Goal: Task Accomplishment & Management: Manage account settings

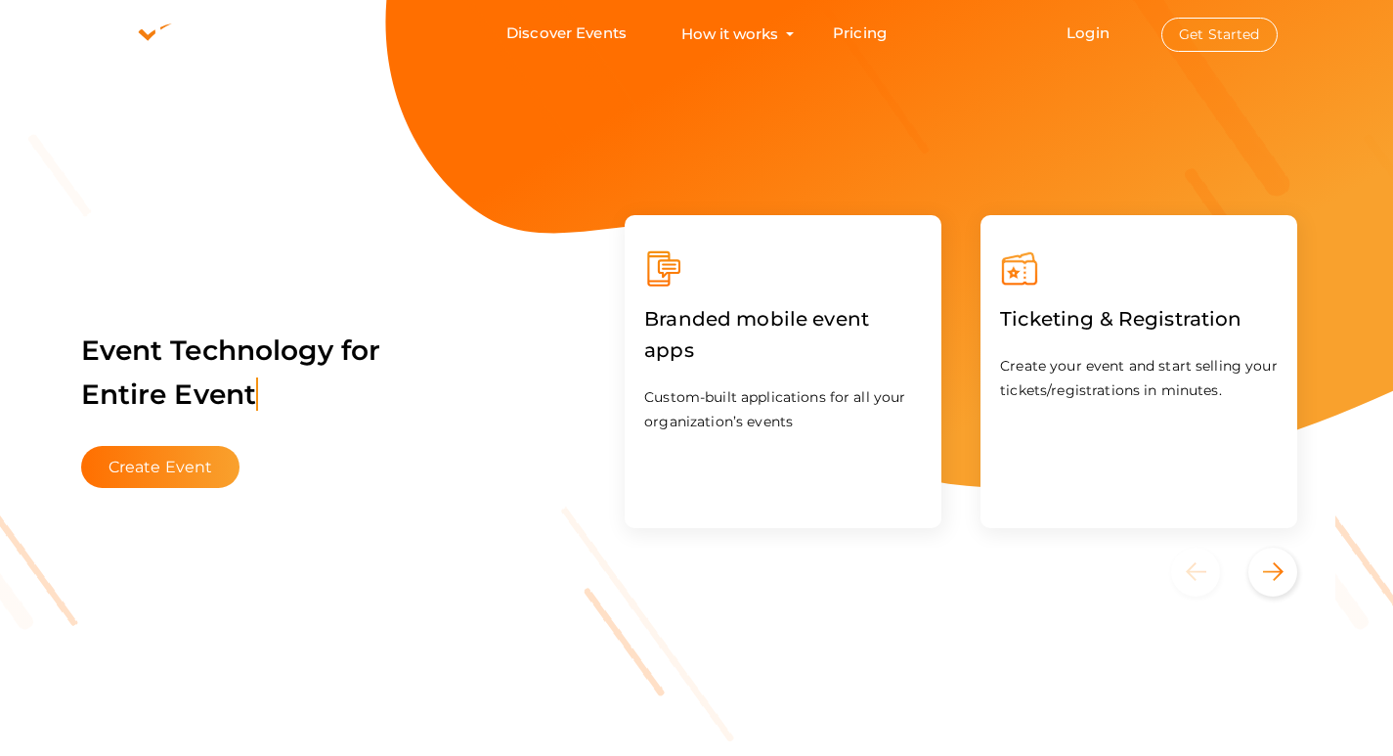
click at [1202, 33] on button "Get Started" at bounding box center [1220, 35] width 116 height 34
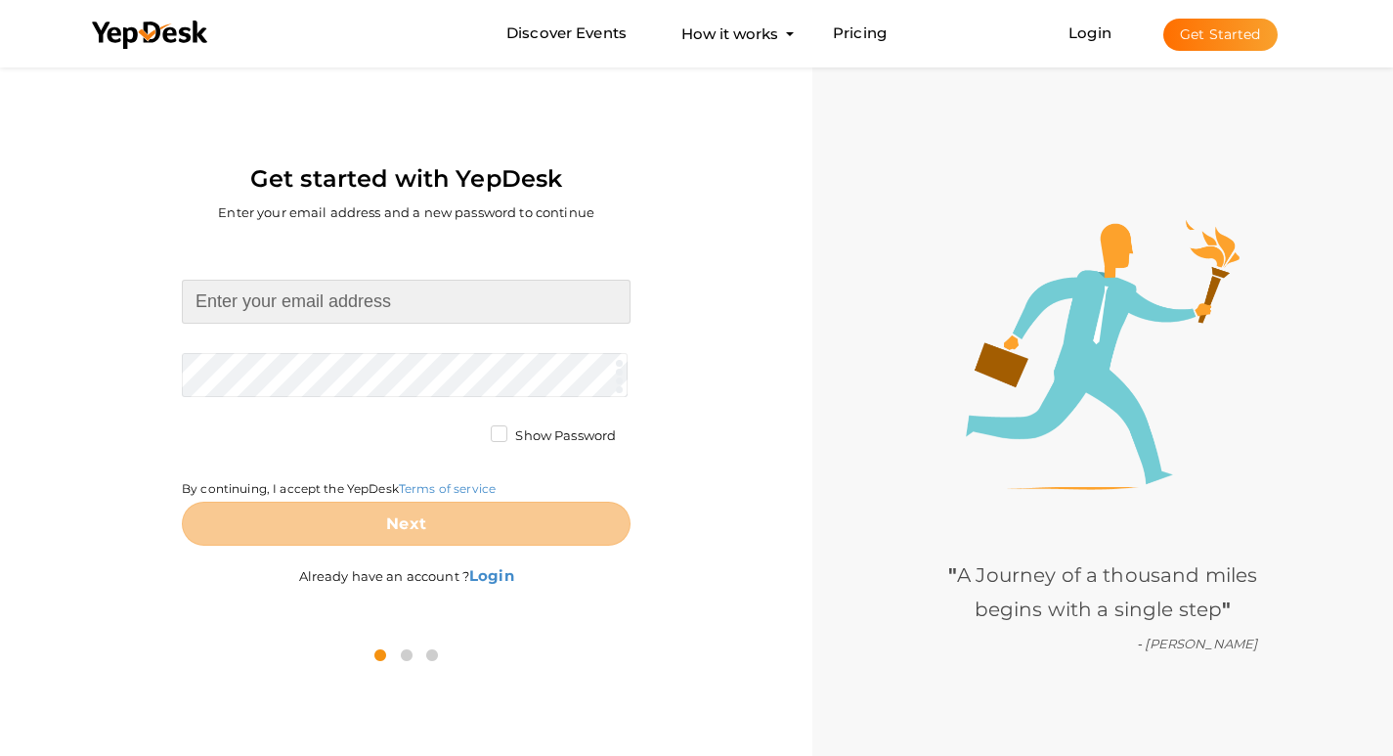
click at [433, 307] on input at bounding box center [406, 302] width 449 height 44
type input "[EMAIL_ADDRESS][DOMAIN_NAME]"
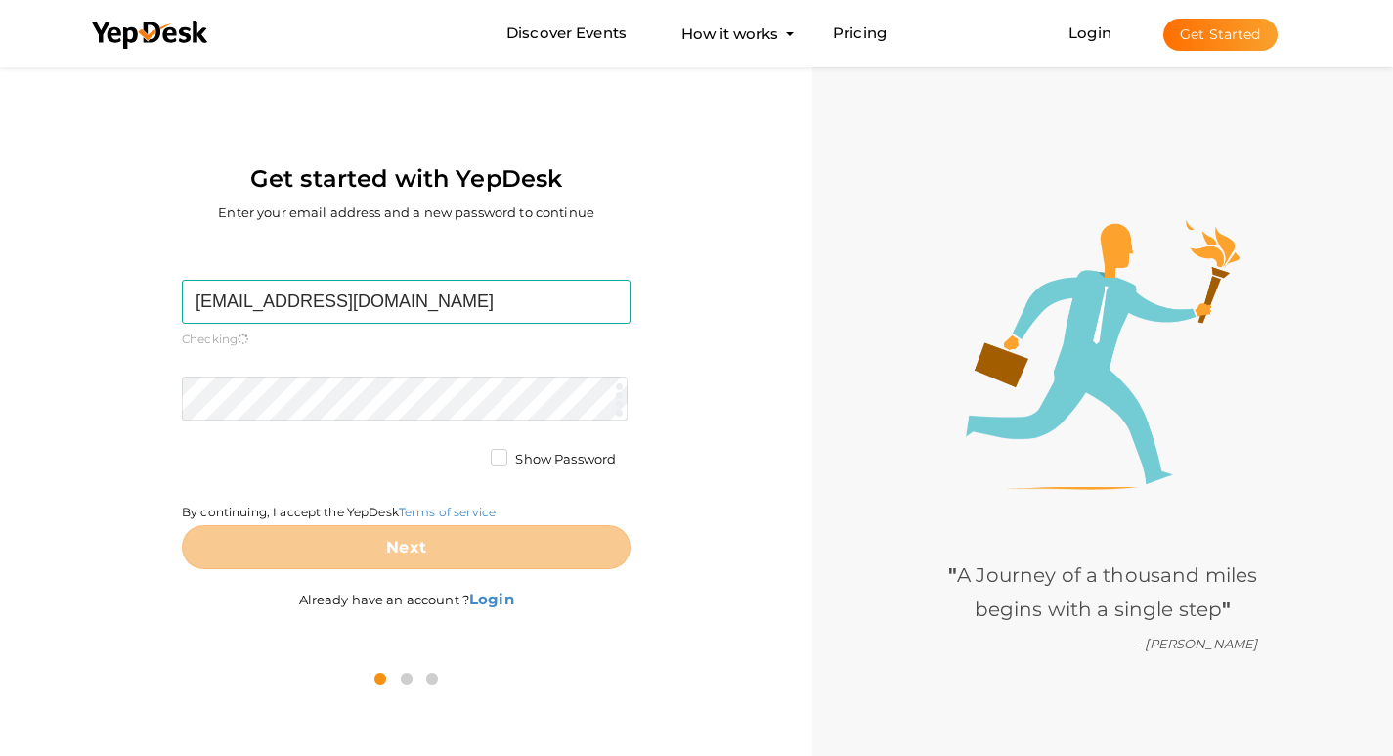
click at [381, 357] on form "nanoferenzfactory@gmail.com Required. Invalid email. Checking You already have …" at bounding box center [406, 424] width 449 height 289
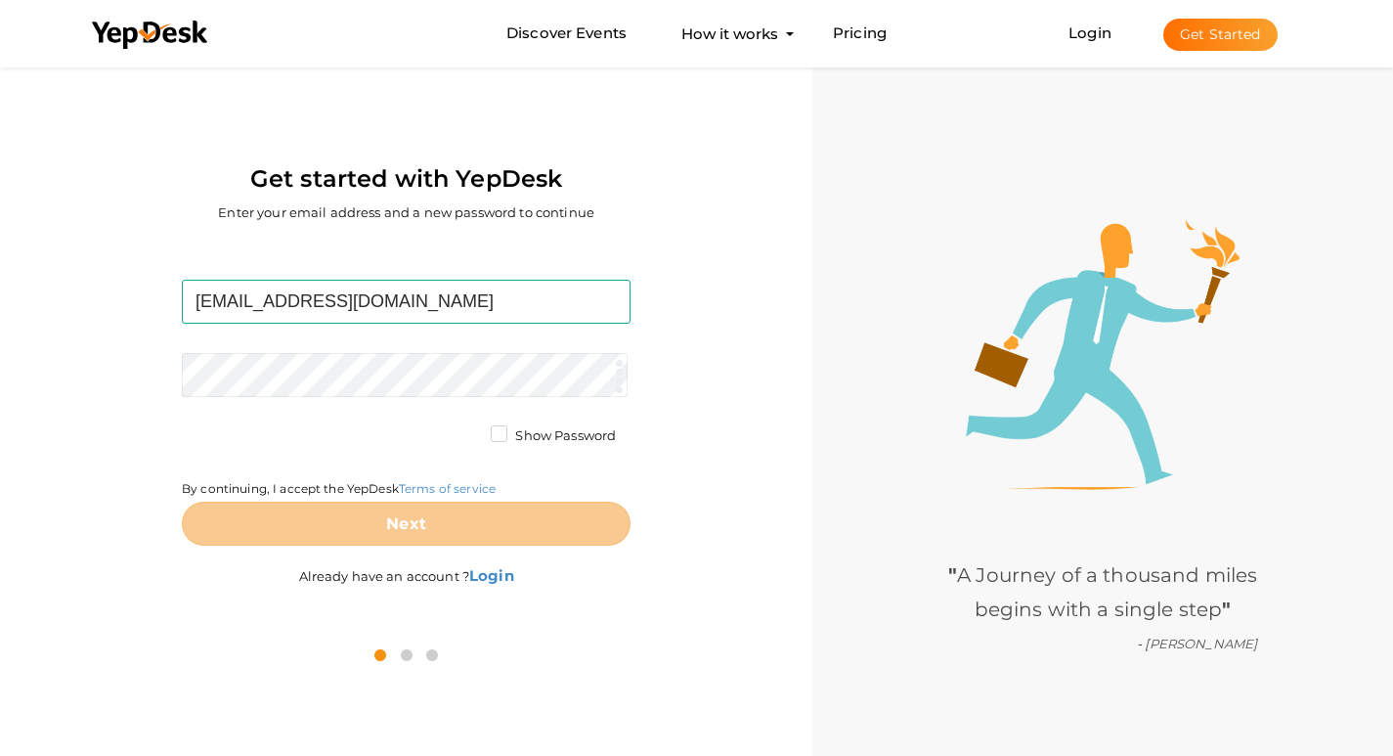
click at [766, 278] on div "nanoferenzfactory@gmail.com Required. Invalid email. Checking You already have …" at bounding box center [406, 435] width 783 height 387
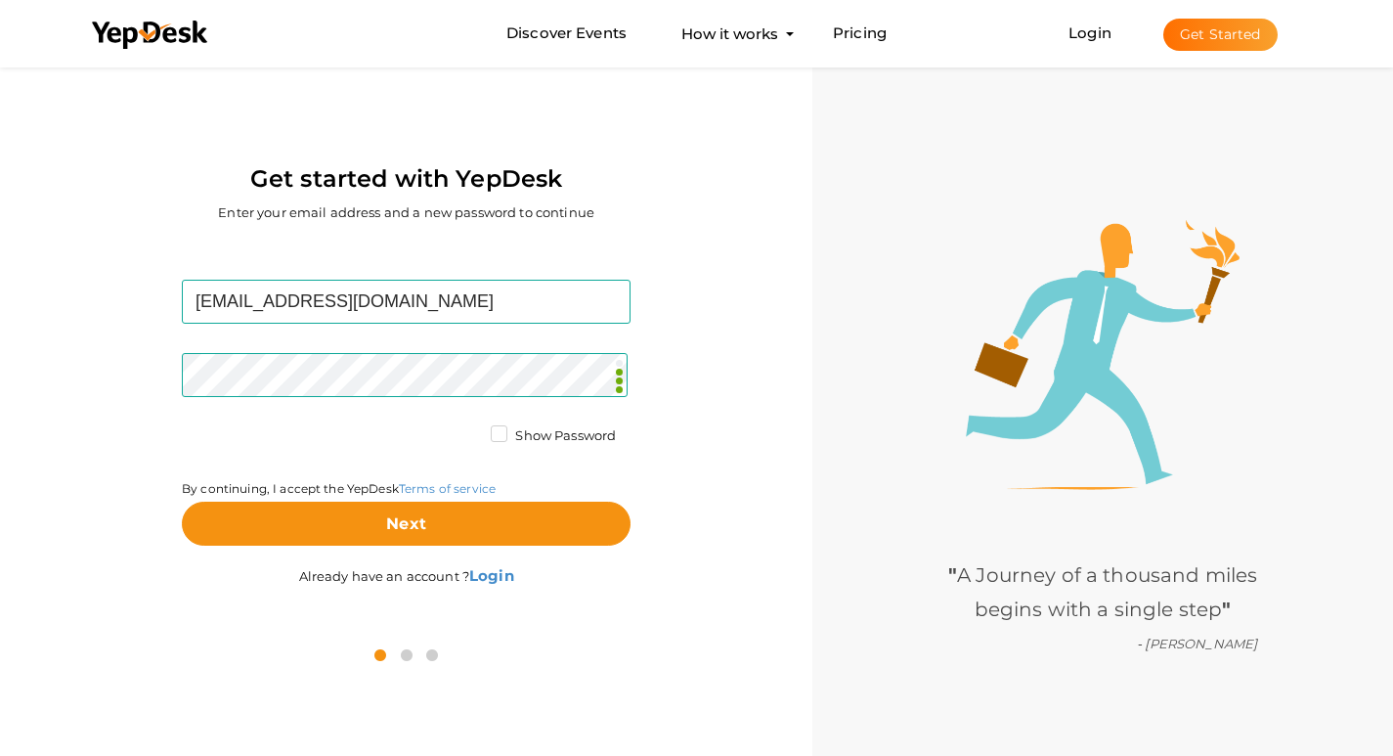
click at [843, 393] on div "" A Journey of a thousand miles begins with a single step " - Confucius" at bounding box center [1103, 441] width 581 height 756
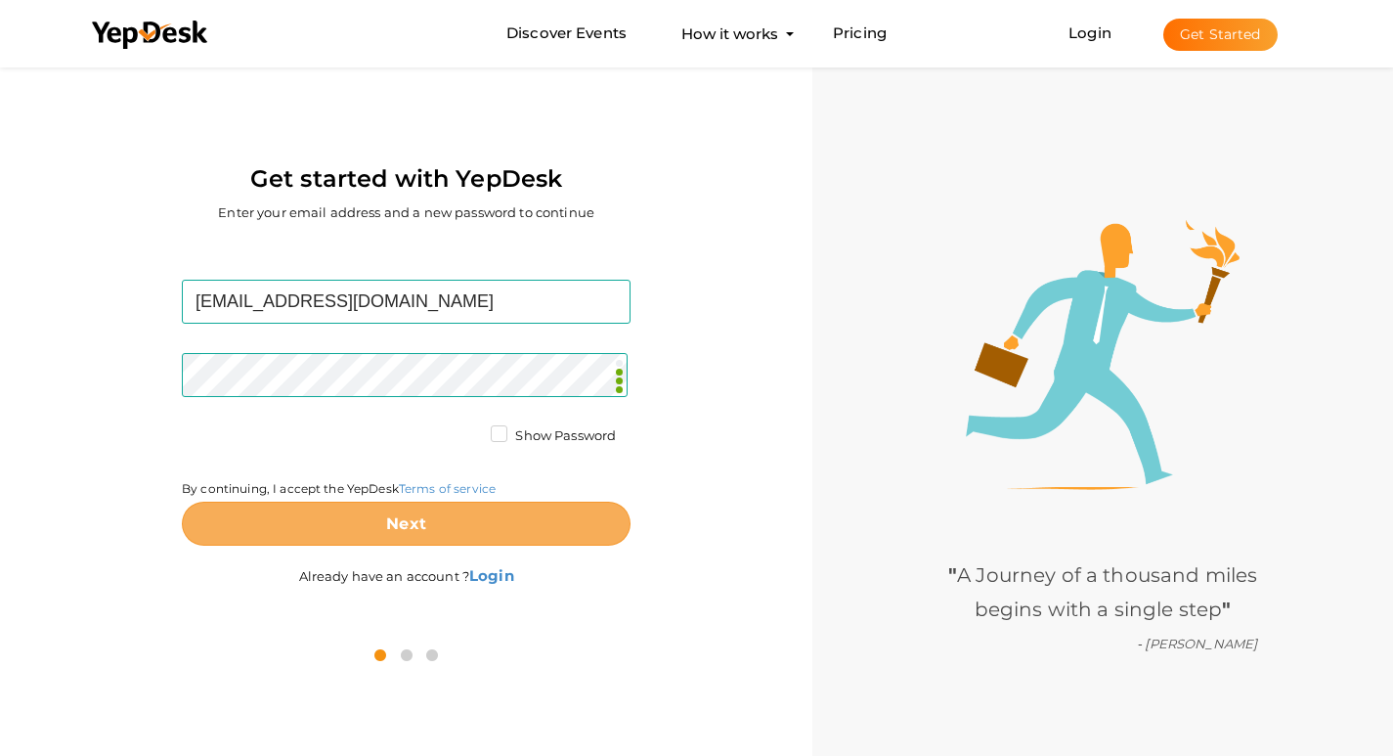
click at [430, 530] on button "Next" at bounding box center [406, 524] width 449 height 44
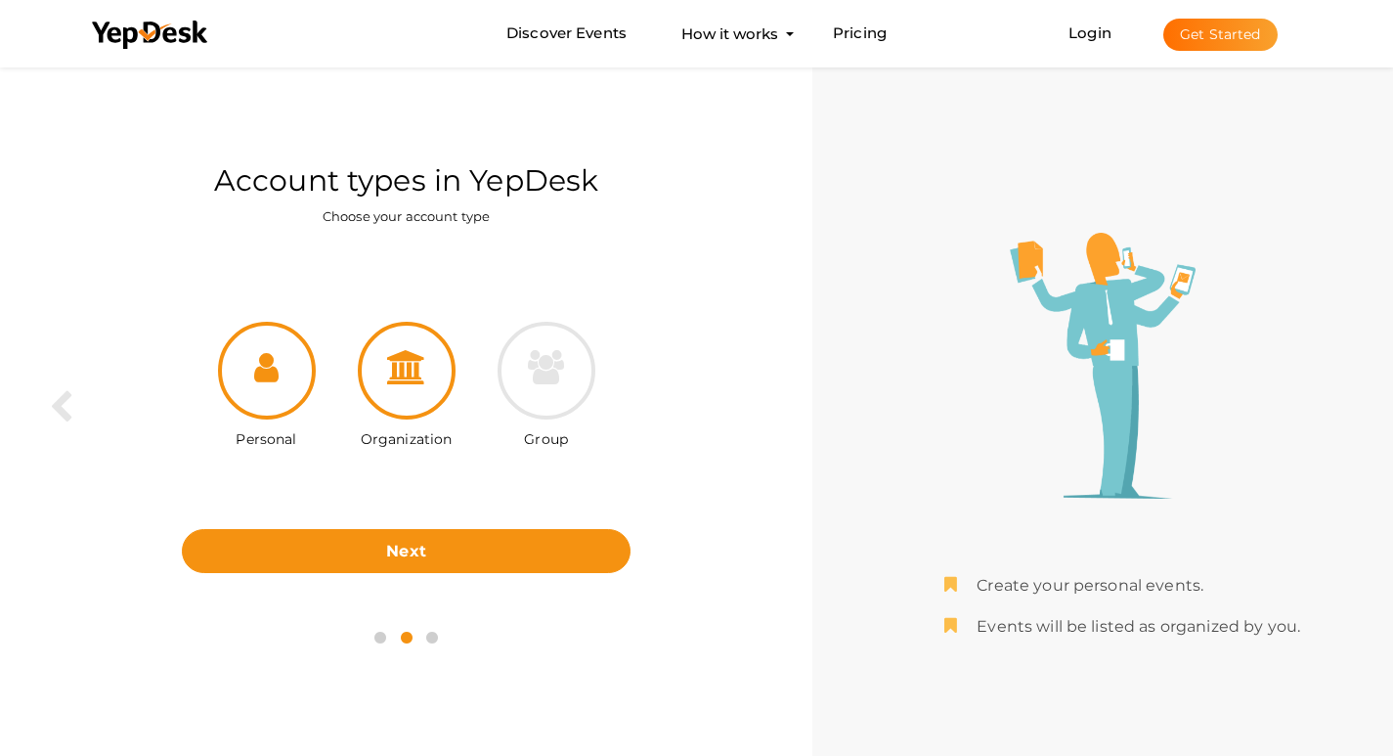
click at [423, 392] on div at bounding box center [407, 371] width 98 height 98
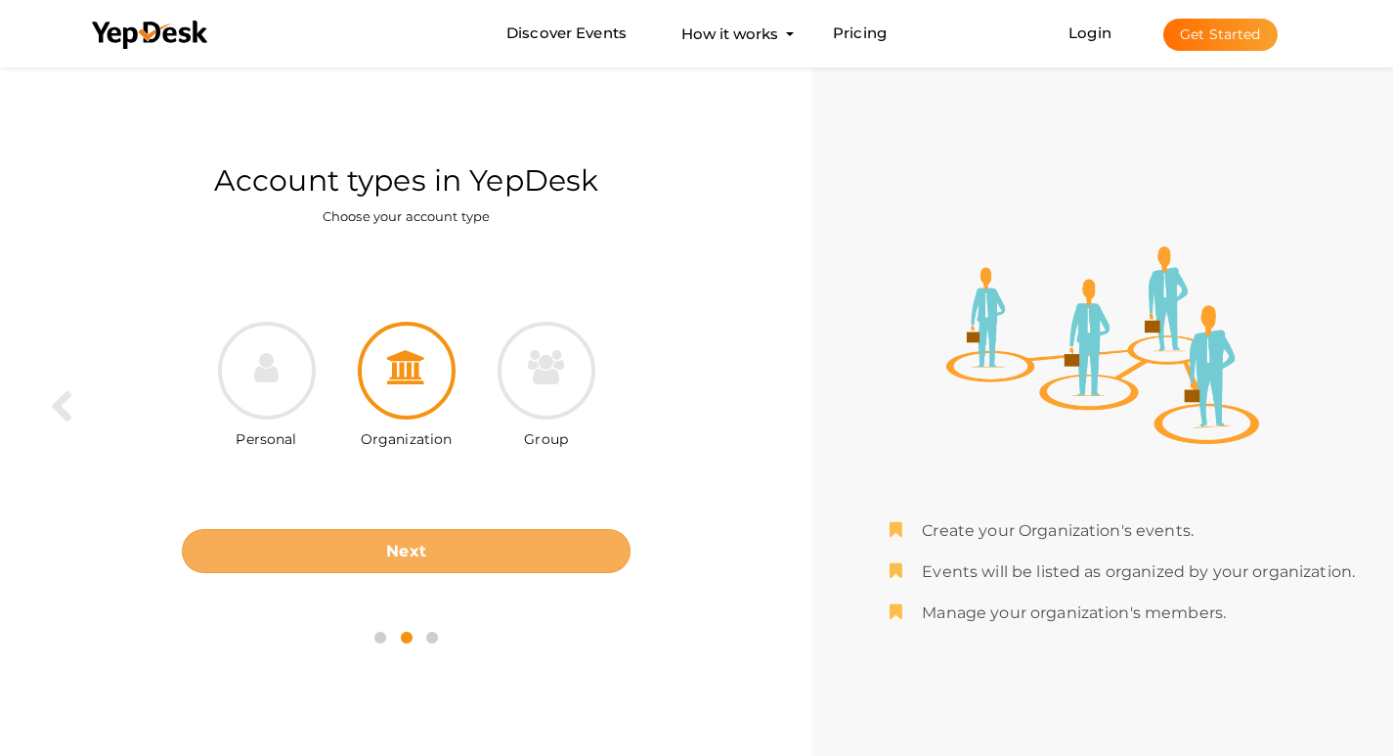
click at [490, 561] on button "Next" at bounding box center [406, 551] width 449 height 44
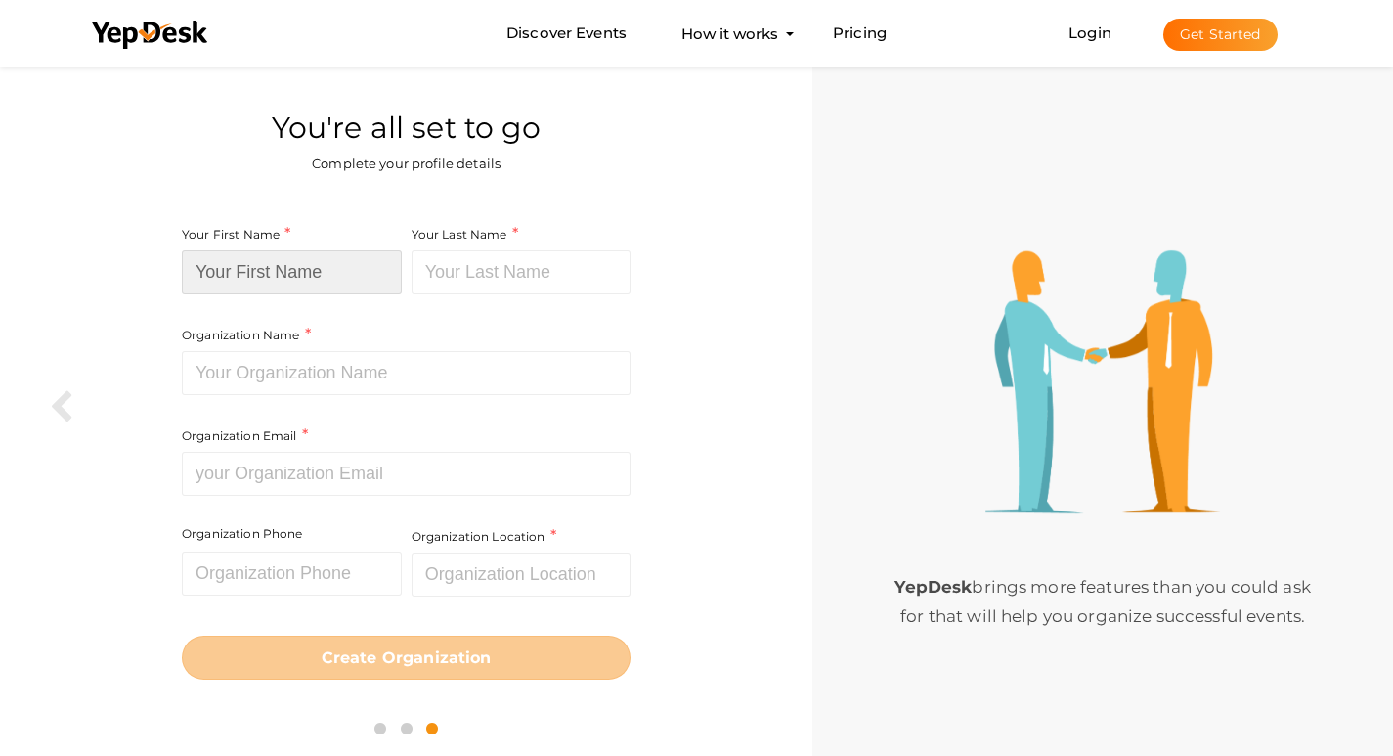
drag, startPoint x: 306, startPoint y: 250, endPoint x: 312, endPoint y: 264, distance: 14.9
click at [306, 252] on input at bounding box center [292, 272] width 220 height 44
paste input "Nanoferenzfactory"
drag, startPoint x: 289, startPoint y: 274, endPoint x: 371, endPoint y: 277, distance: 81.2
click at [371, 277] on input "Nanoferenzfactory" at bounding box center [292, 272] width 220 height 44
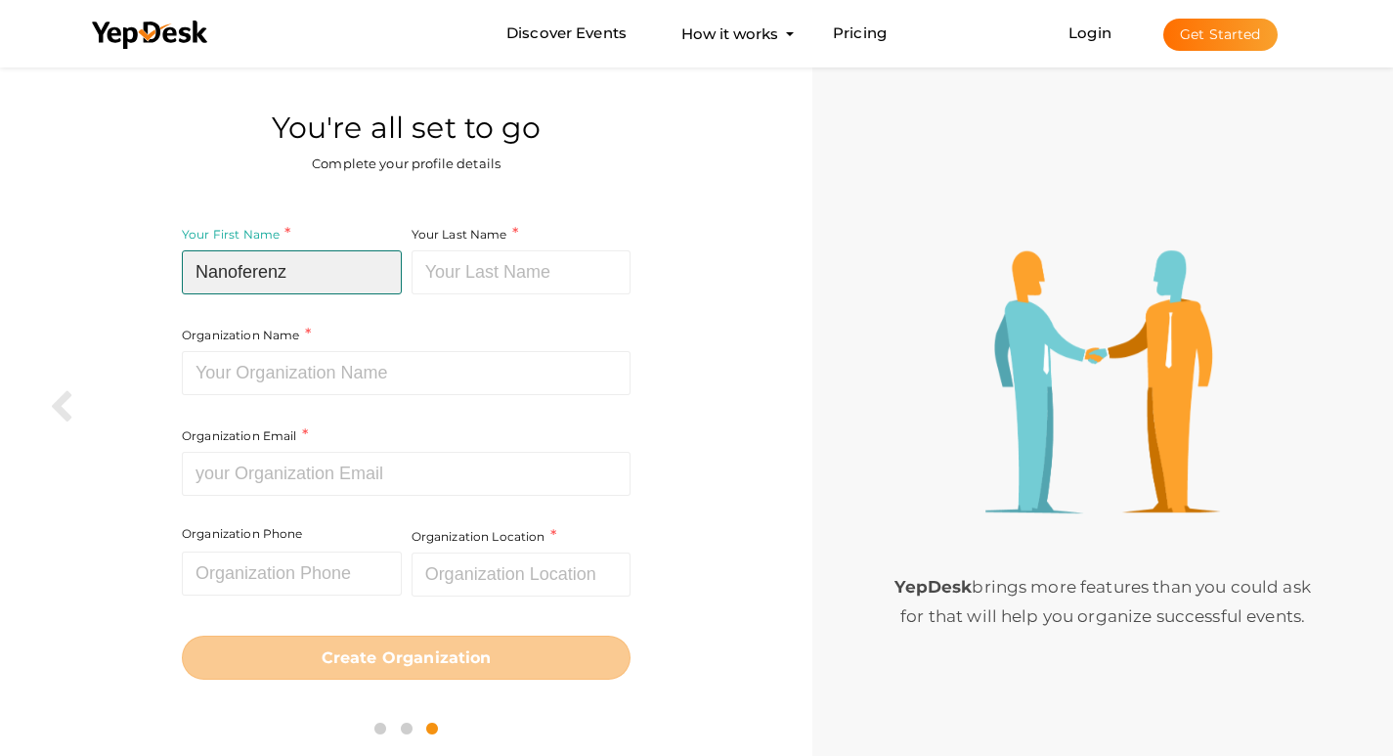
type input "Nanoferenz"
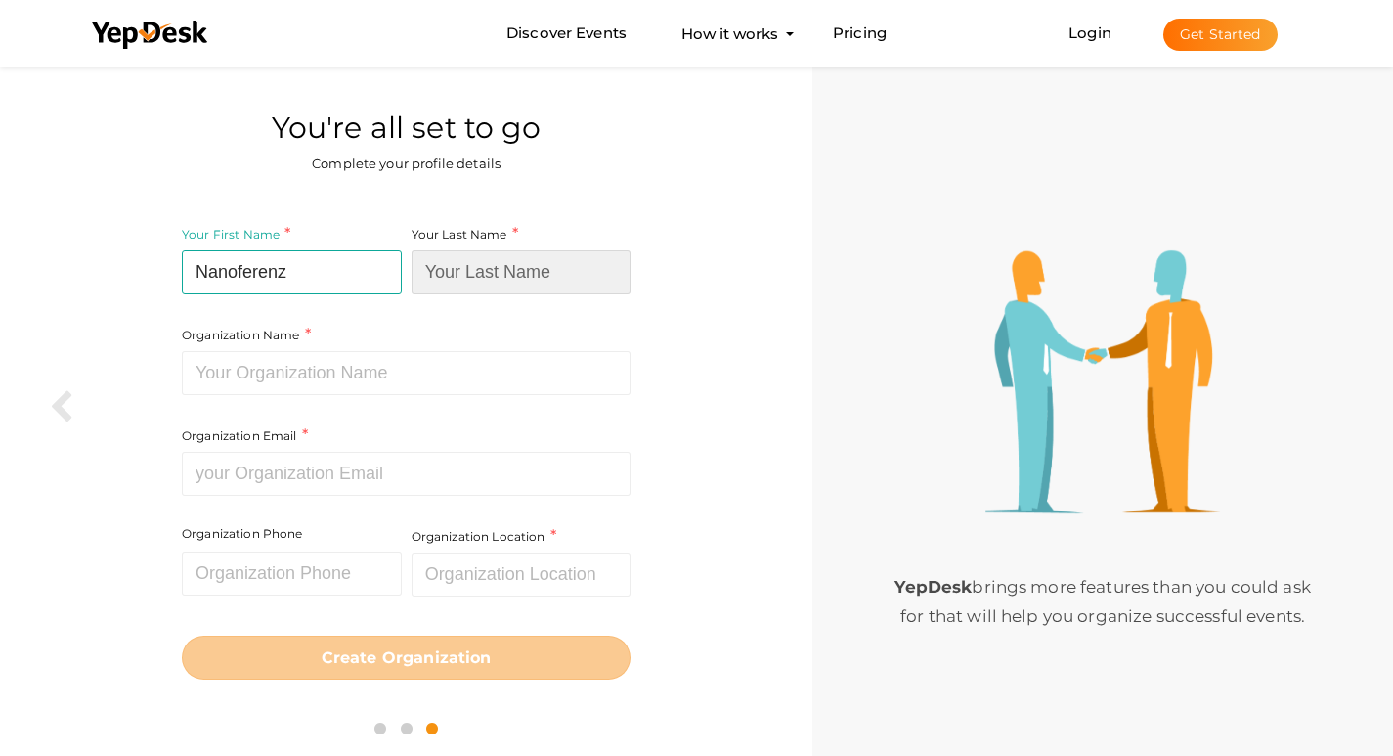
paste input "factory"
click at [480, 284] on input at bounding box center [522, 272] width 220 height 44
type input "factory"
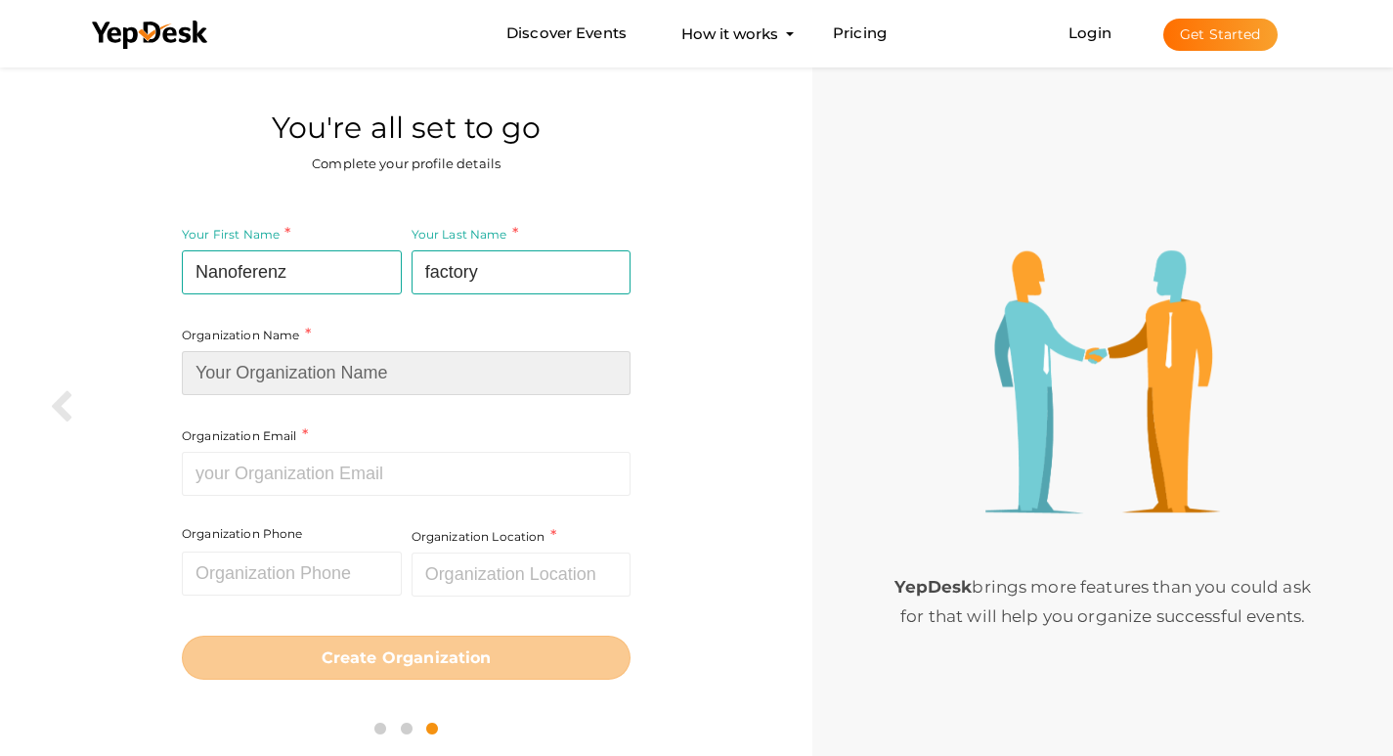
click at [441, 381] on input at bounding box center [406, 373] width 449 height 44
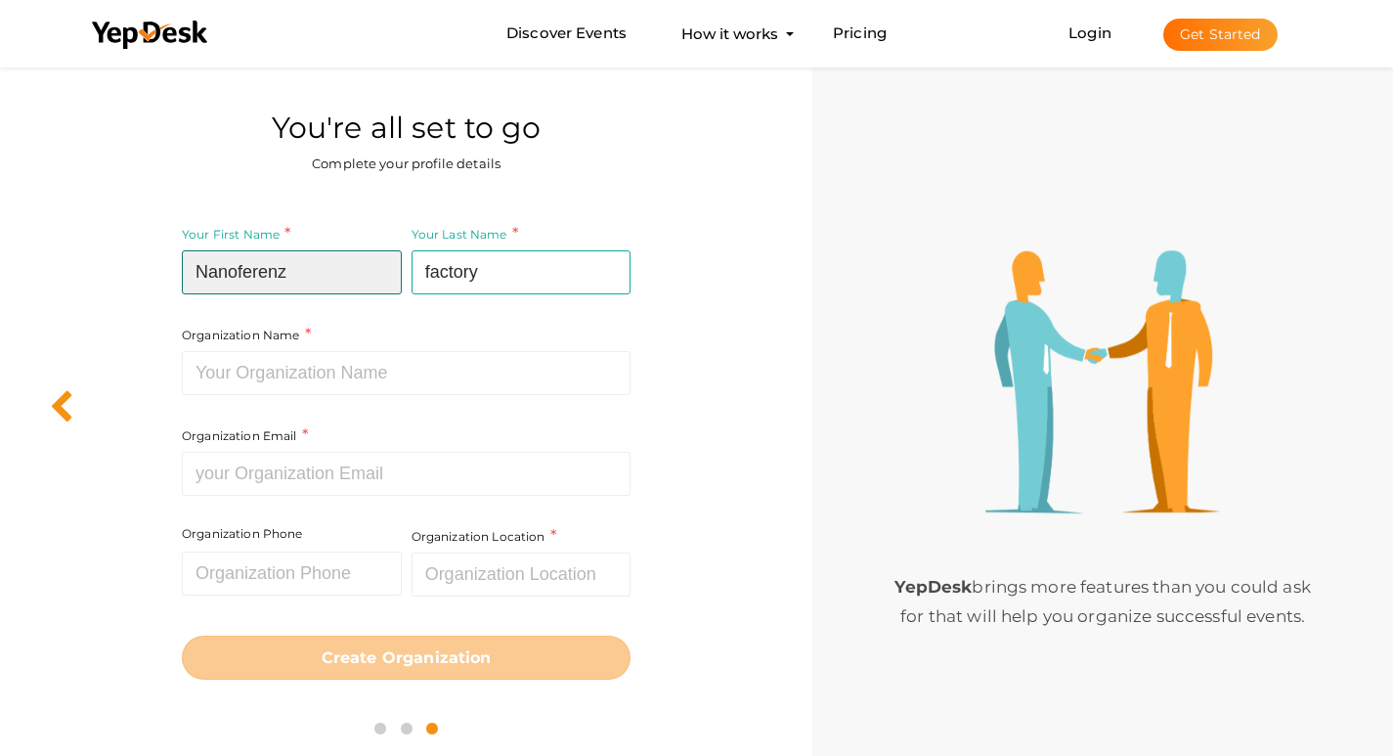
drag, startPoint x: 315, startPoint y: 265, endPoint x: 57, endPoint y: 282, distance: 258.7
click at [57, 63] on div "You're all set to go Complete your profile details Your First Name Nanoferenz R…" at bounding box center [696, 63] width 1393 height 0
paste input "factory"
type input "Nanoferenz"
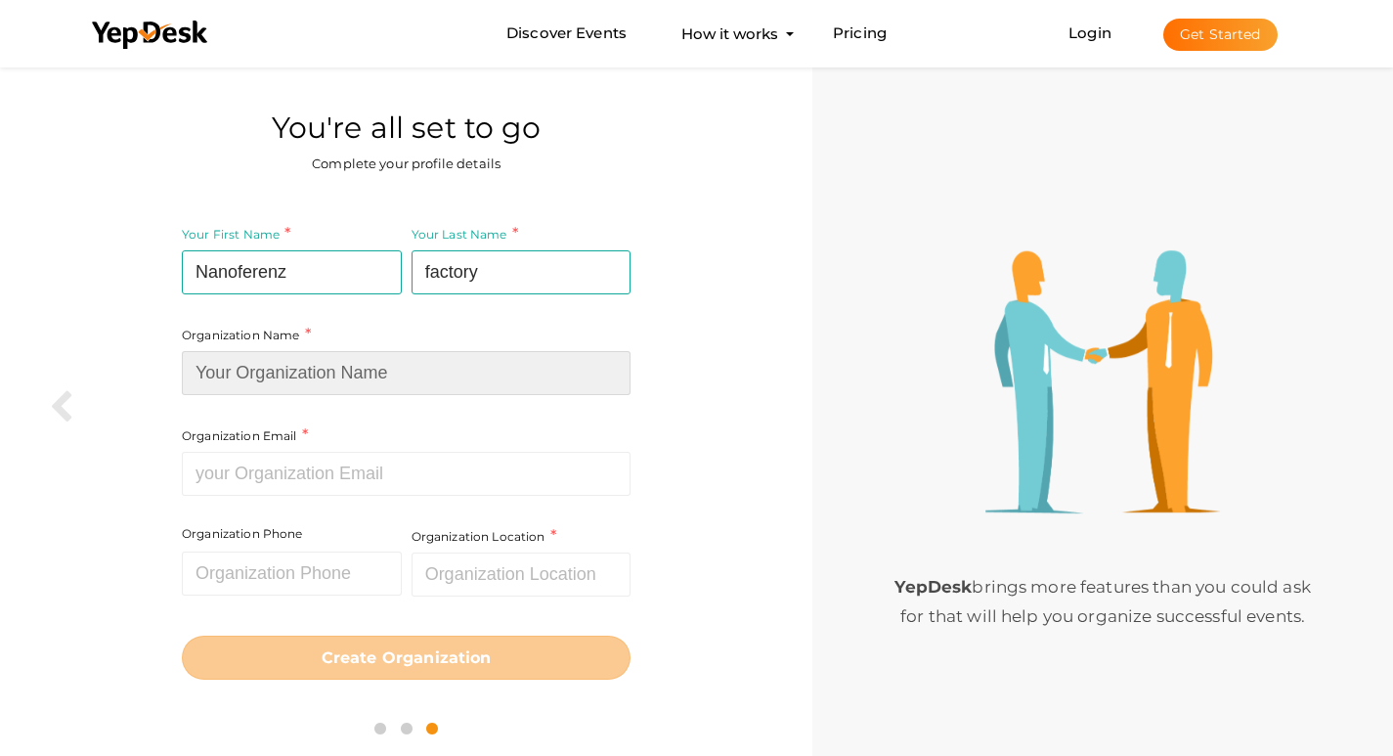
click at [243, 365] on input at bounding box center [406, 373] width 449 height 44
paste input "Nanoferenz"
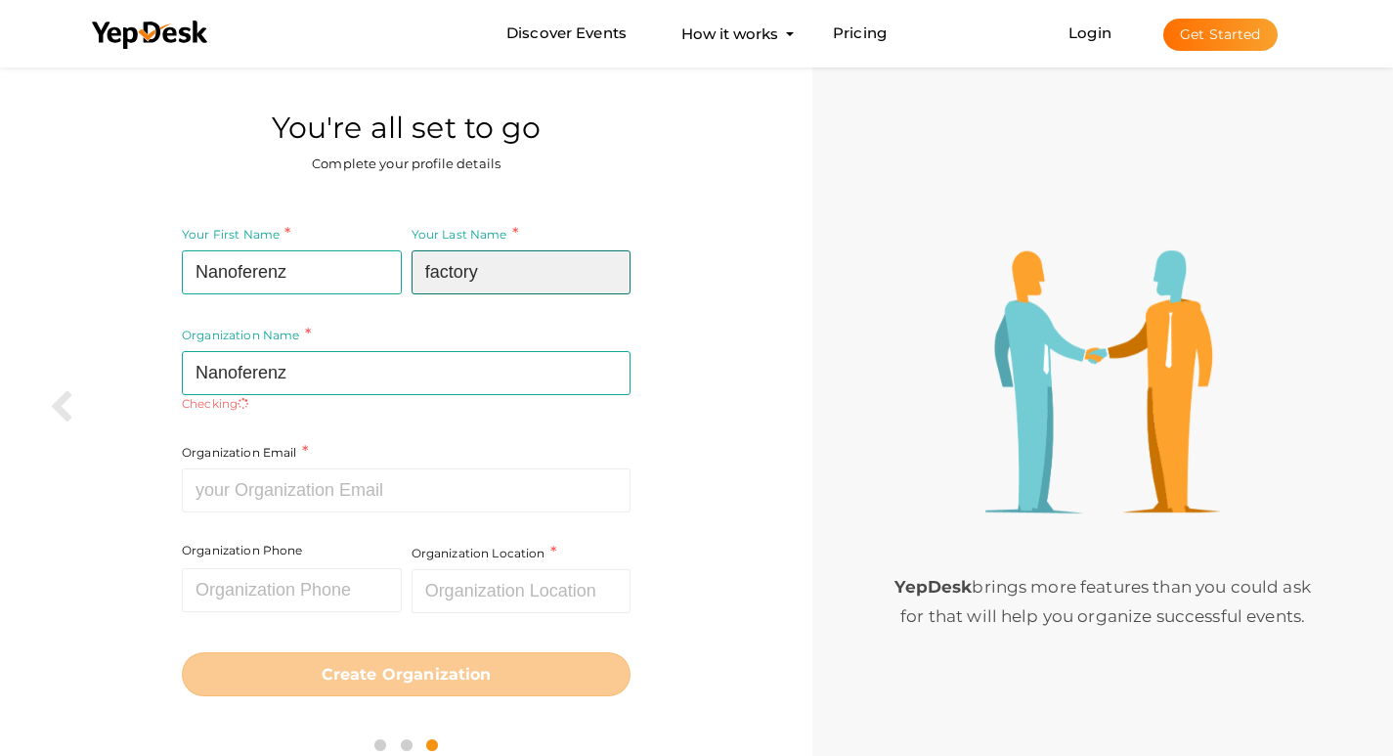
drag, startPoint x: 424, startPoint y: 268, endPoint x: 554, endPoint y: 274, distance: 130.2
click at [554, 274] on input "factory" at bounding box center [522, 272] width 220 height 44
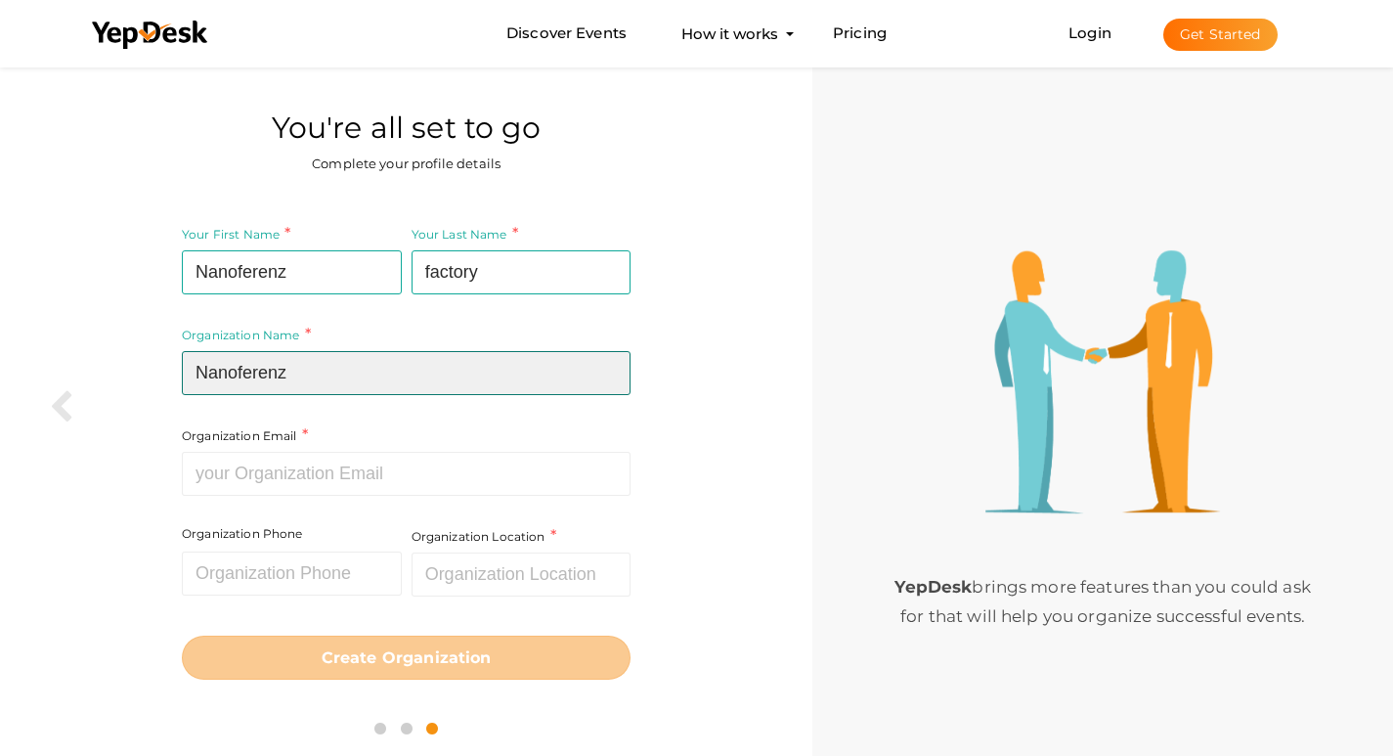
click at [342, 354] on input "Nanoferenz" at bounding box center [406, 373] width 449 height 44
paste input "factory"
type input "Nanoferenz factory"
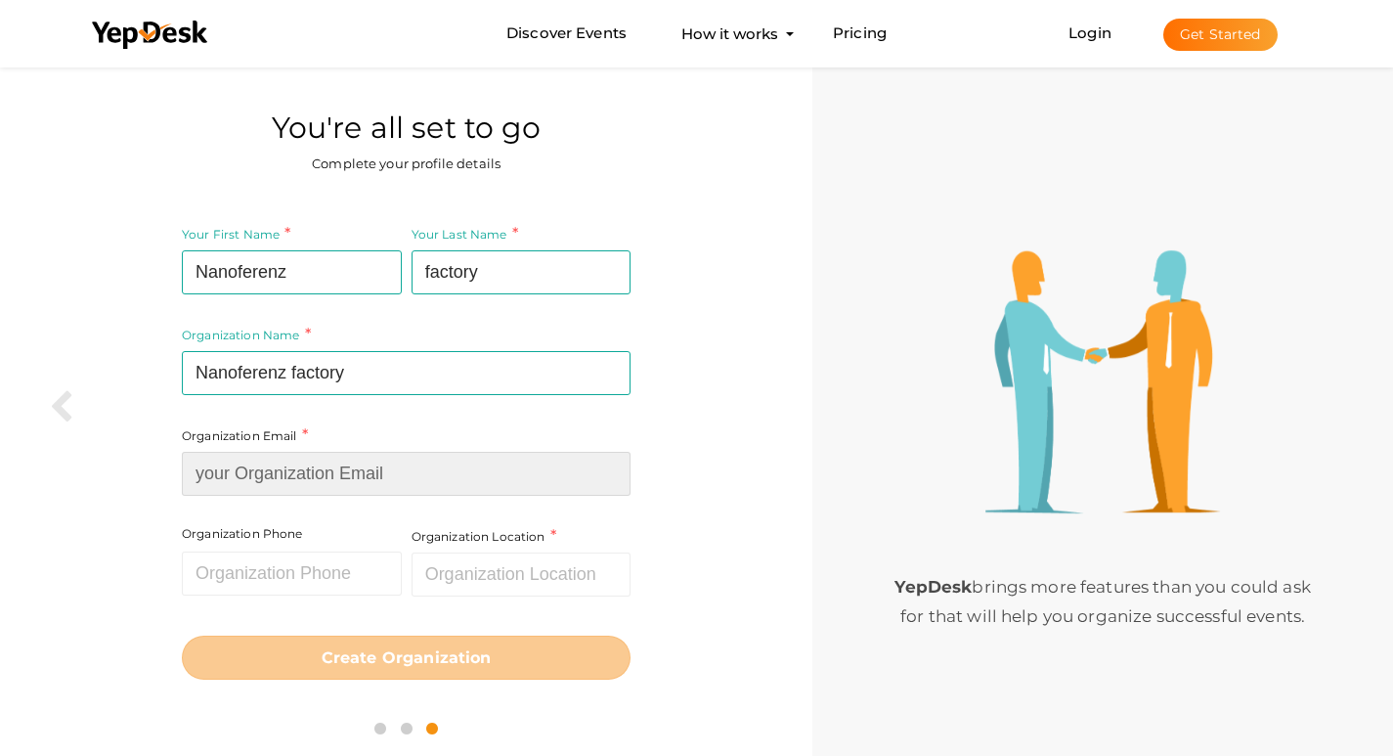
click at [351, 477] on input at bounding box center [406, 474] width 449 height 44
paste input "[EMAIL_ADDRESS][DOMAIN_NAME]"
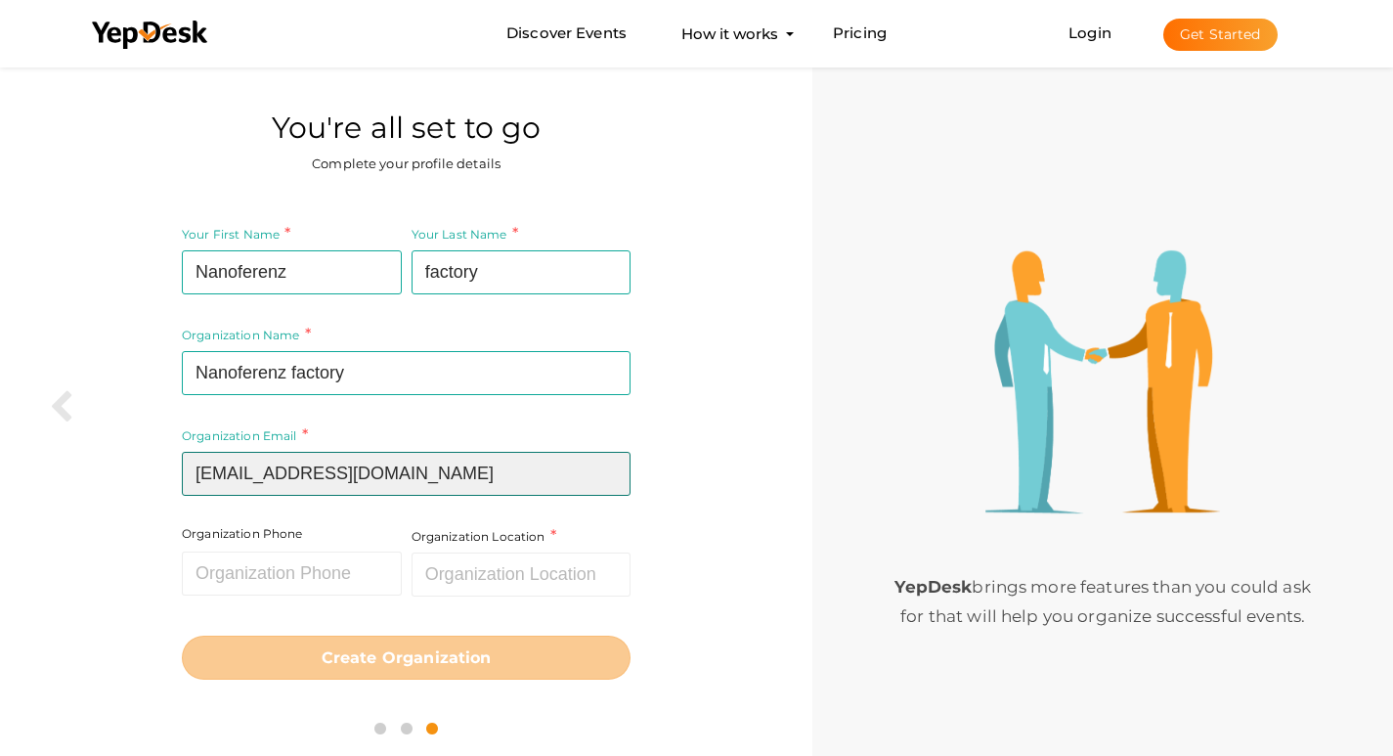
type input "[EMAIL_ADDRESS][DOMAIN_NAME]"
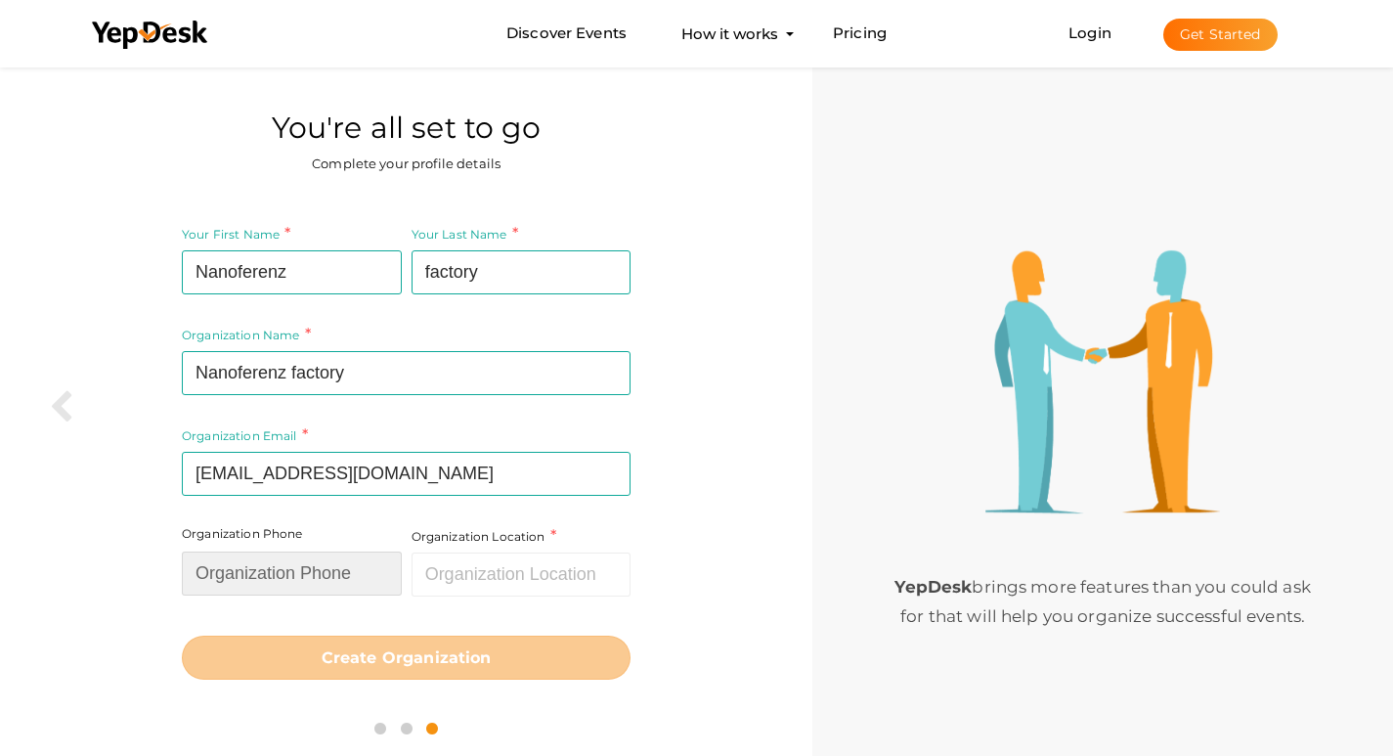
click at [266, 581] on input "text" at bounding box center [292, 574] width 220 height 44
paste input "[STREET_ADDRESS]"
type input "[STREET_ADDRESS]"
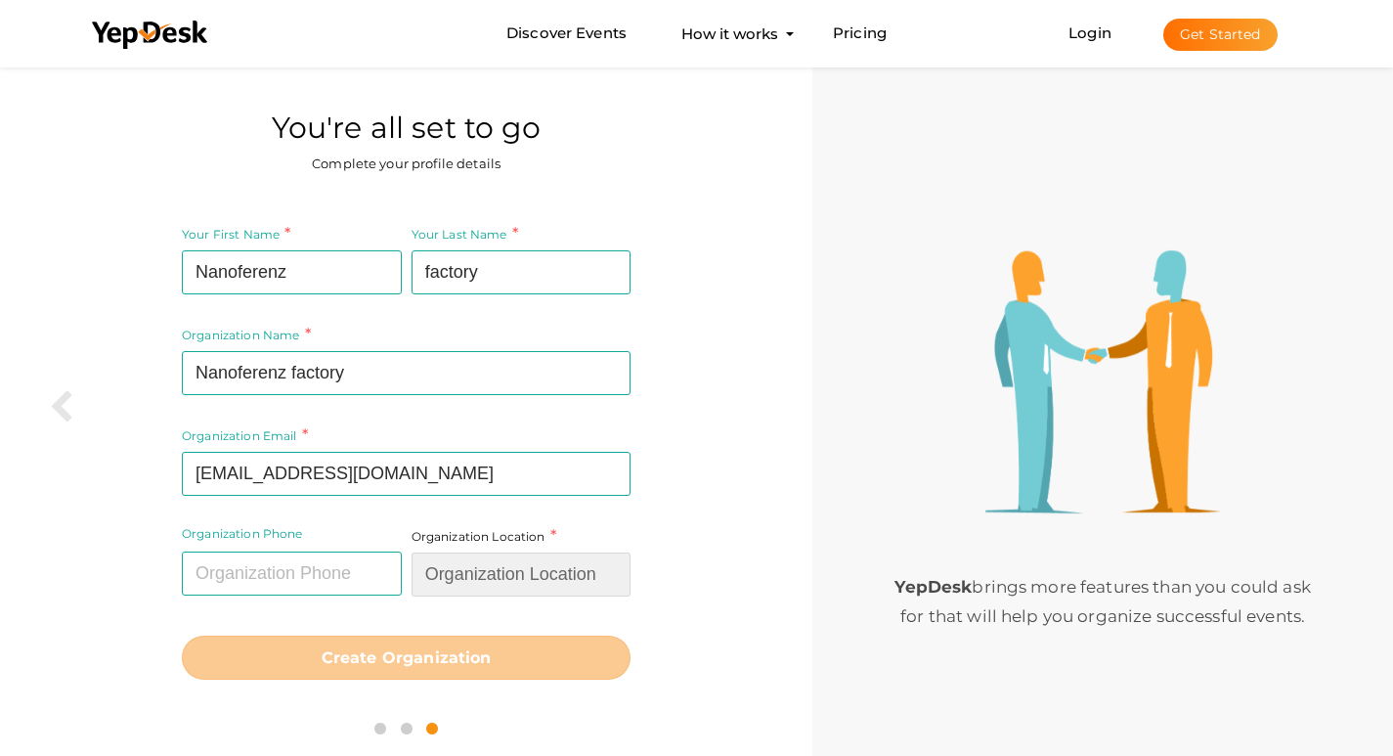
paste input "[STREET_ADDRESS]"
click at [484, 570] on input "text" at bounding box center [522, 575] width 220 height 44
type input "[STREET_ADDRESS]"
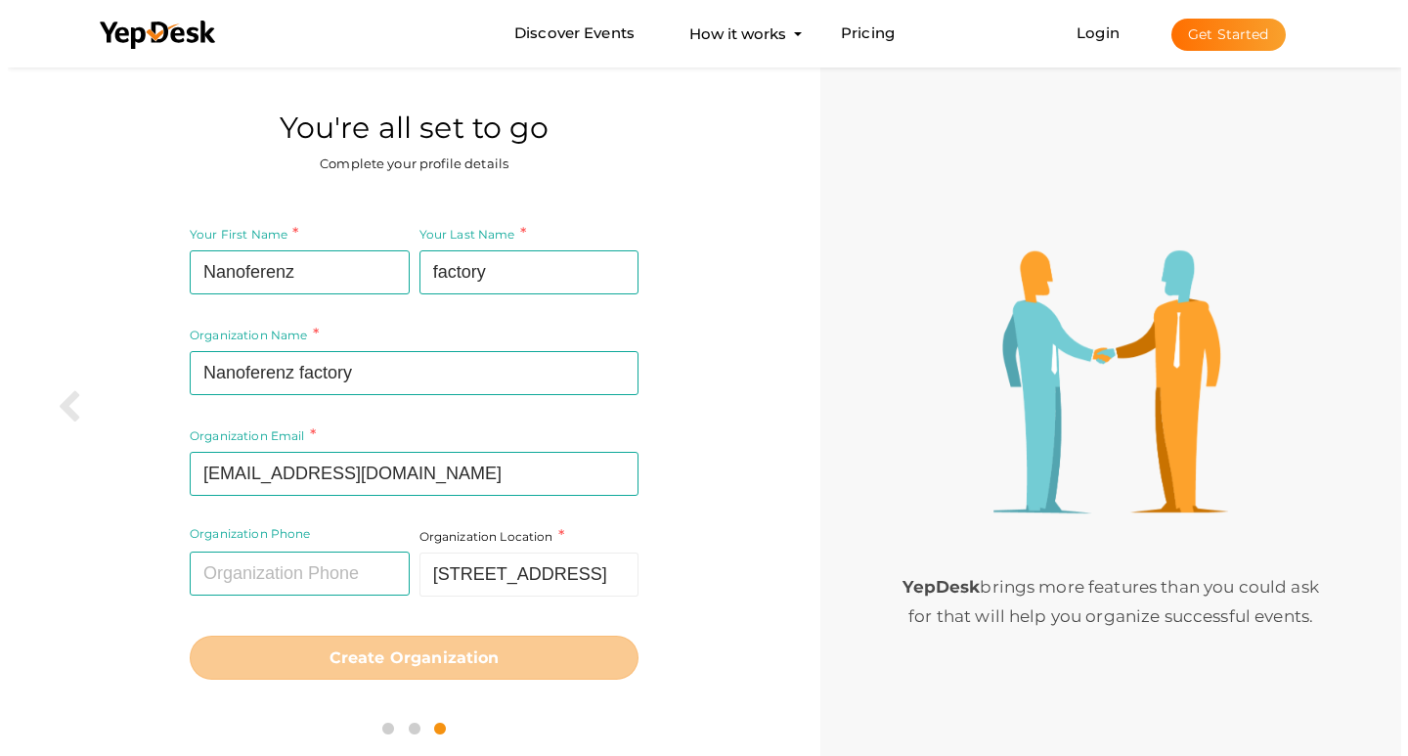
scroll to position [0, 0]
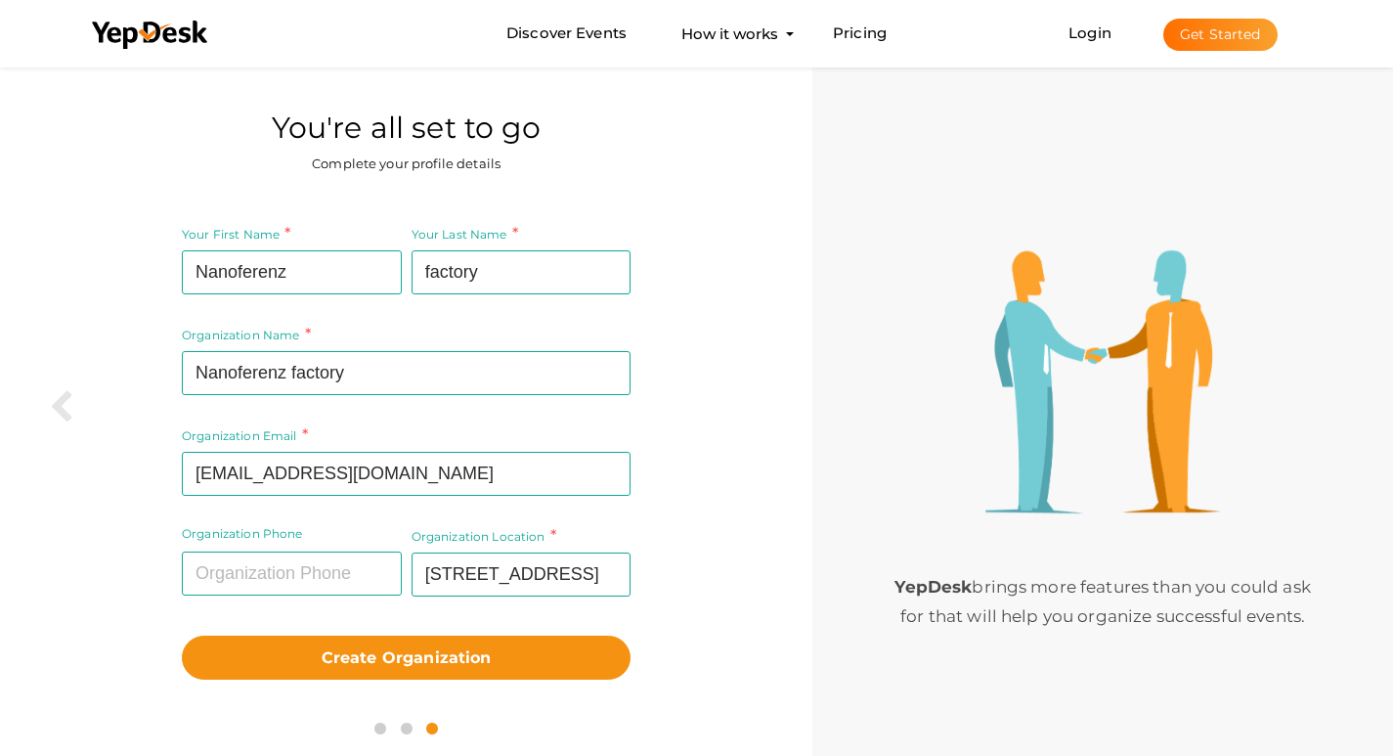
click at [702, 545] on div "Your First Name Nanoferenz Required. Must contain letters only. Must be between…" at bounding box center [406, 451] width 783 height 486
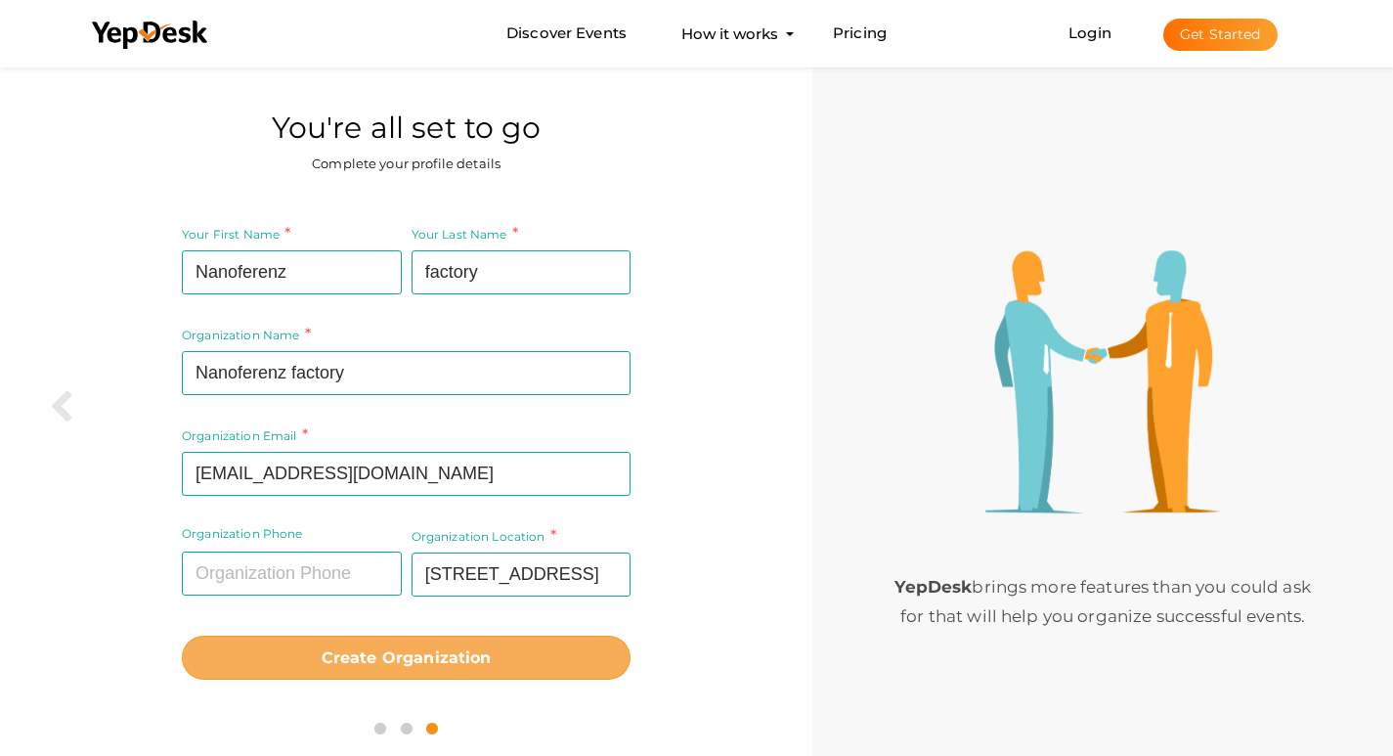
click at [464, 671] on button "Create Organization" at bounding box center [406, 658] width 449 height 44
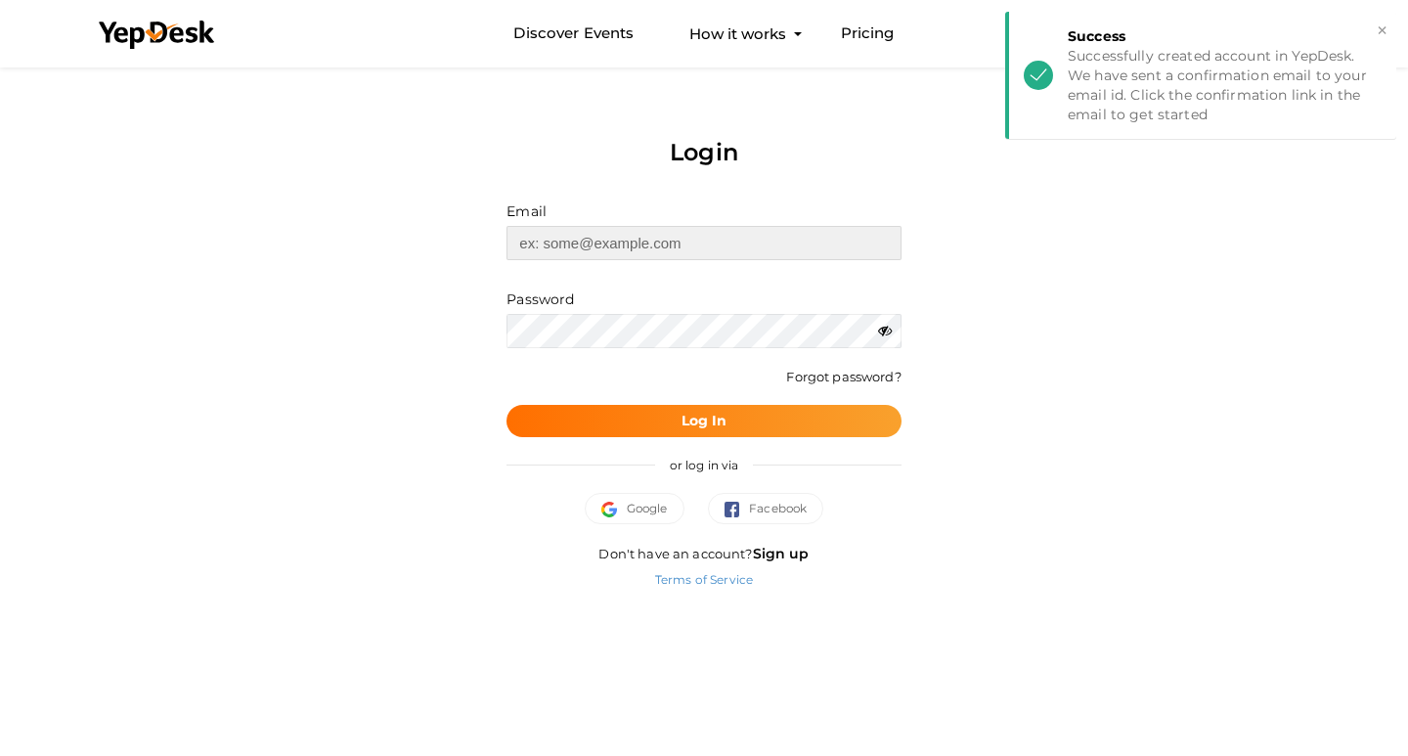
type input "[EMAIL_ADDRESS][DOMAIN_NAME]"
drag, startPoint x: 666, startPoint y: 415, endPoint x: 616, endPoint y: 215, distance: 205.6
click at [665, 415] on button "Log In" at bounding box center [704, 421] width 394 height 32
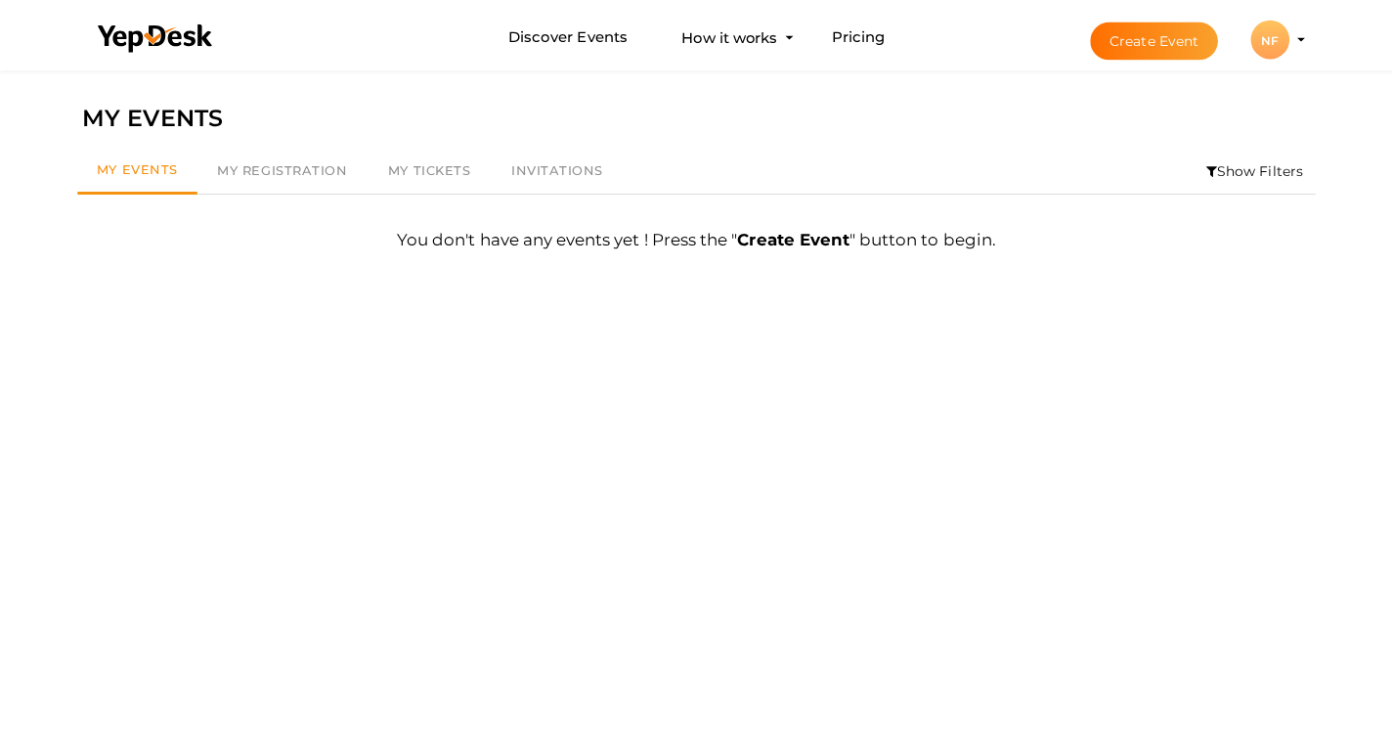
scroll to position [63, 0]
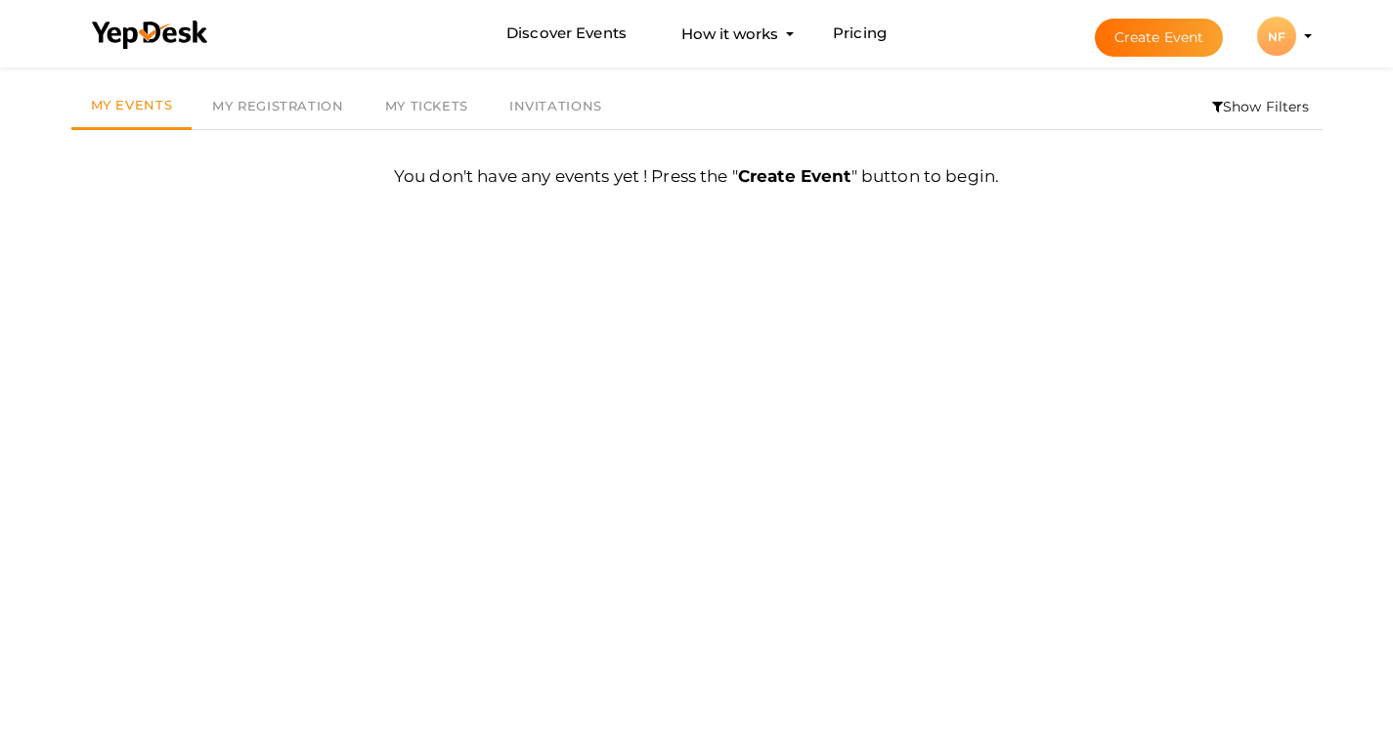
click at [1281, 24] on div "NF" at bounding box center [1277, 36] width 39 height 39
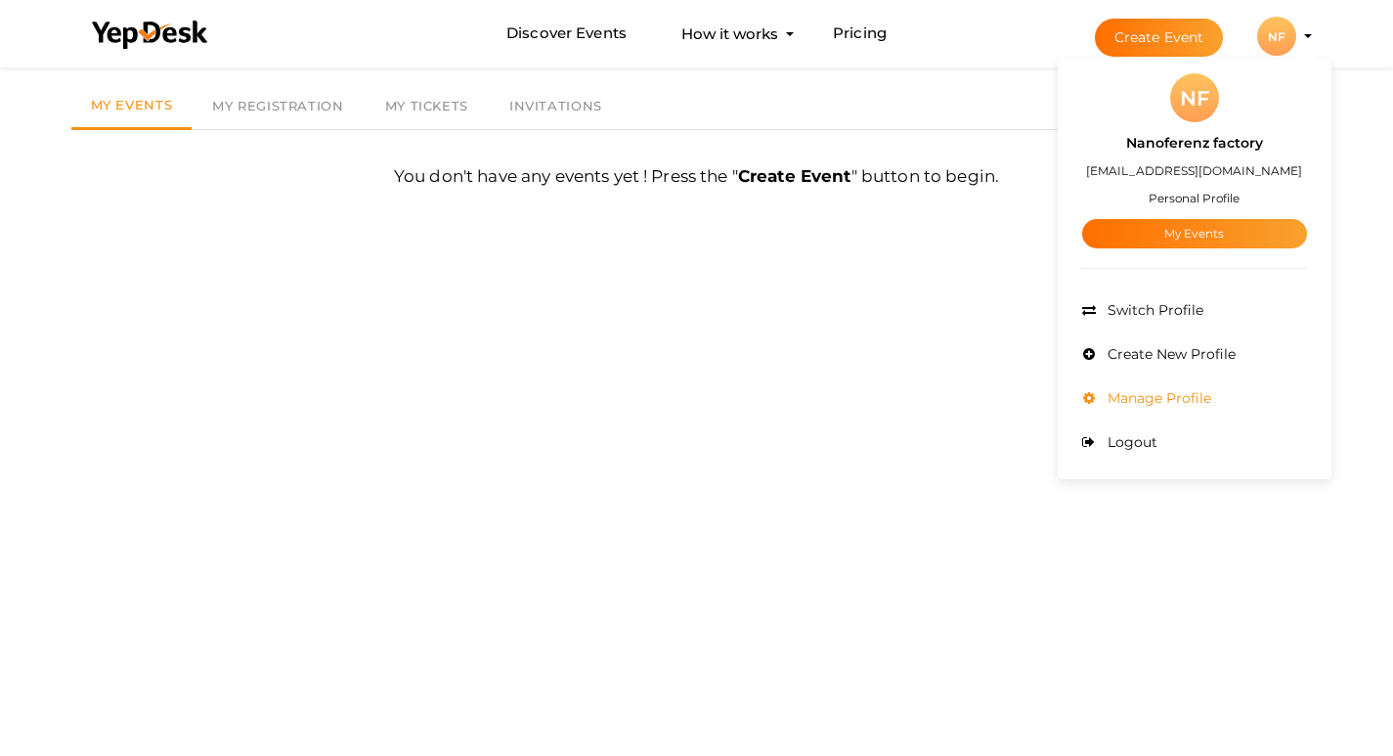
click at [1186, 390] on span "Manage Profile" at bounding box center [1157, 398] width 109 height 18
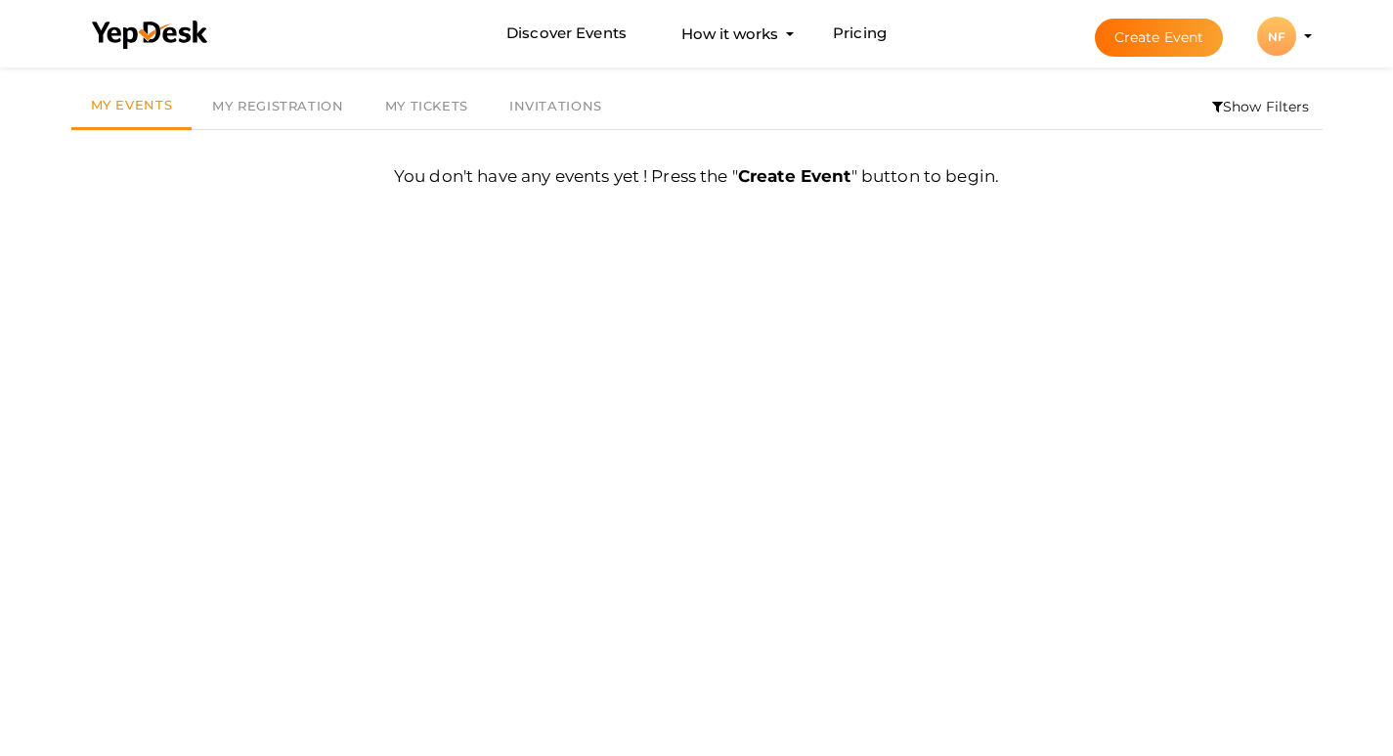
scroll to position [0, 0]
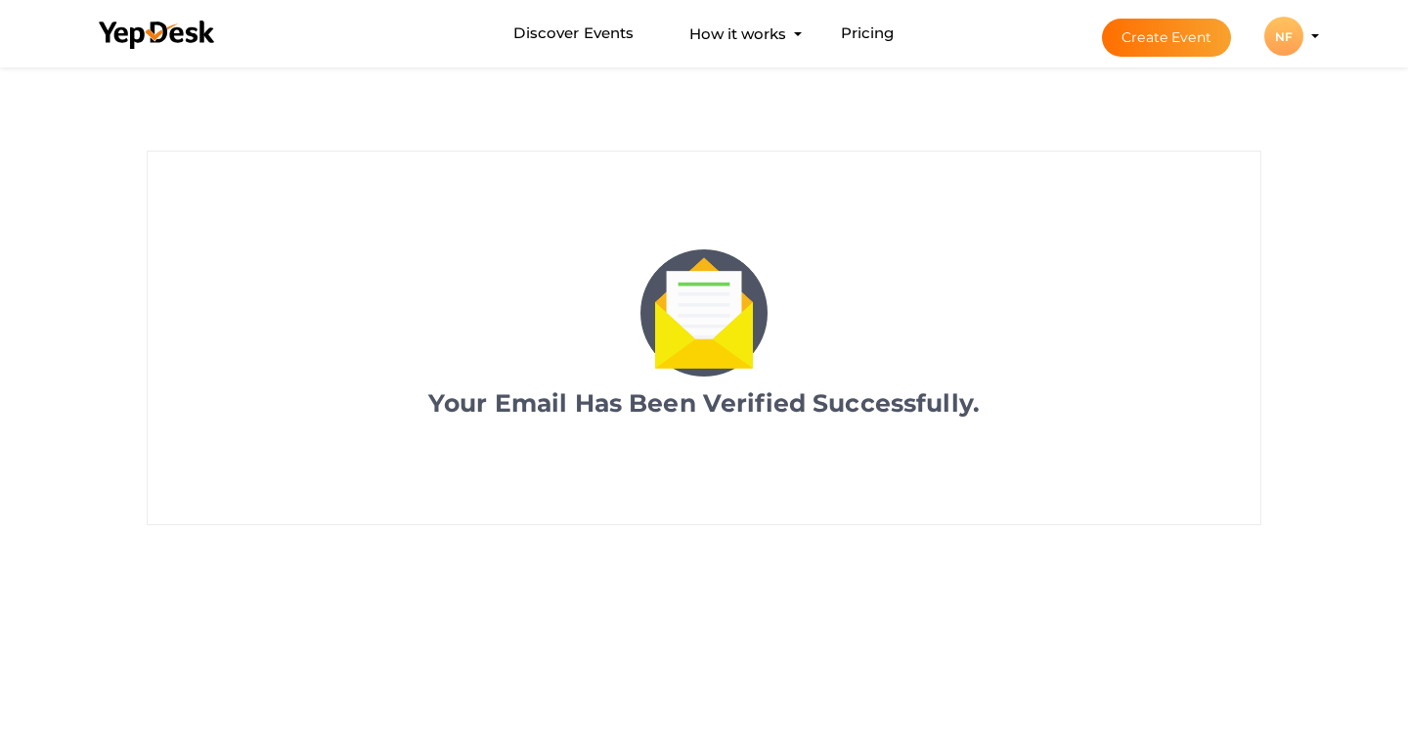
click at [1291, 39] on div "NF" at bounding box center [1283, 36] width 39 height 39
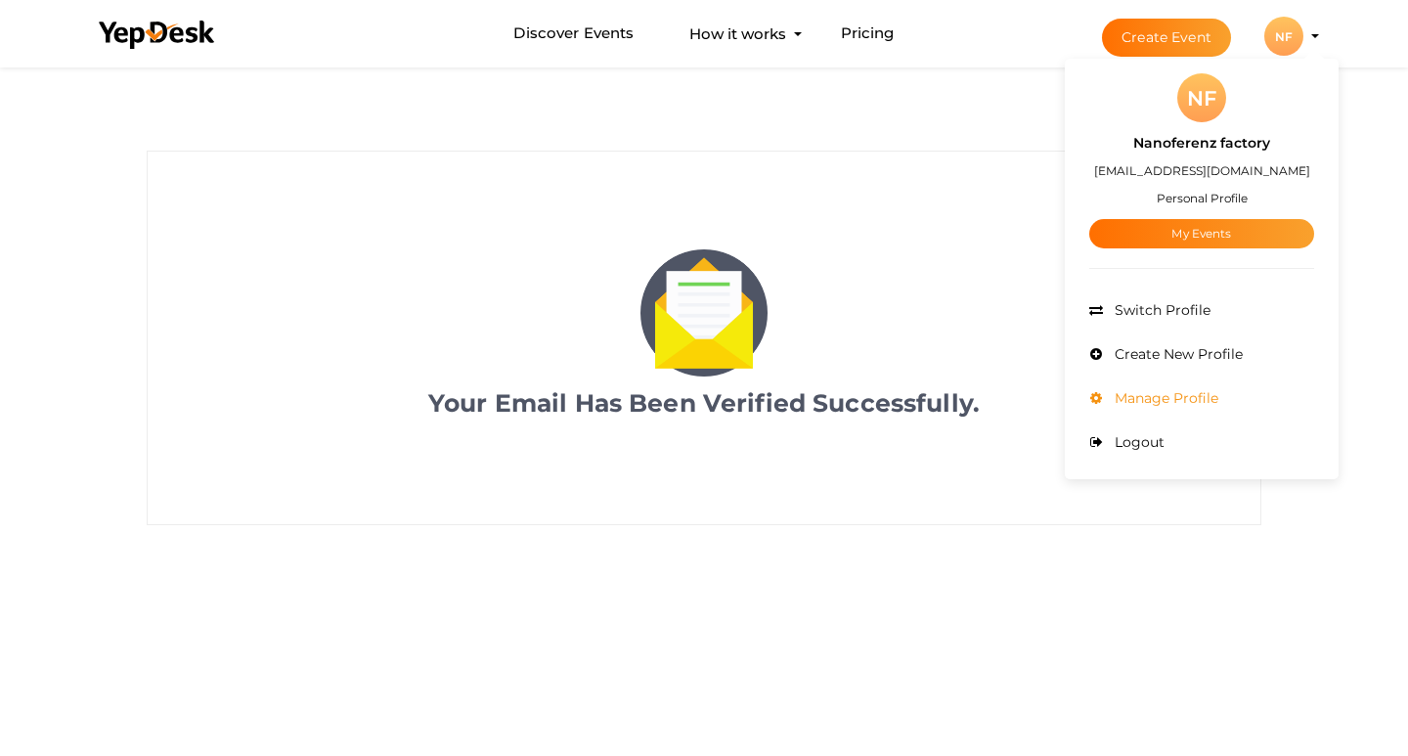
click at [1180, 393] on span "Manage Profile" at bounding box center [1164, 398] width 109 height 18
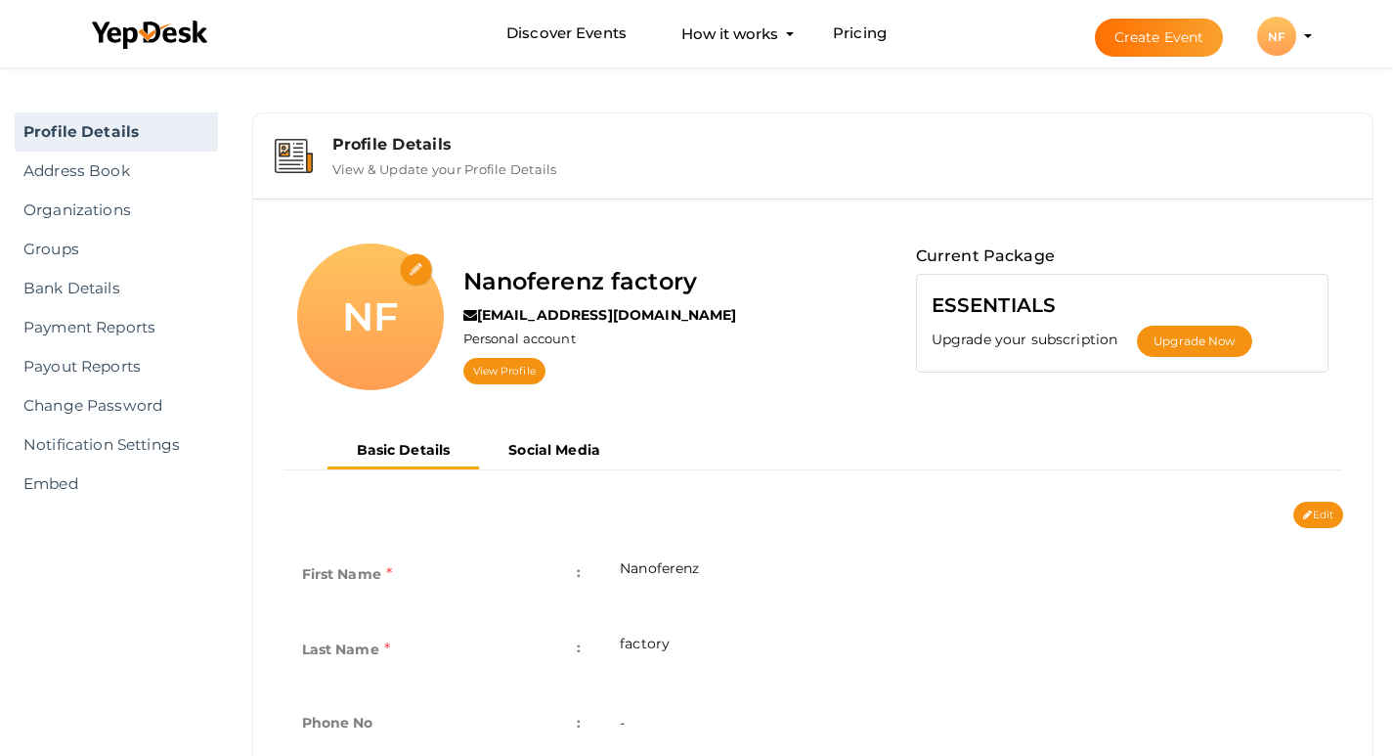
click at [406, 264] on input "file" at bounding box center [417, 270] width 34 height 34
type input "C:\fakepath\Untitled design (14).jpg"
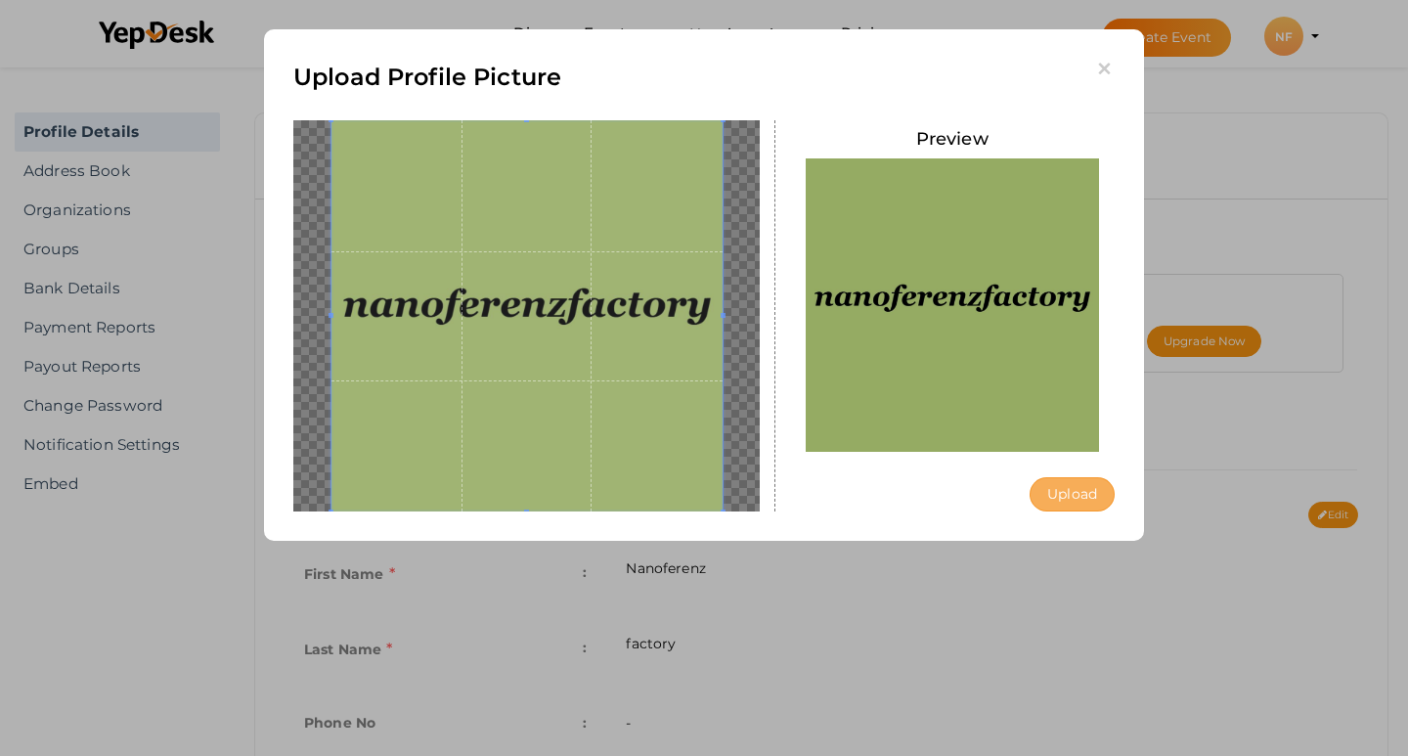
click at [1081, 496] on button "Upload" at bounding box center [1072, 494] width 85 height 34
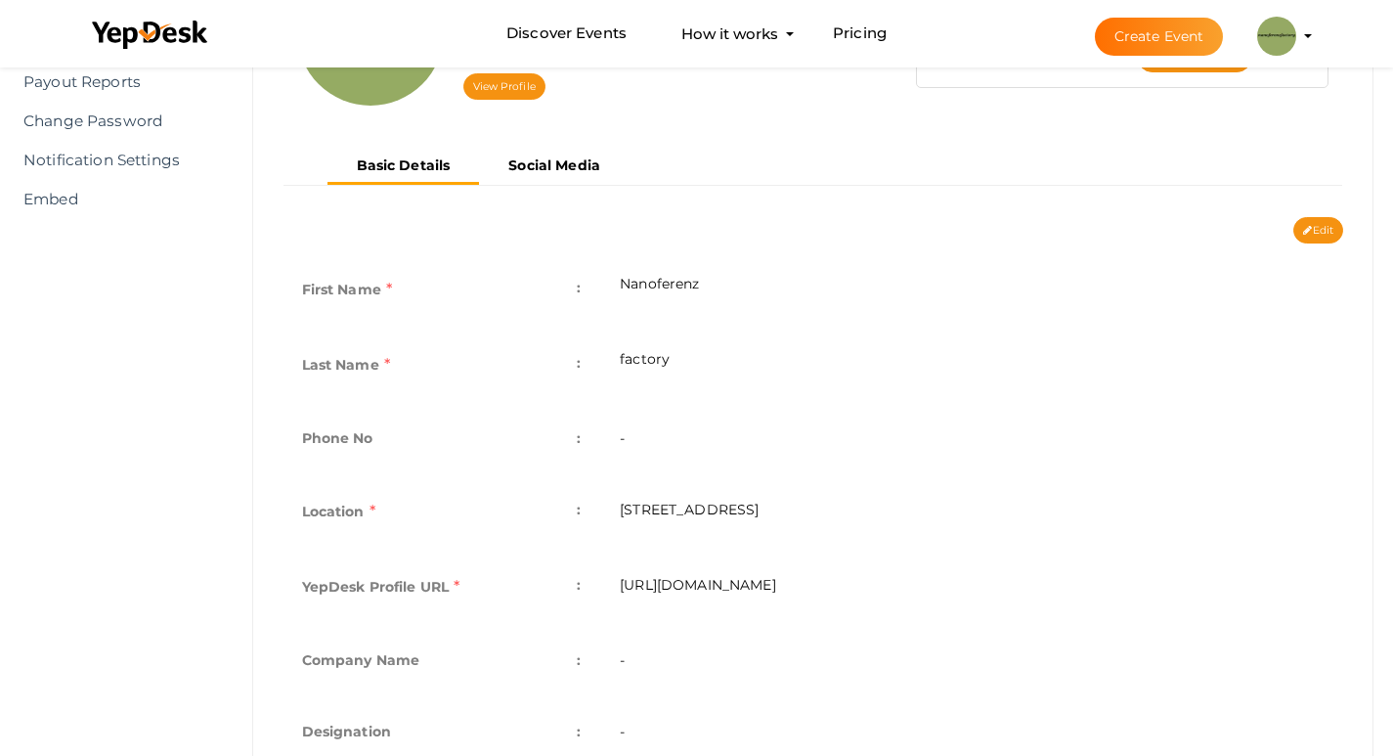
scroll to position [293, 0]
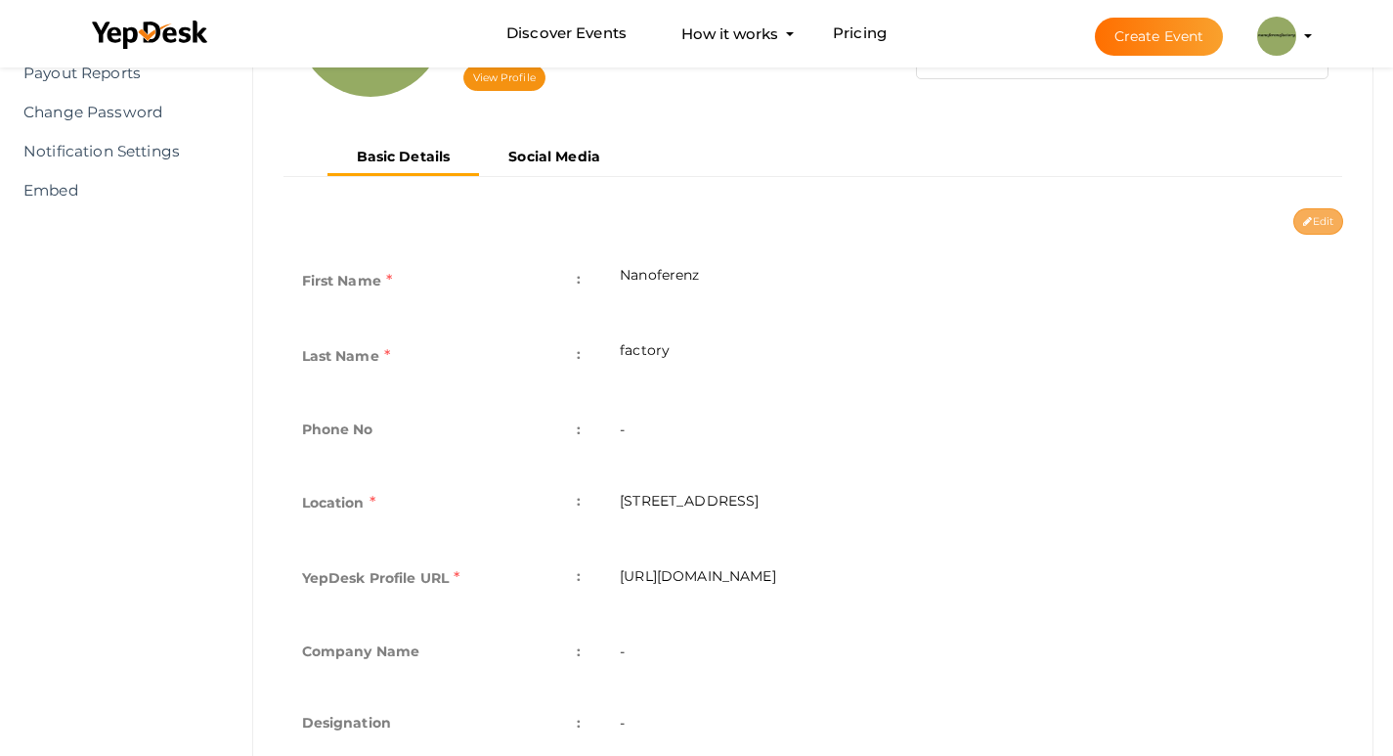
click at [1306, 229] on button "Edit" at bounding box center [1319, 221] width 50 height 26
type input "Nanoferenz"
type input "factory"
type input "[STREET_ADDRESS]"
type input "nanoferenz-factory"
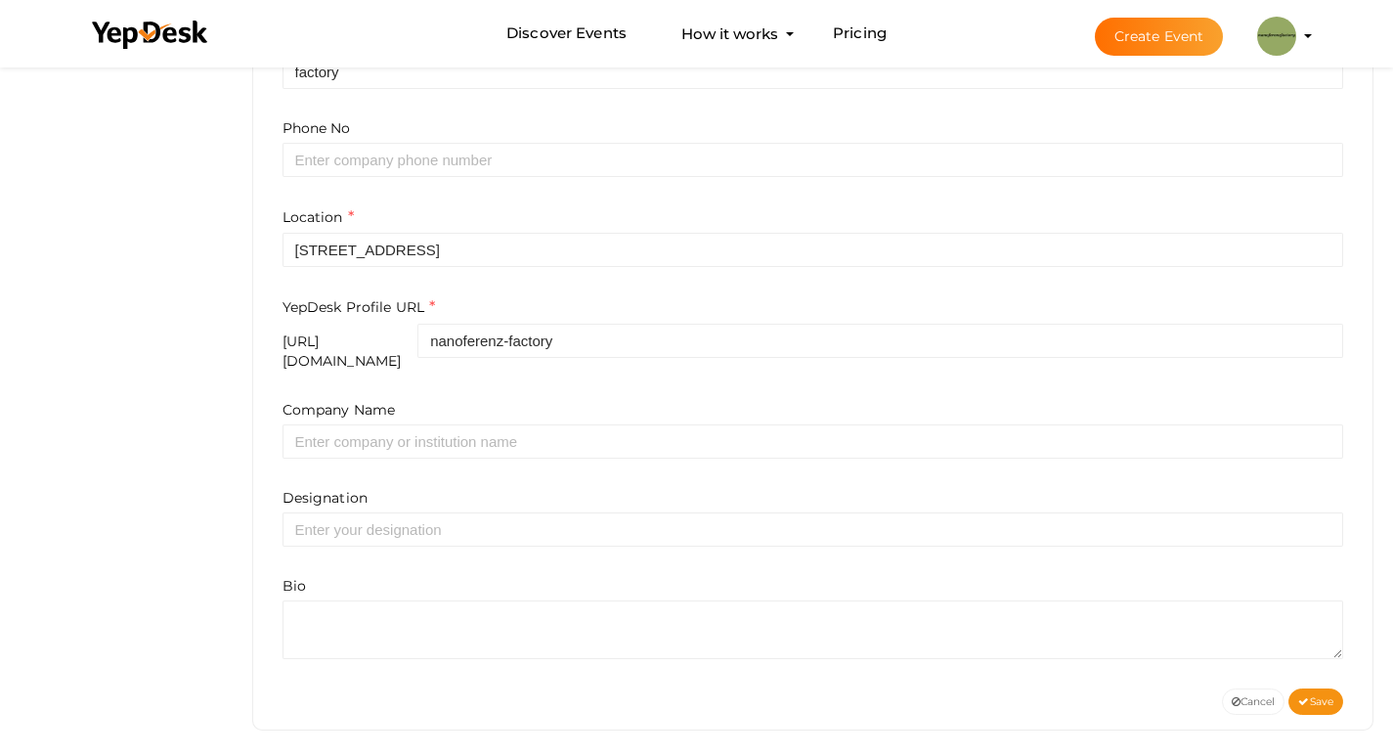
scroll to position [593, 0]
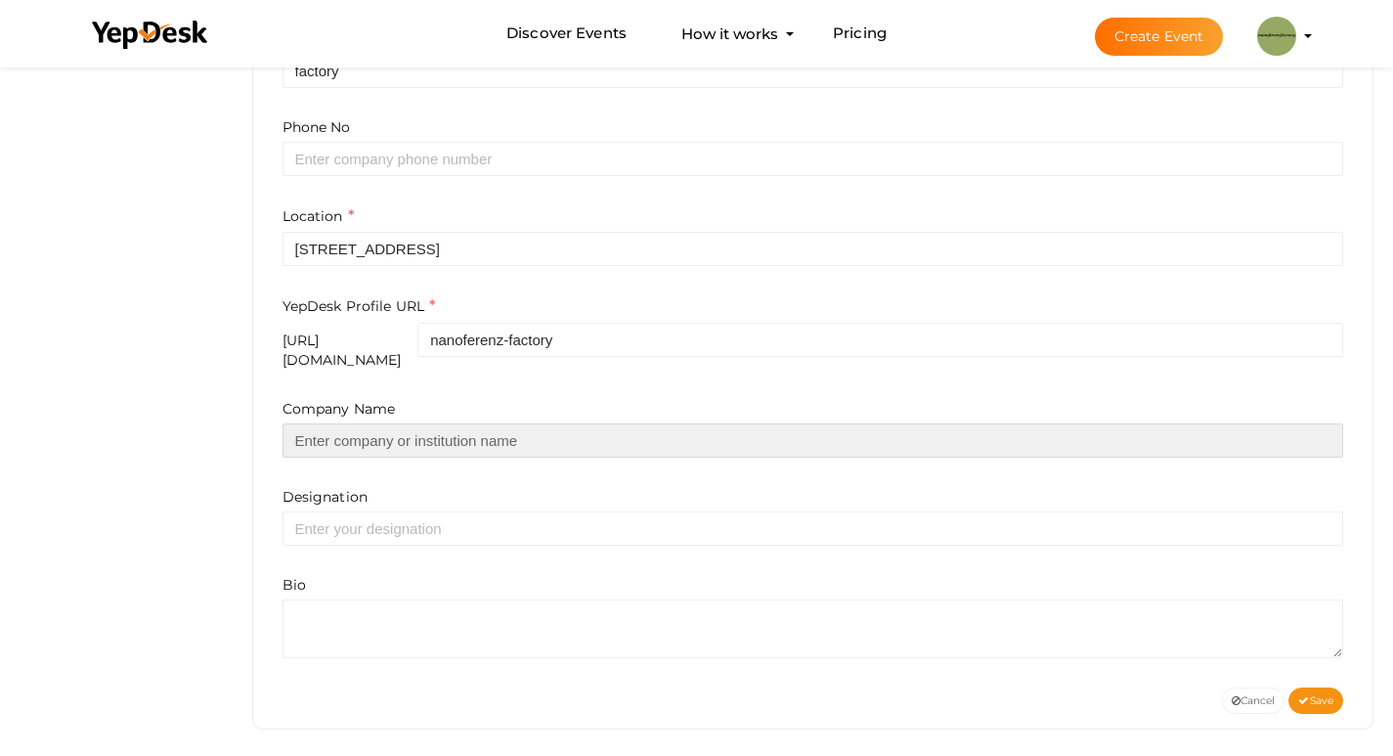
click at [414, 427] on input "text" at bounding box center [814, 440] width 1062 height 34
type input "Nanoferenz factory"
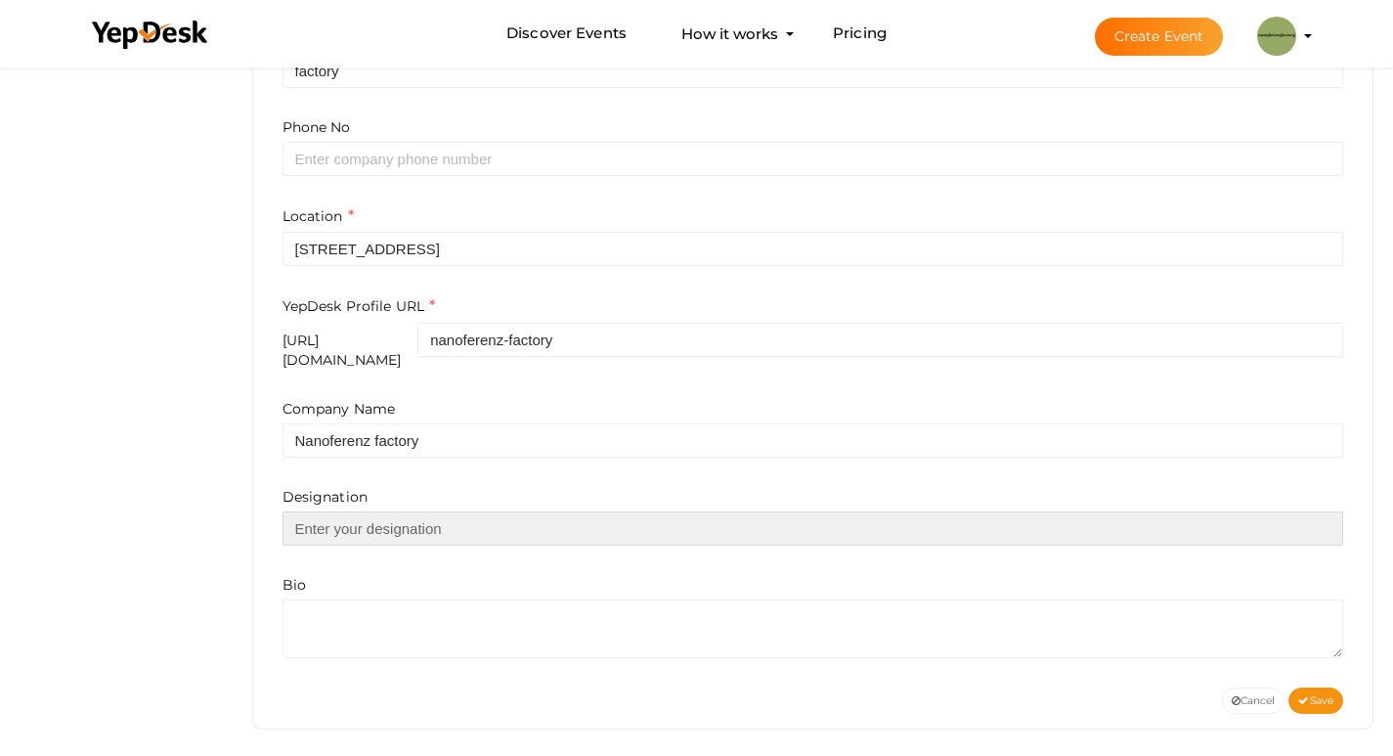
click at [411, 513] on input "text" at bounding box center [814, 528] width 1062 height 34
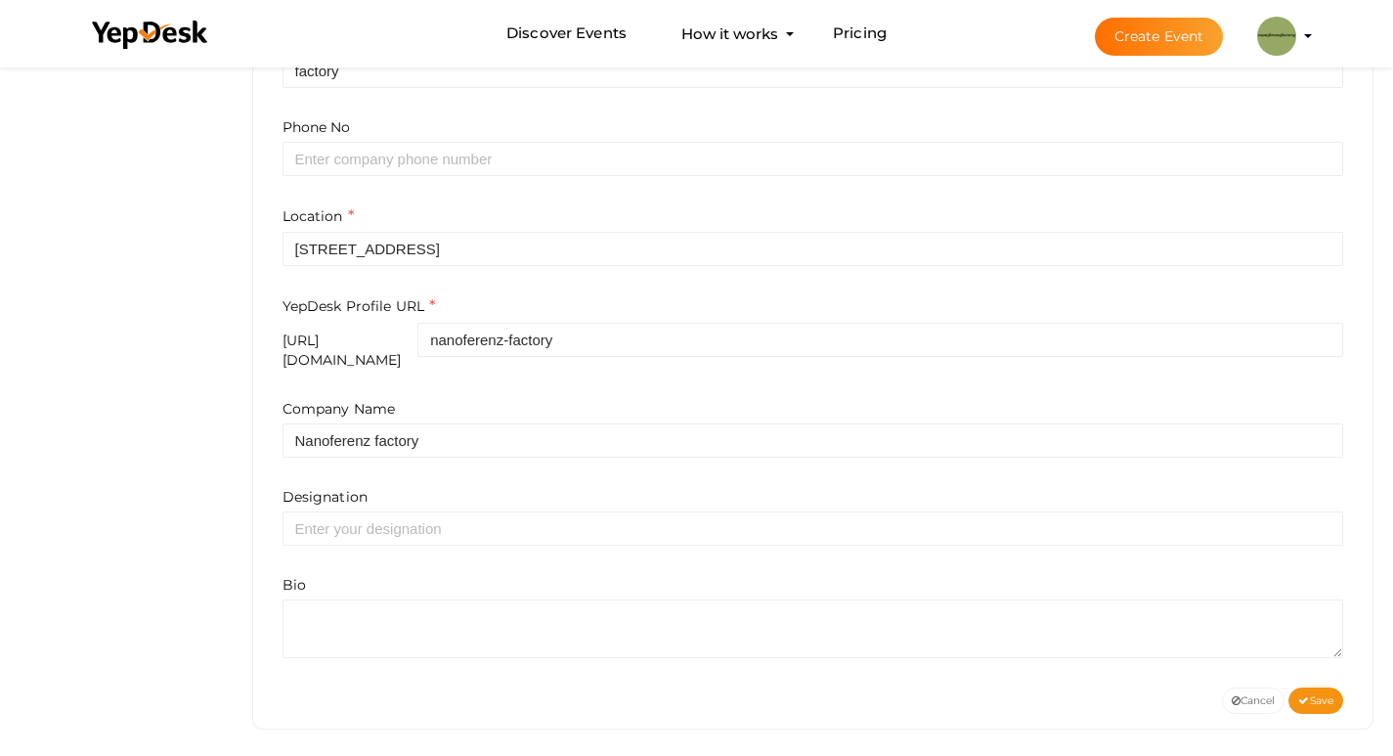
click at [481, 552] on div "Company Name Nanoferenz factory Designation Bio" at bounding box center [814, 528] width 1062 height 259
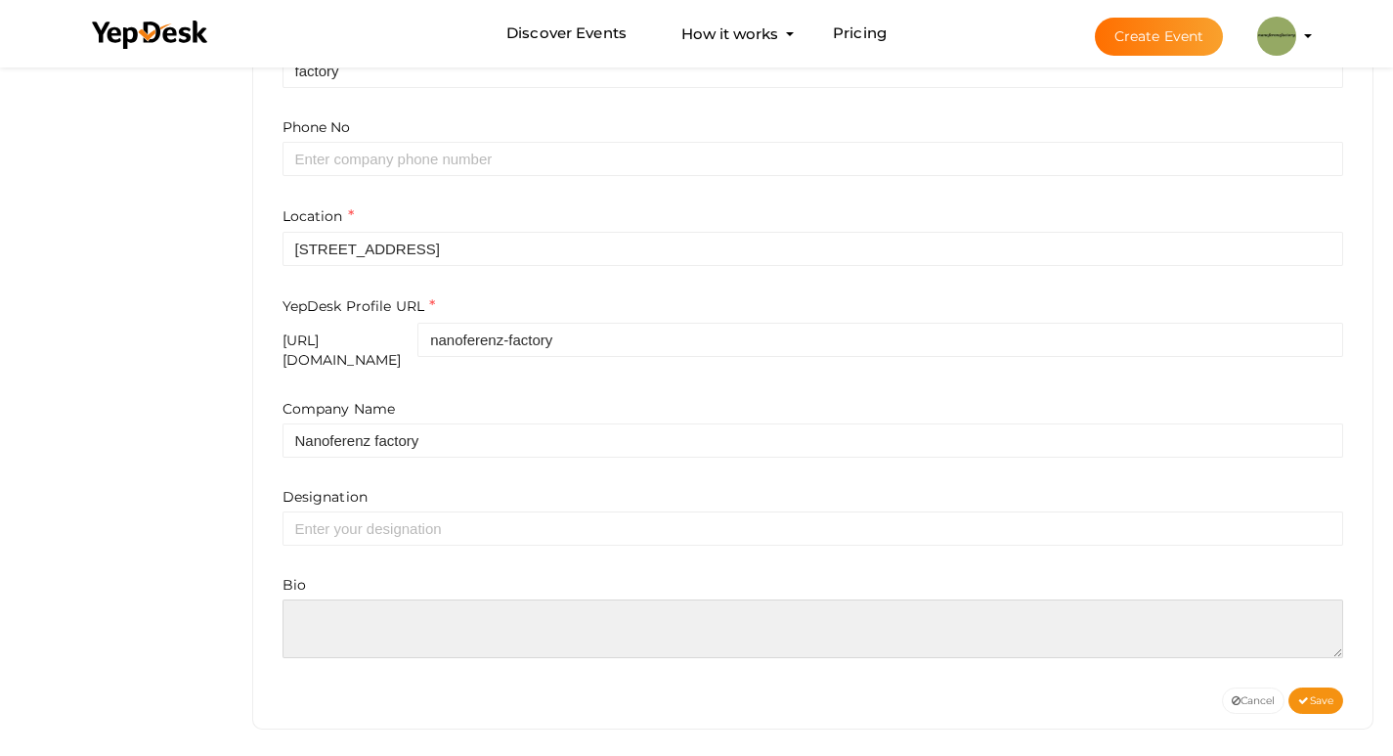
click at [455, 619] on textarea at bounding box center [814, 628] width 1062 height 59
paste textarea ""Welcome to nanoferenzfactory Software Solution German Fabrik Engineering Offic…"
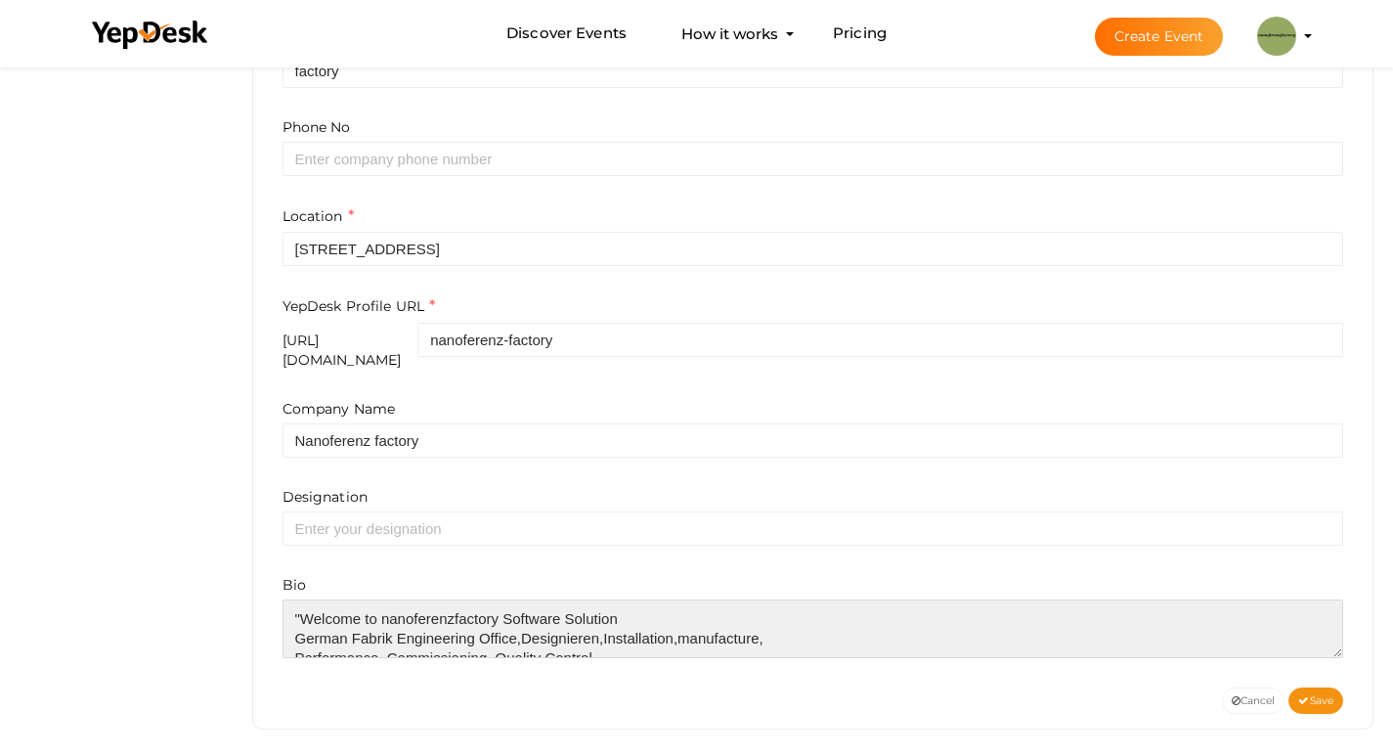
drag, startPoint x: 301, startPoint y: 601, endPoint x: 226, endPoint y: 598, distance: 75.4
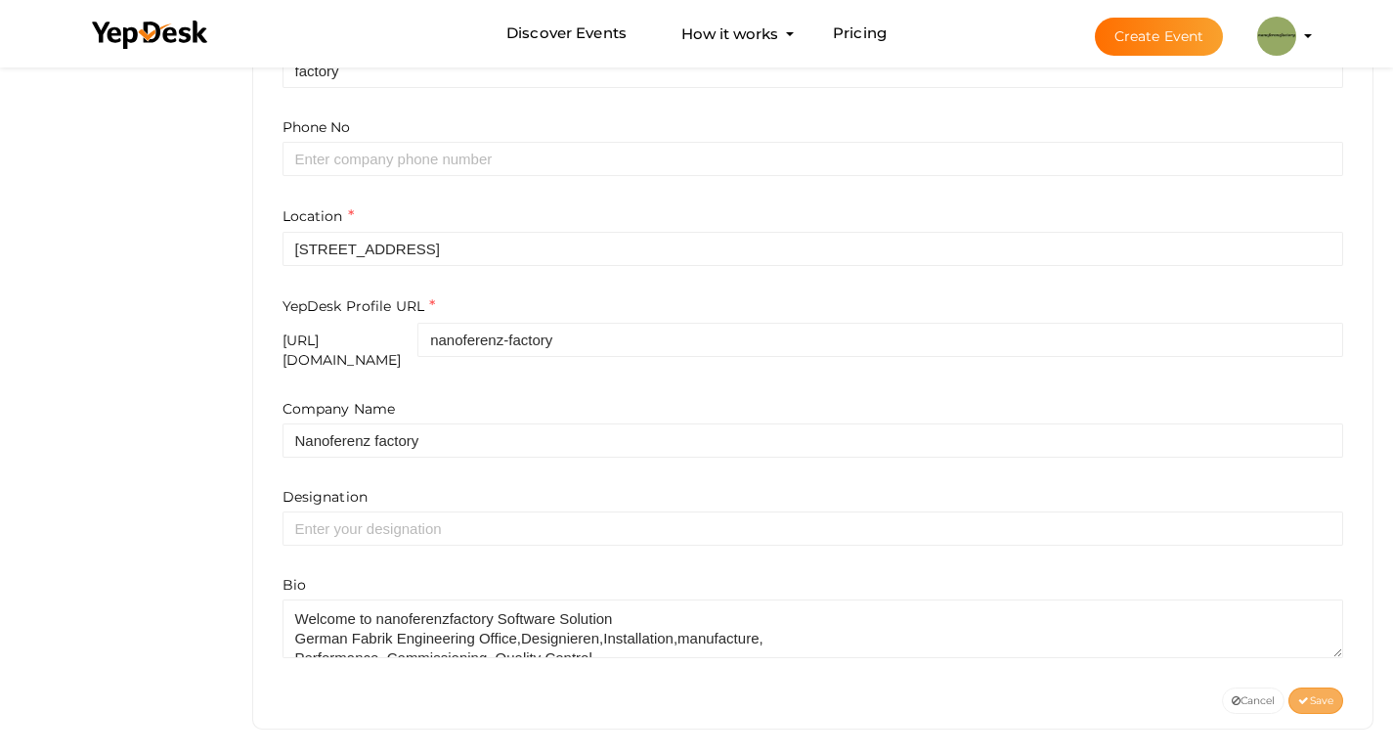
click at [1334, 691] on button "Save" at bounding box center [1316, 700] width 55 height 26
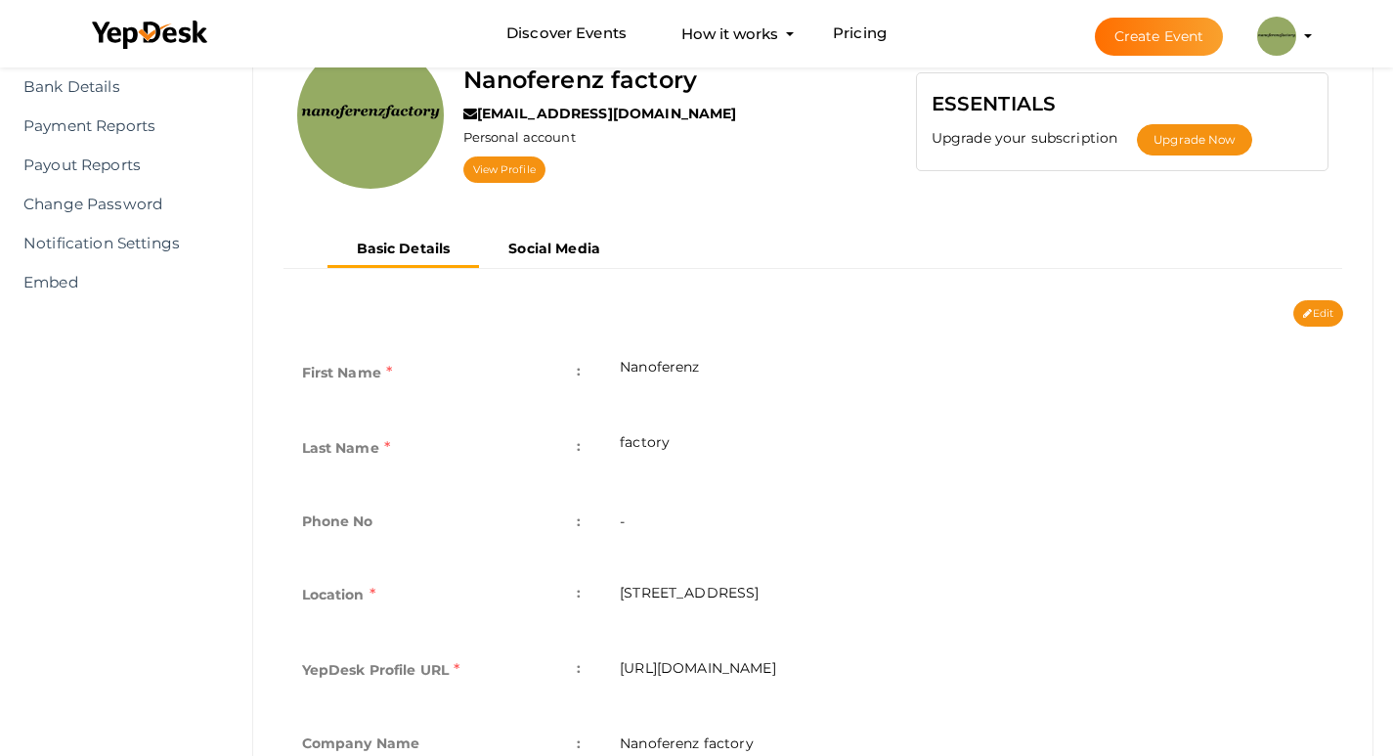
scroll to position [174, 0]
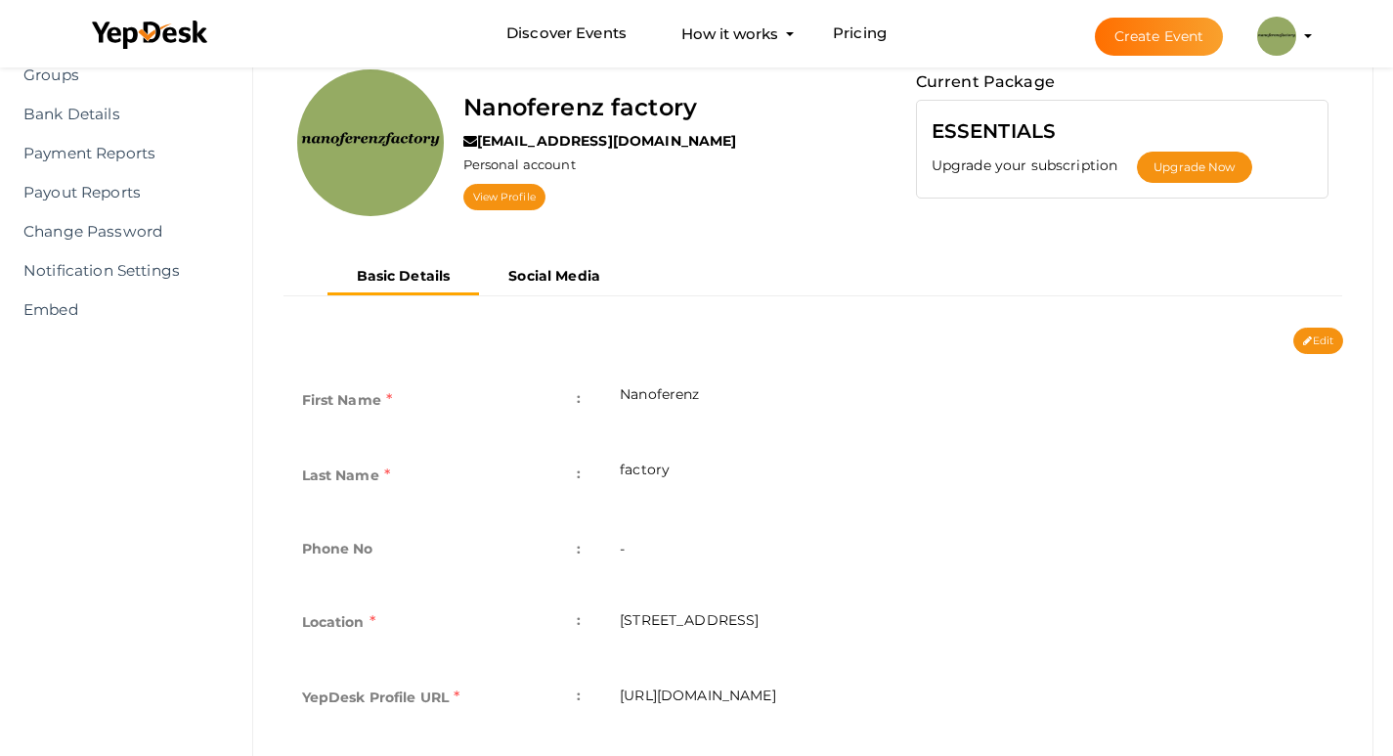
click at [1313, 355] on div "First Name : Nanoferenz Last Name : factory Phone No : - Personal Type : OTHER …" at bounding box center [813, 674] width 1091 height 640
click at [1313, 345] on button "Edit" at bounding box center [1319, 341] width 50 height 26
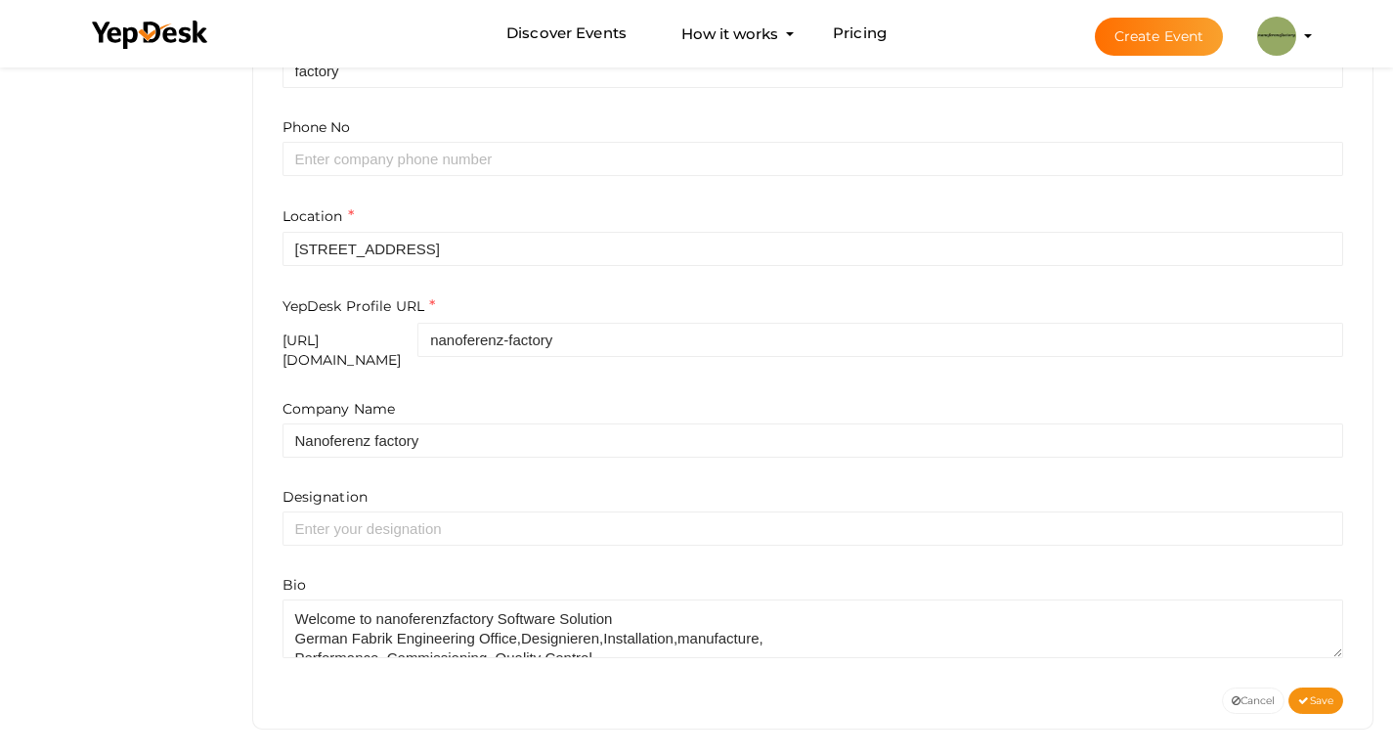
scroll to position [39, 0]
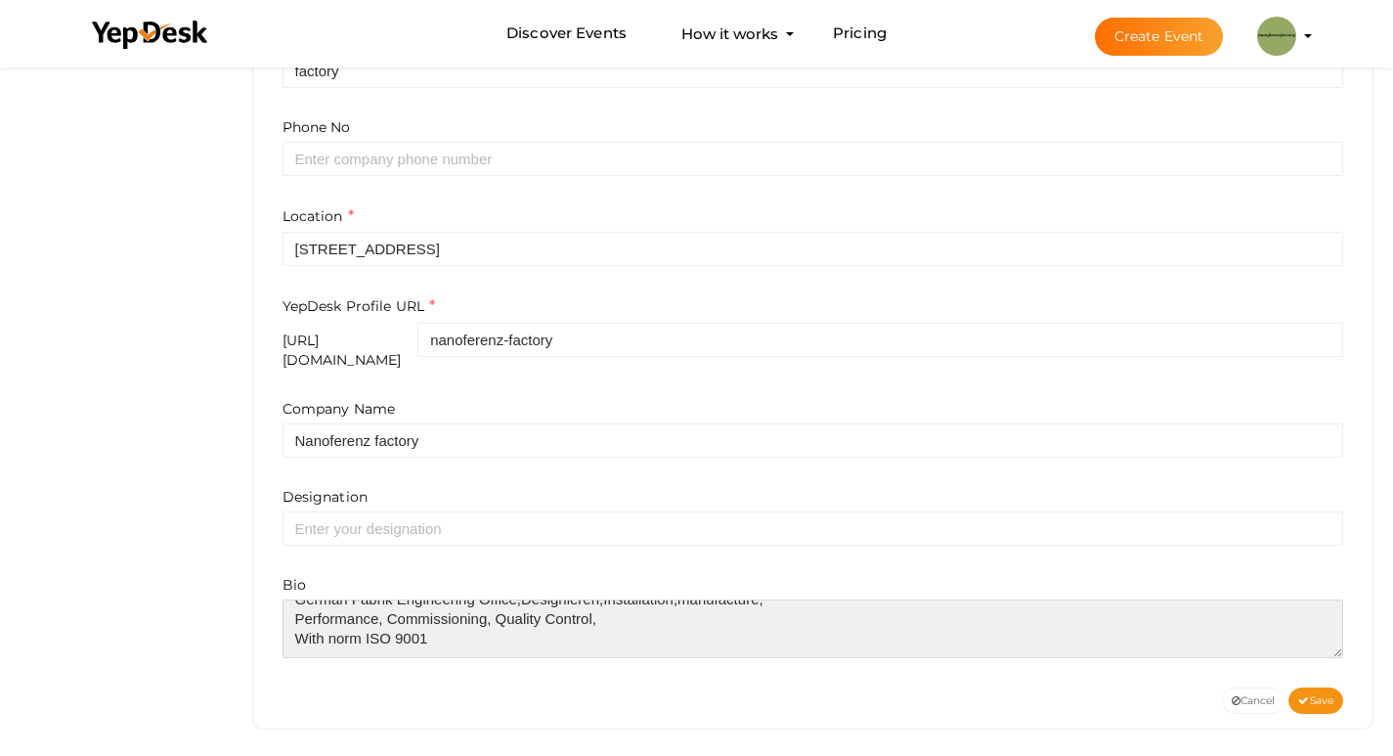
click at [449, 626] on textarea at bounding box center [814, 628] width 1062 height 59
paste textarea "[URL][DOMAIN_NAME]"
type textarea "Welcome to nanoferenzfactory Software Solution German Fabrik Engineering Office…"
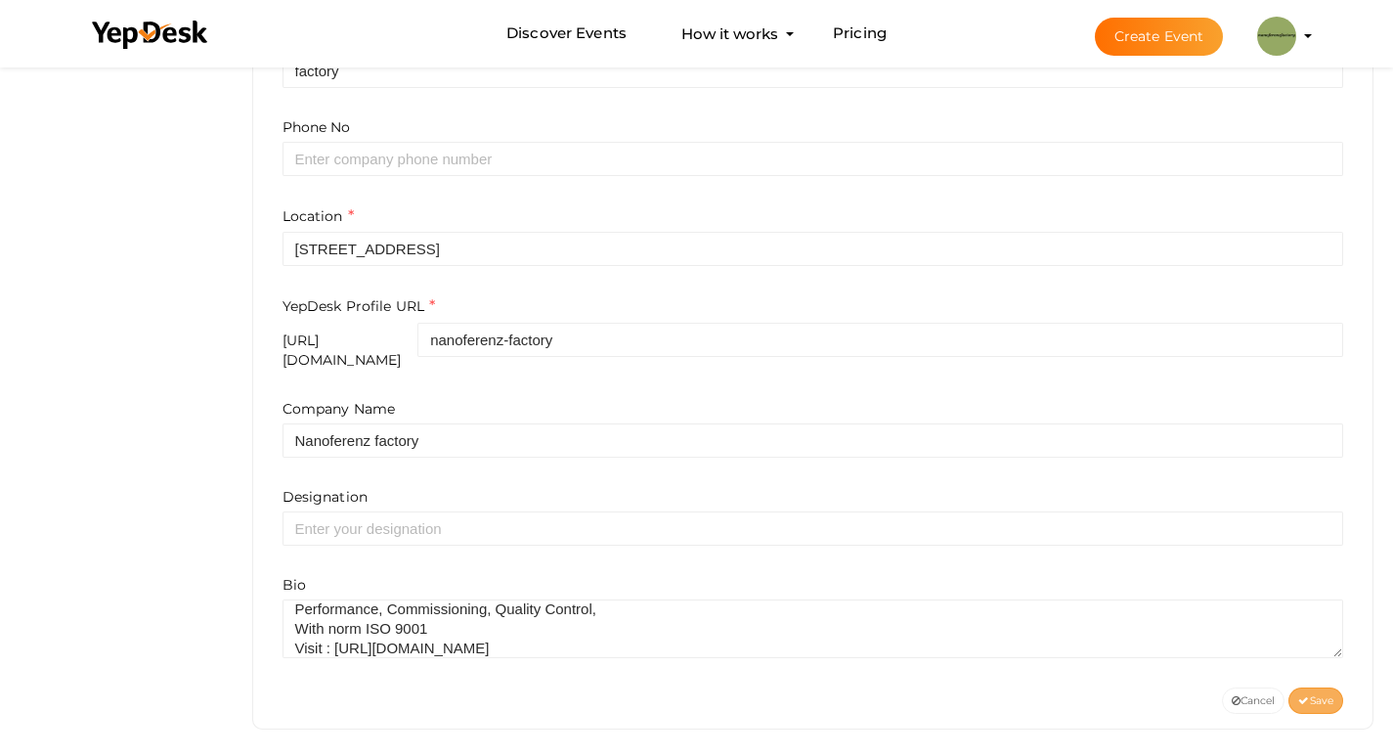
click at [1324, 687] on button "Save" at bounding box center [1316, 700] width 55 height 26
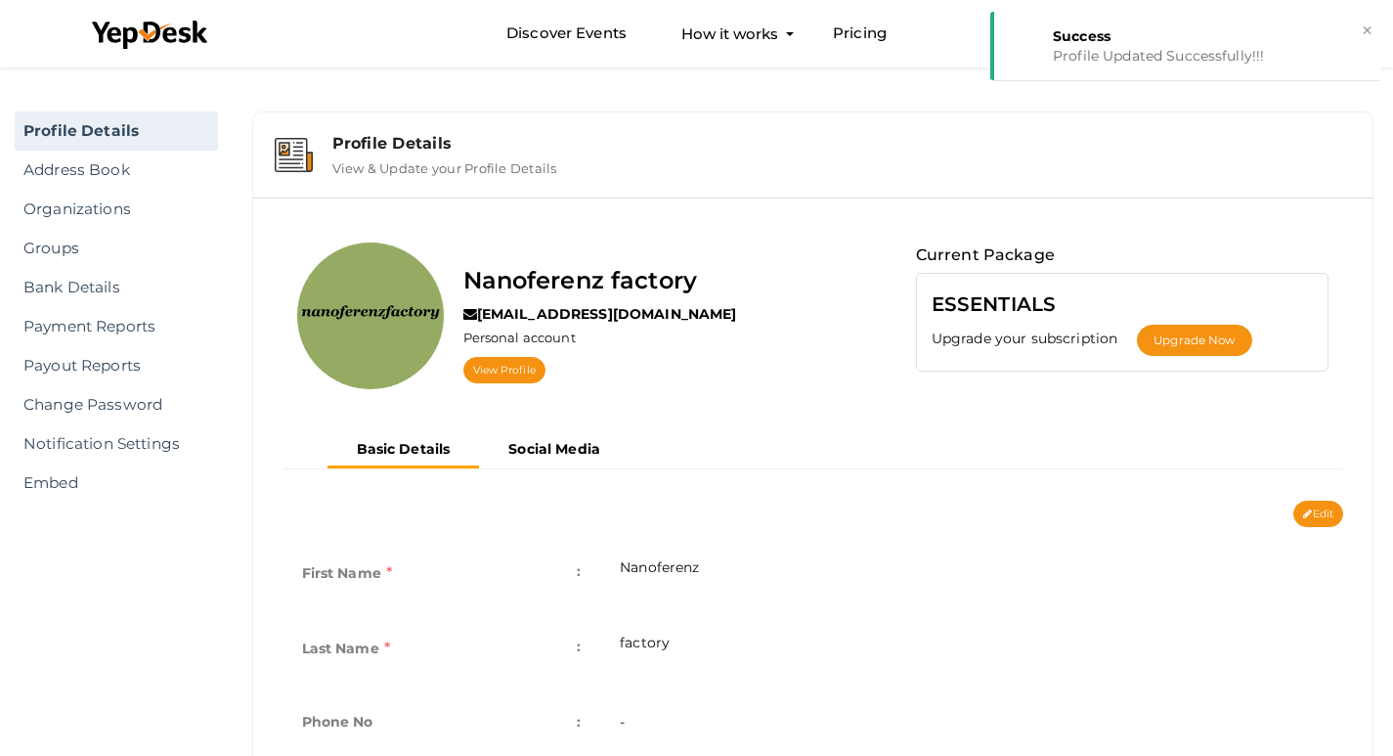
scroll to position [0, 0]
click at [489, 375] on link "View Profile" at bounding box center [505, 371] width 82 height 26
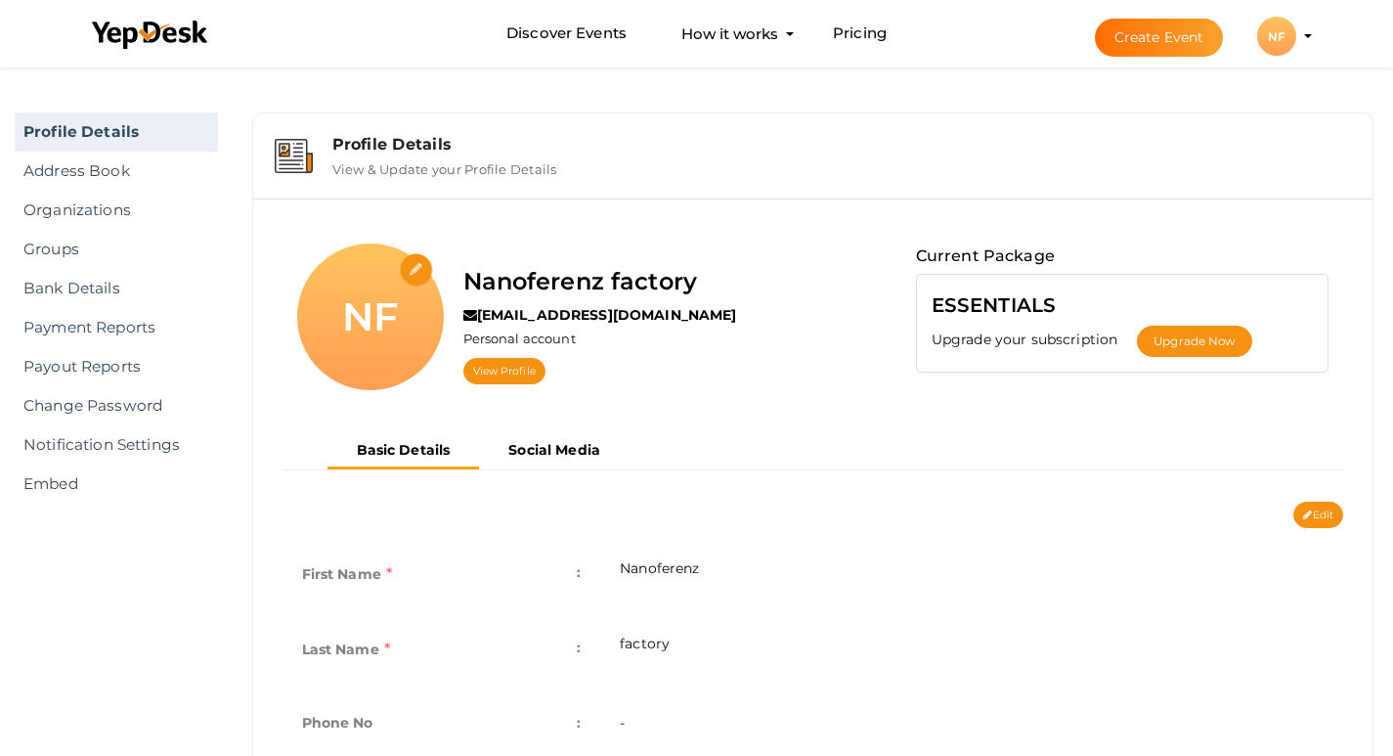
click at [1284, 50] on div "NF" at bounding box center [1277, 36] width 39 height 39
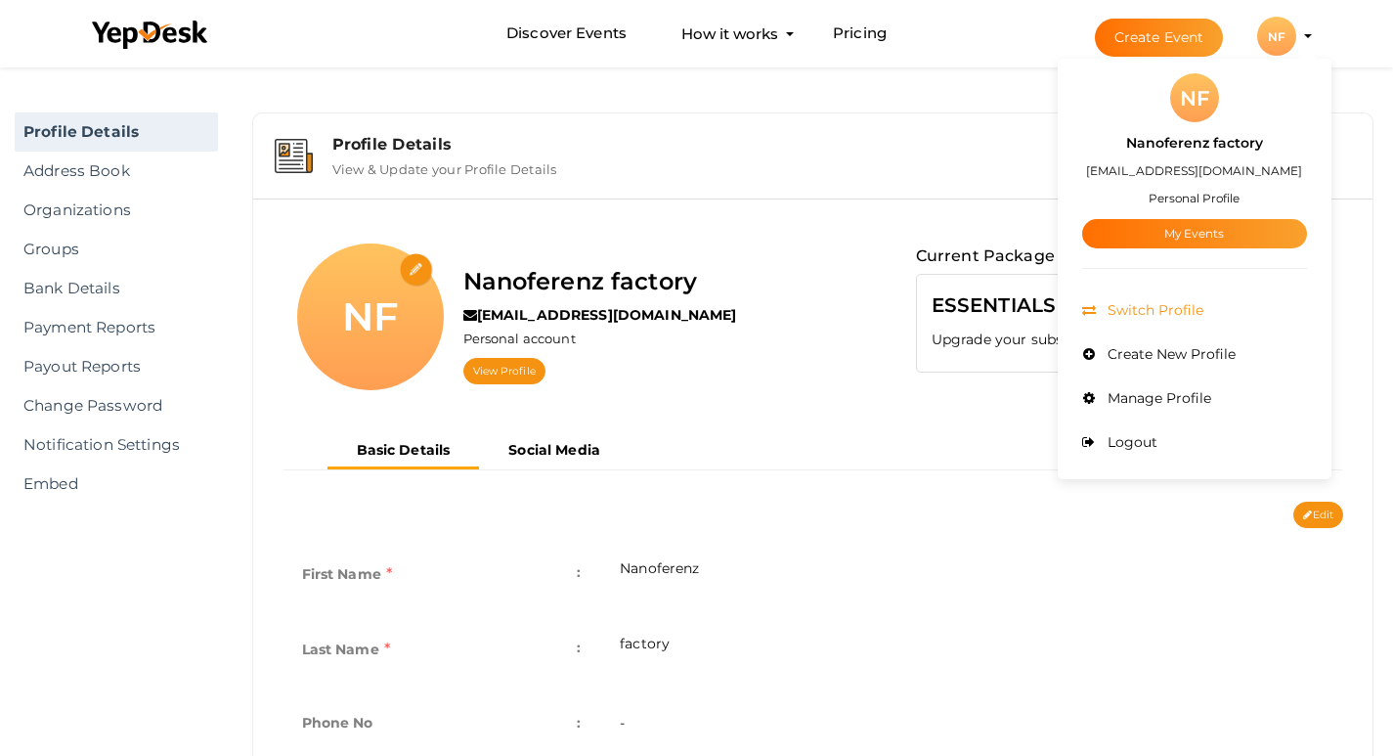
click at [1204, 310] on li "Switch Profile" at bounding box center [1195, 310] width 225 height 44
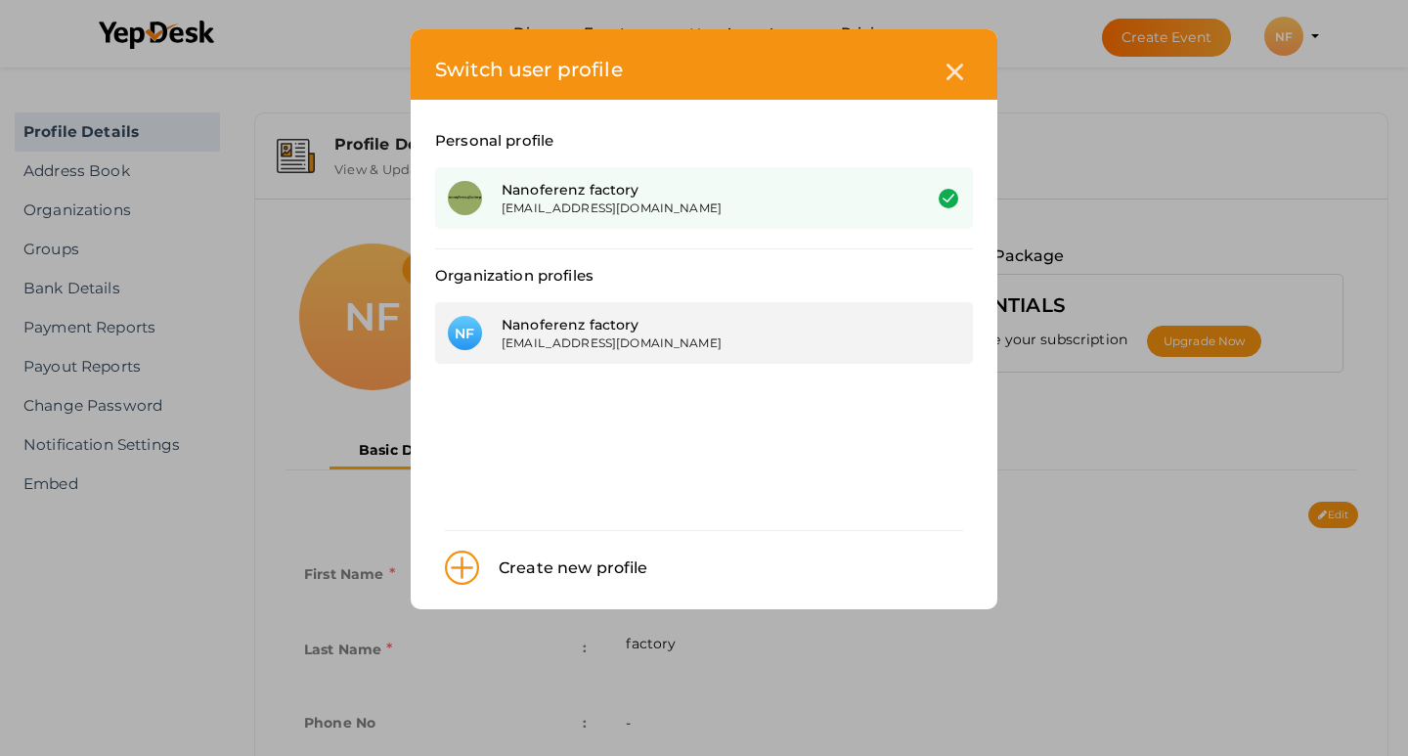
click at [681, 347] on div "[EMAIL_ADDRESS][DOMAIN_NAME]" at bounding box center [697, 342] width 390 height 17
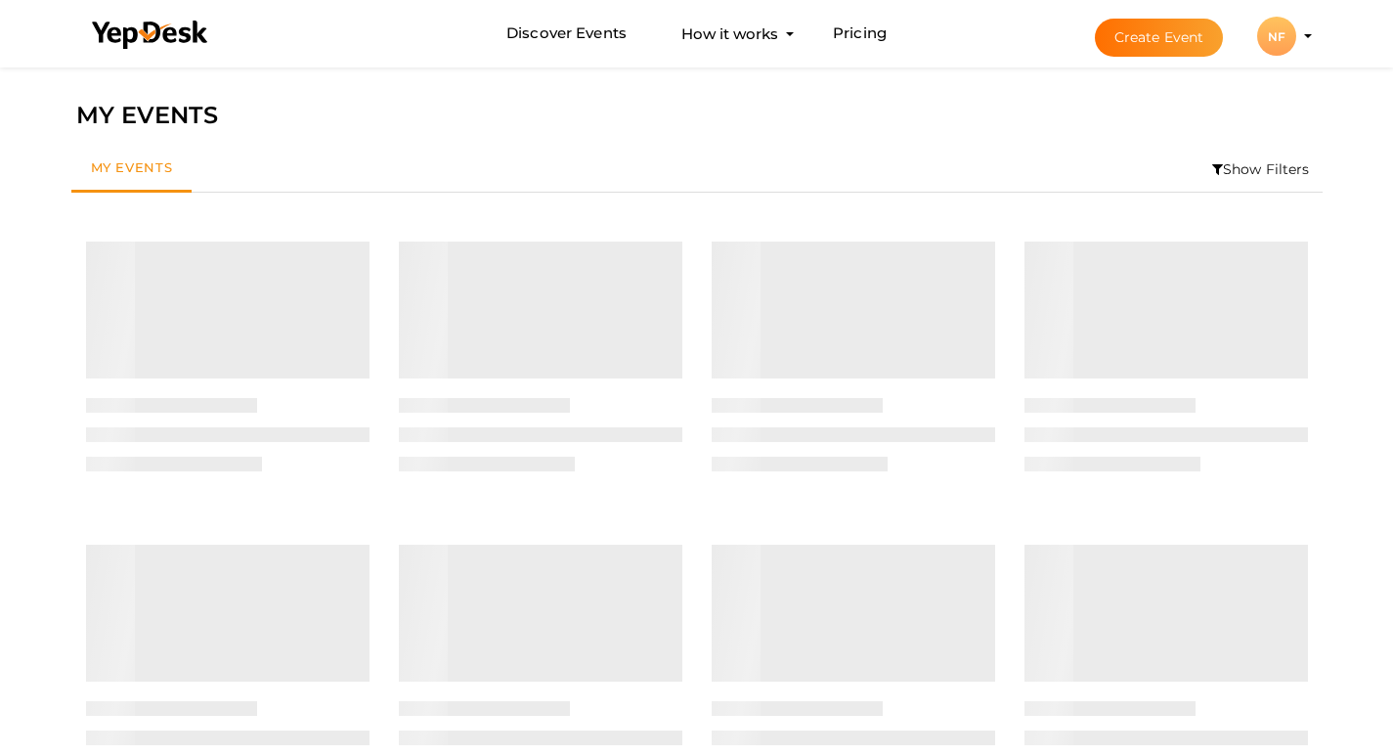
click at [1302, 11] on li "Create Event NF NF Nanoferenz factory nanoferenzfactory@gmail.com Organization …" at bounding box center [1186, 36] width 261 height 70
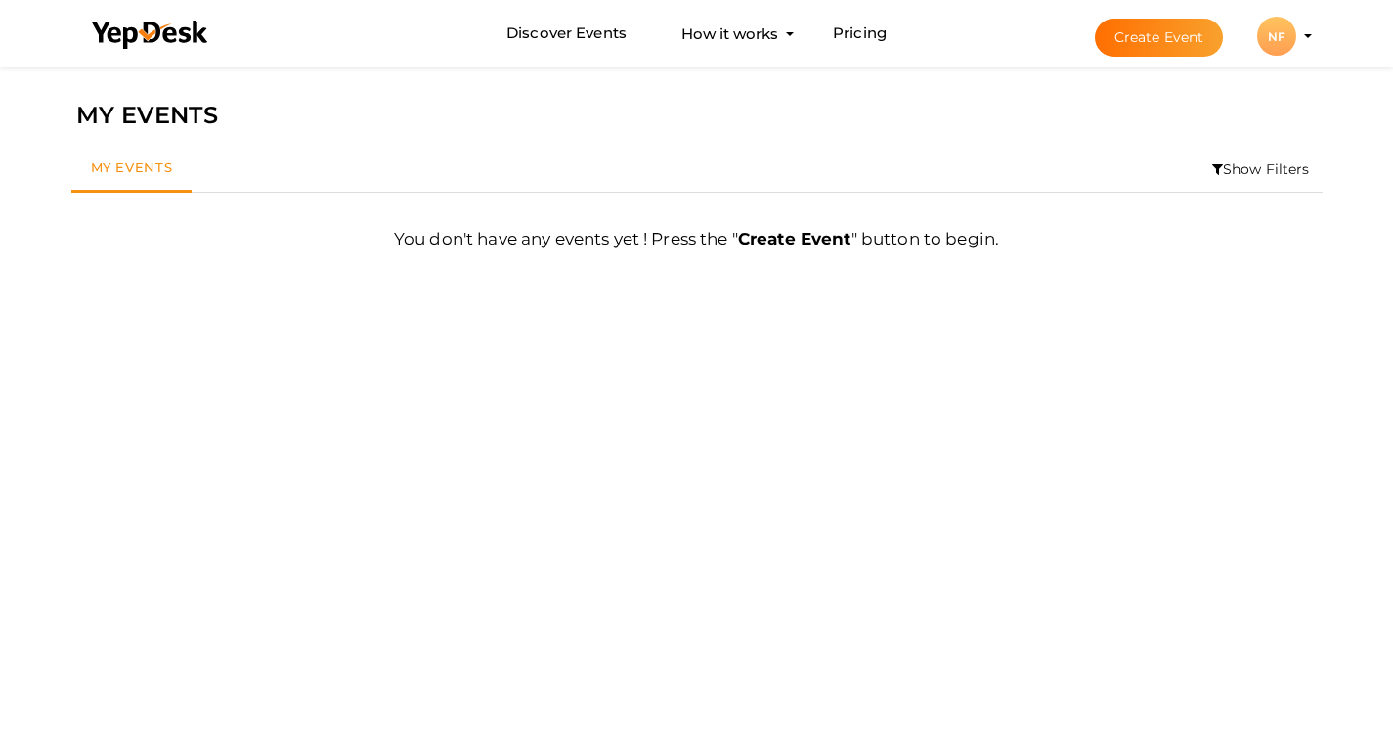
click at [1289, 34] on div "NF" at bounding box center [1277, 36] width 39 height 39
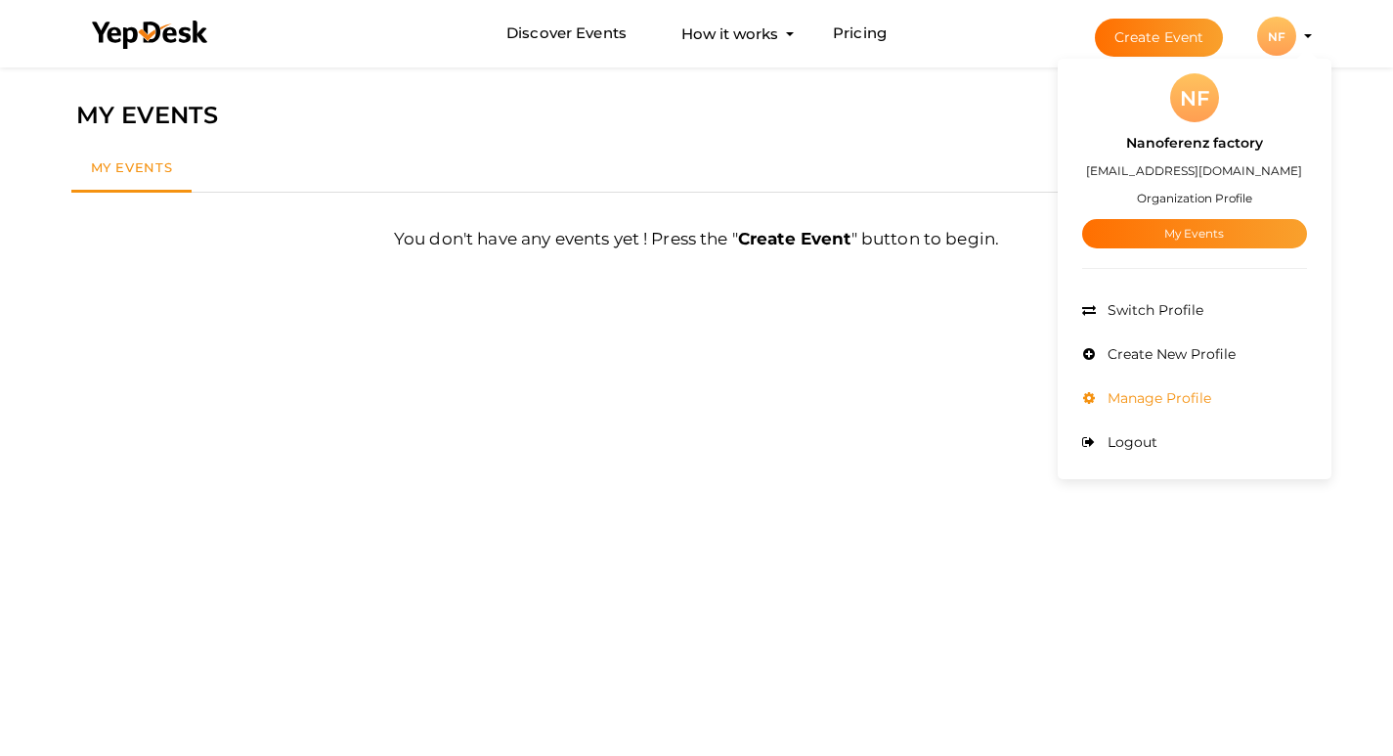
click at [1174, 400] on span "Manage Profile" at bounding box center [1157, 398] width 109 height 18
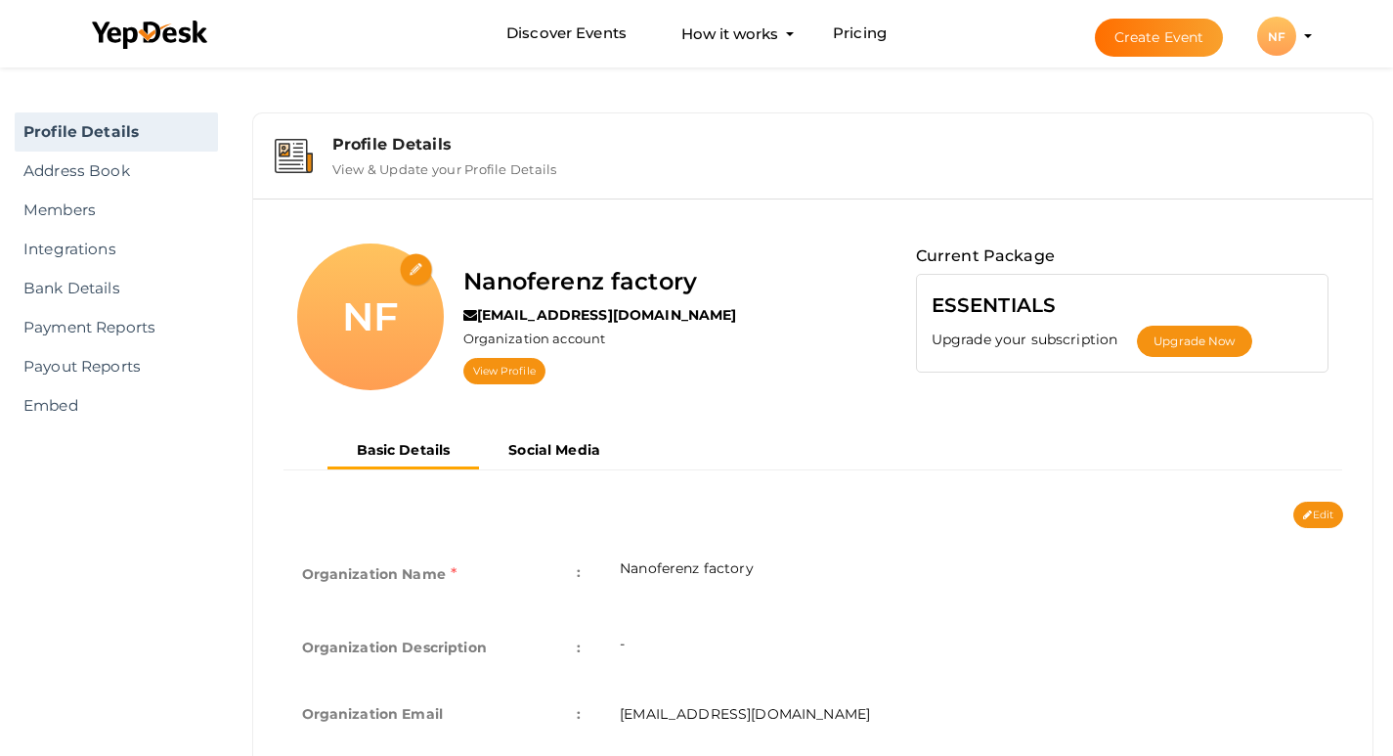
click at [1280, 55] on div "NF" at bounding box center [1277, 36] width 39 height 39
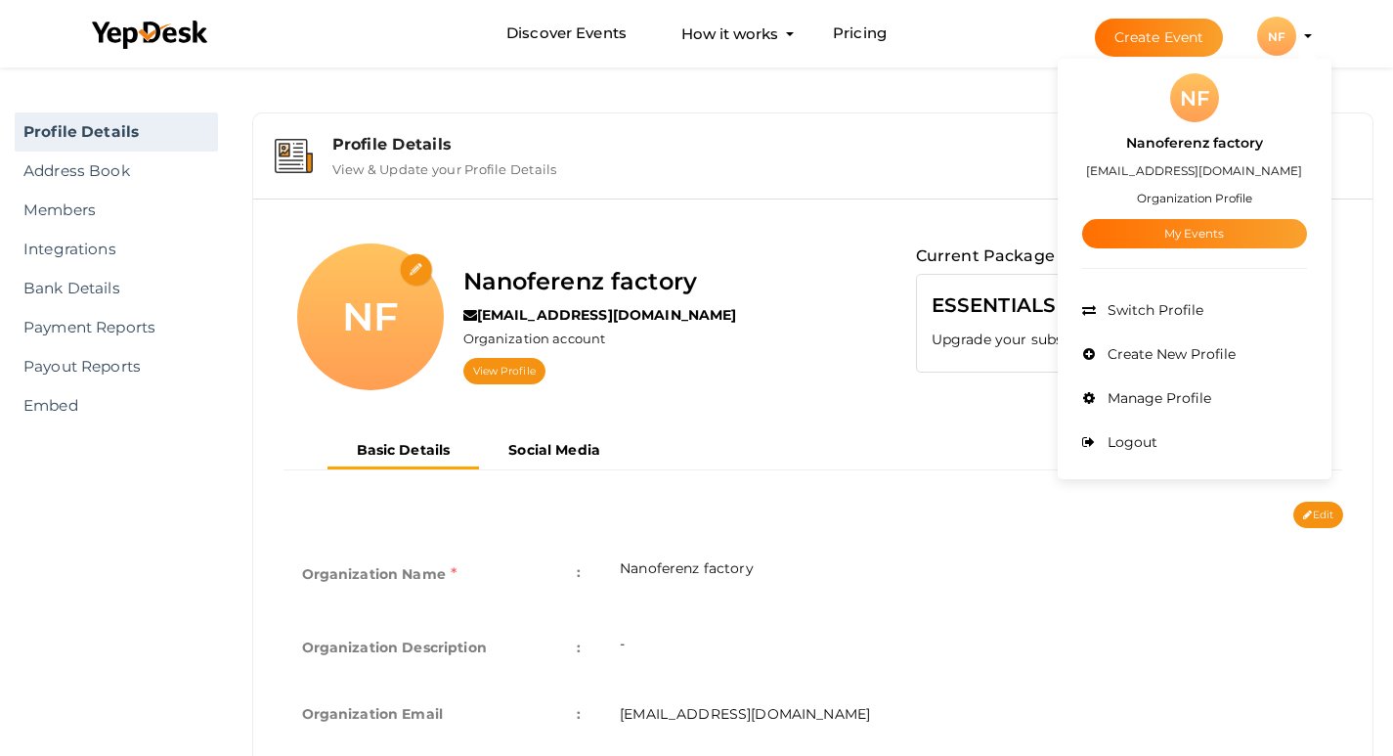
click at [406, 267] on input "file" at bounding box center [417, 270] width 34 height 34
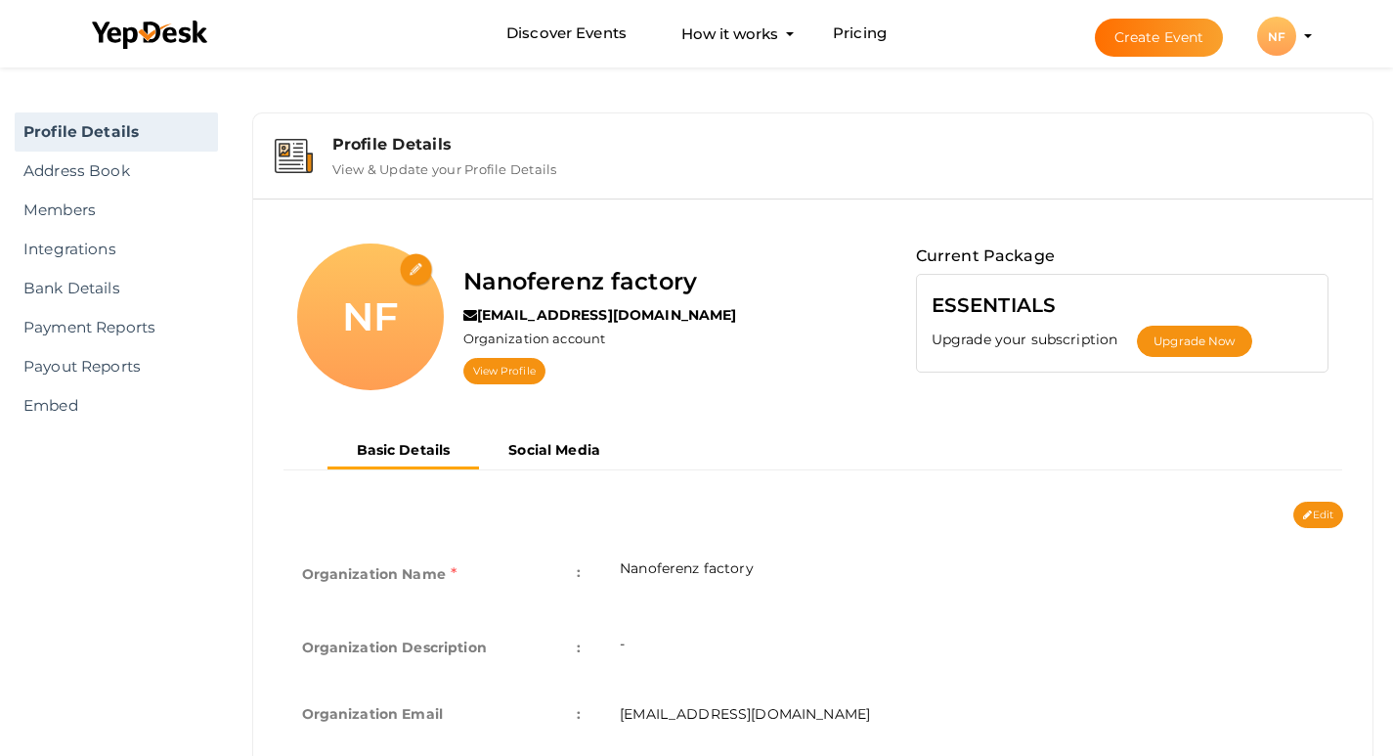
type input "C:\fakepath\Untitled design (14).jpg"
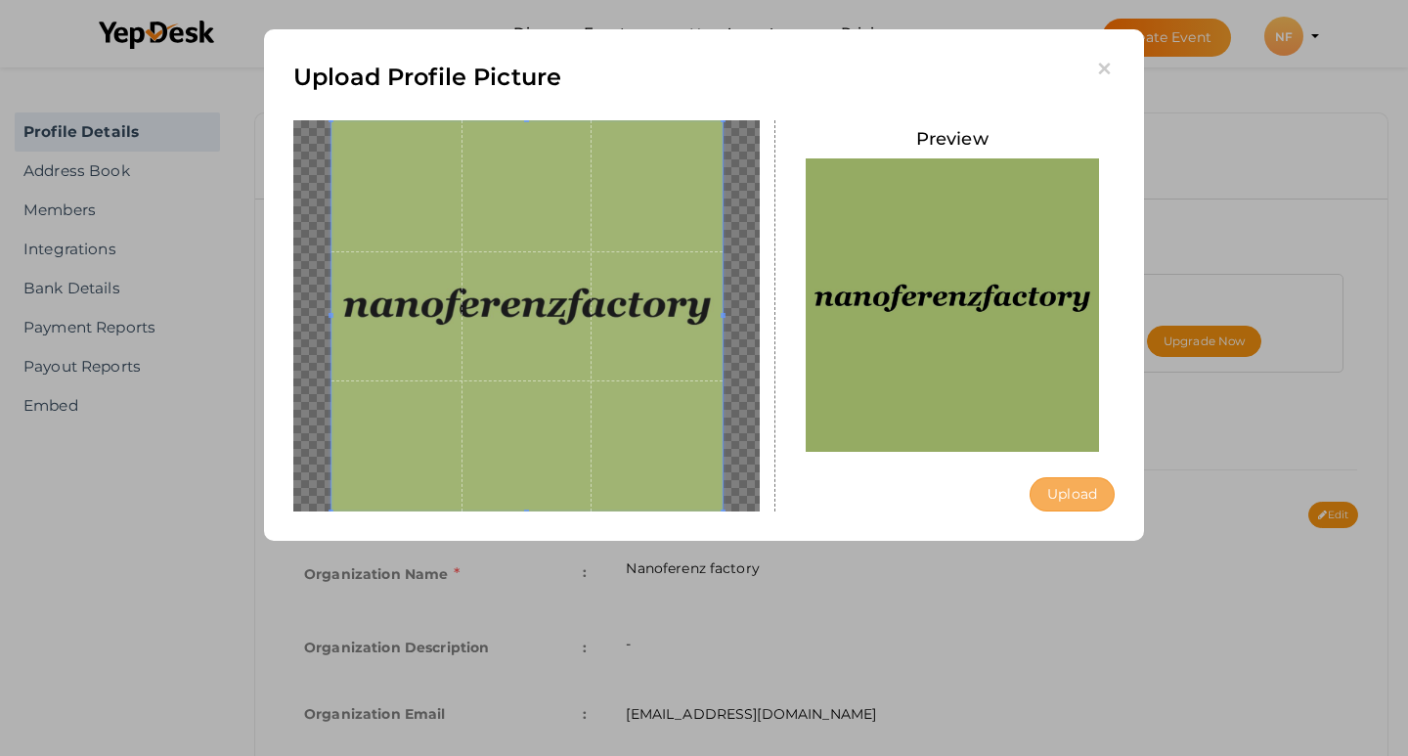
click at [1064, 484] on button "Upload" at bounding box center [1072, 494] width 85 height 34
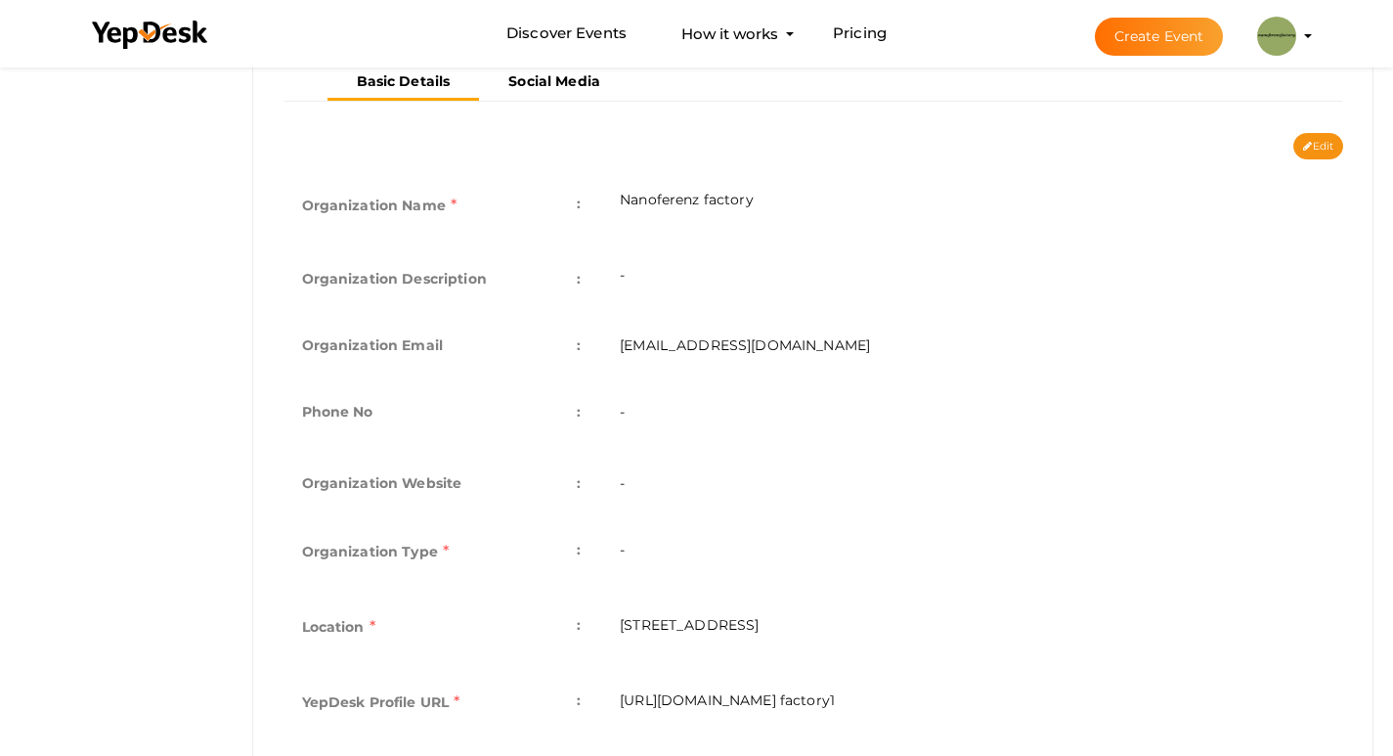
scroll to position [391, 0]
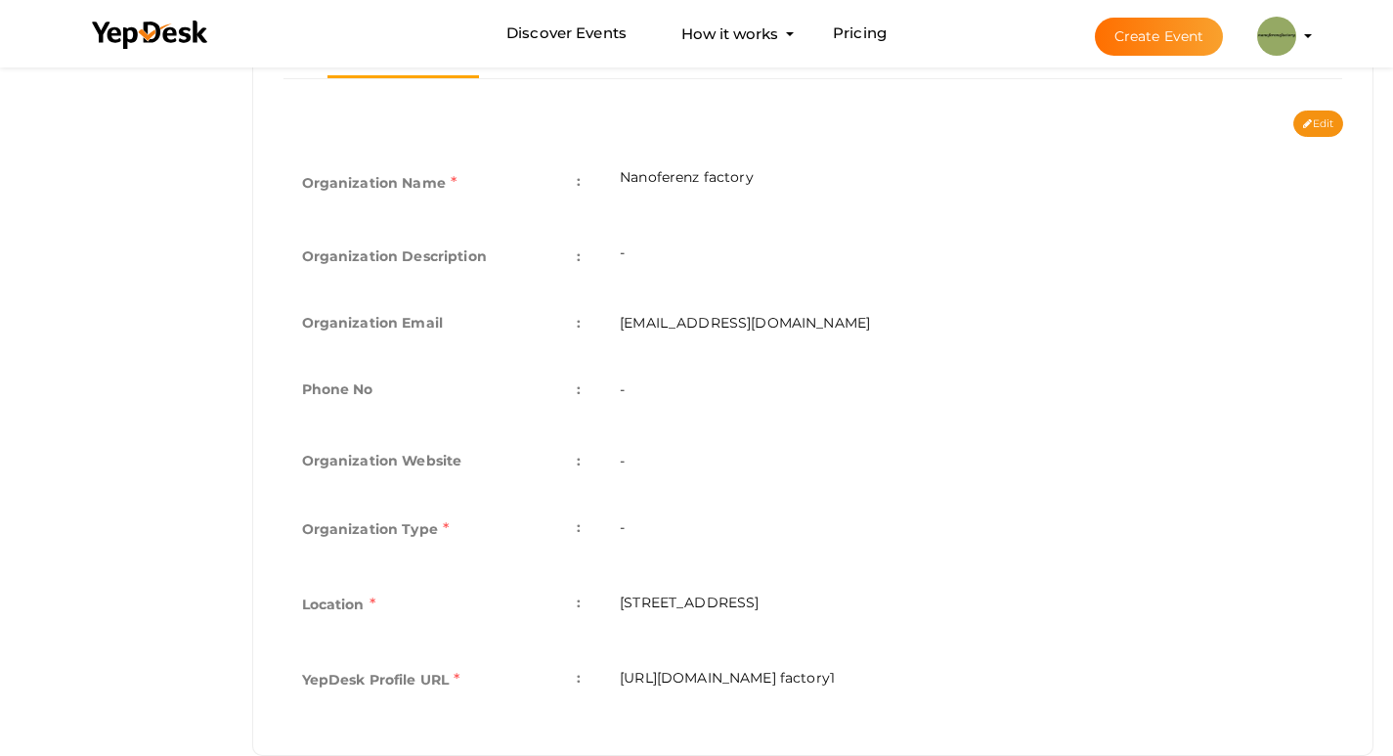
click at [1326, 127] on button "Edit" at bounding box center [1319, 124] width 50 height 26
type input "Nanoferenz factory"
type input "[EMAIL_ADDRESS][DOMAIN_NAME]"
select select "9"
type input "[STREET_ADDRESS]"
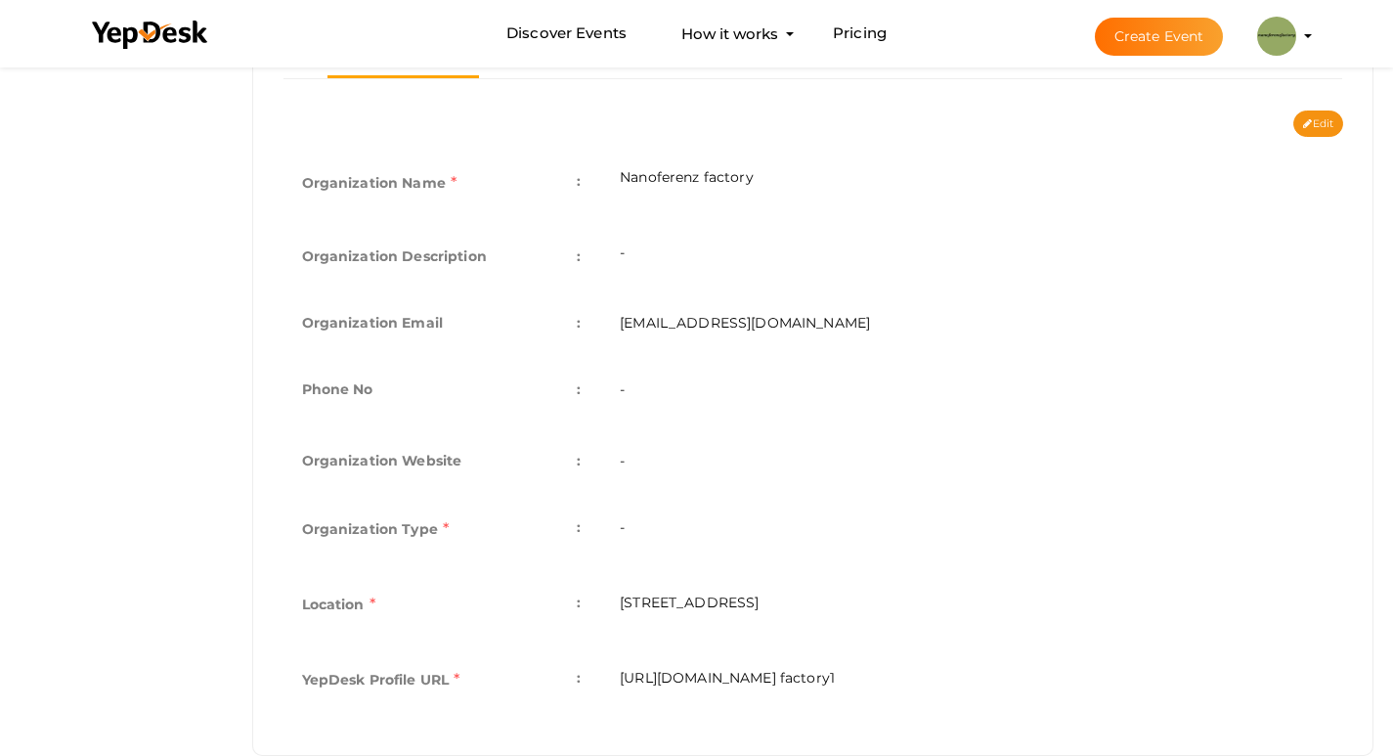
type input "Nanoferenz factory1"
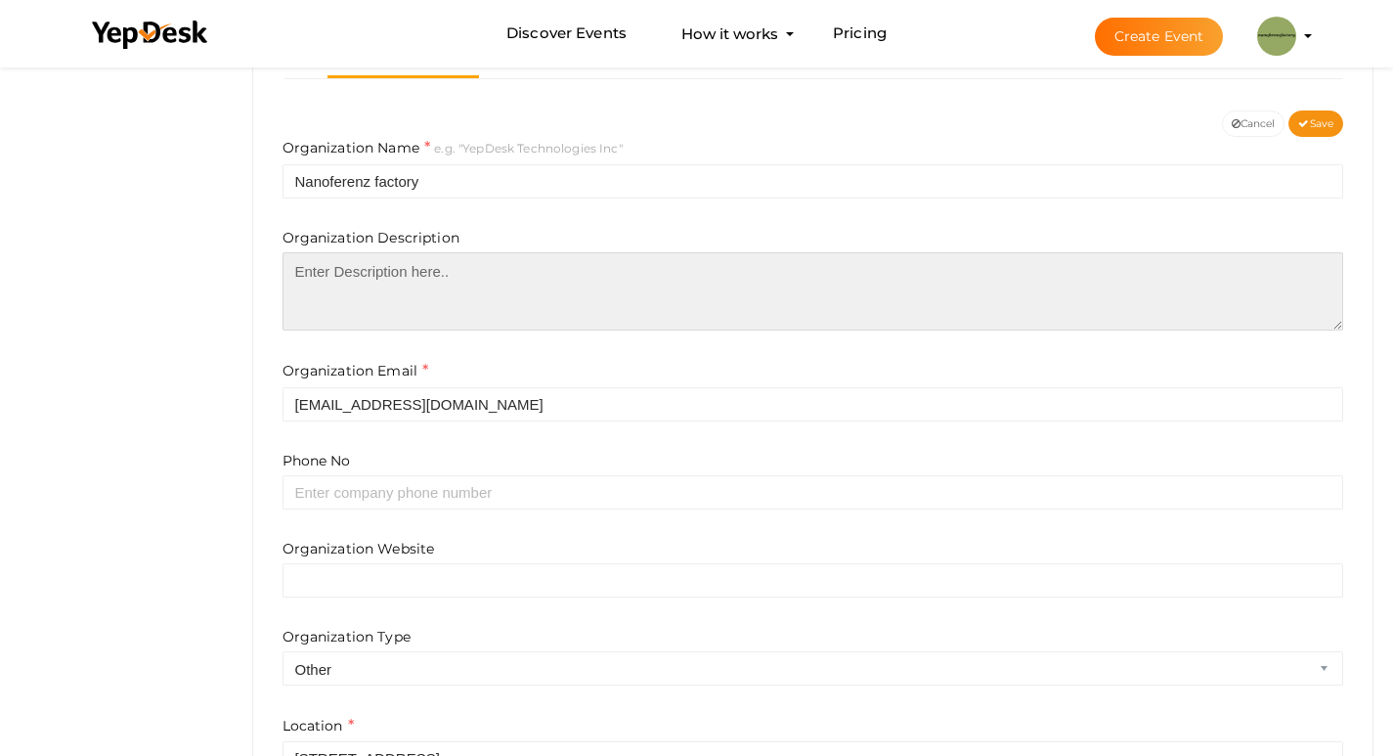
click at [472, 256] on textarea at bounding box center [814, 291] width 1062 height 78
paste textarea ""Welcome to nanoferenzfactory Software Solution German Fabrik Engineering Offic…"
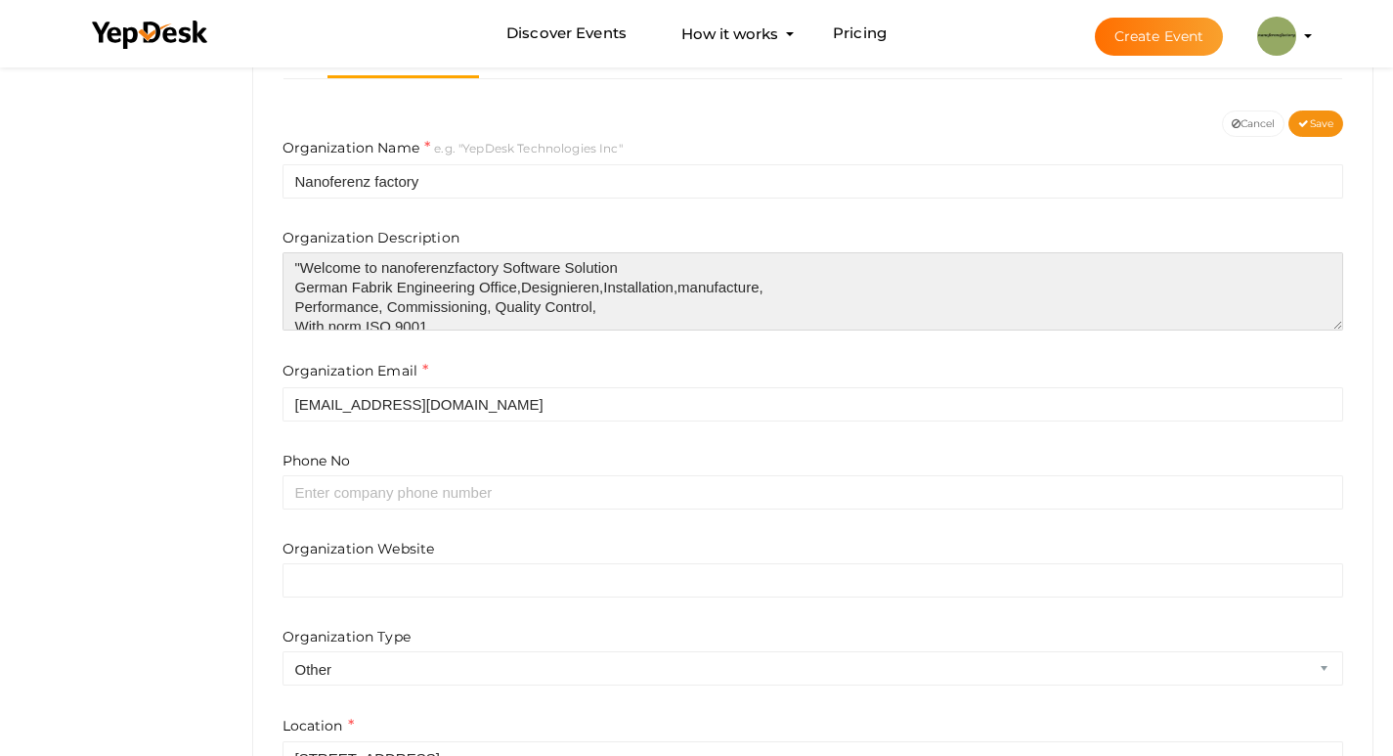
scroll to position [0, 0]
drag, startPoint x: 299, startPoint y: 274, endPoint x: 227, endPoint y: 276, distance: 72.4
click at [227, 276] on div "Profile Details Address Book Organizations Groups Members SaaS App Users Submit…" at bounding box center [696, 17] width 1393 height 692
type textarea "Welcome to nanoferenzfactory Software Solution German Fabrik Engineering Office…"
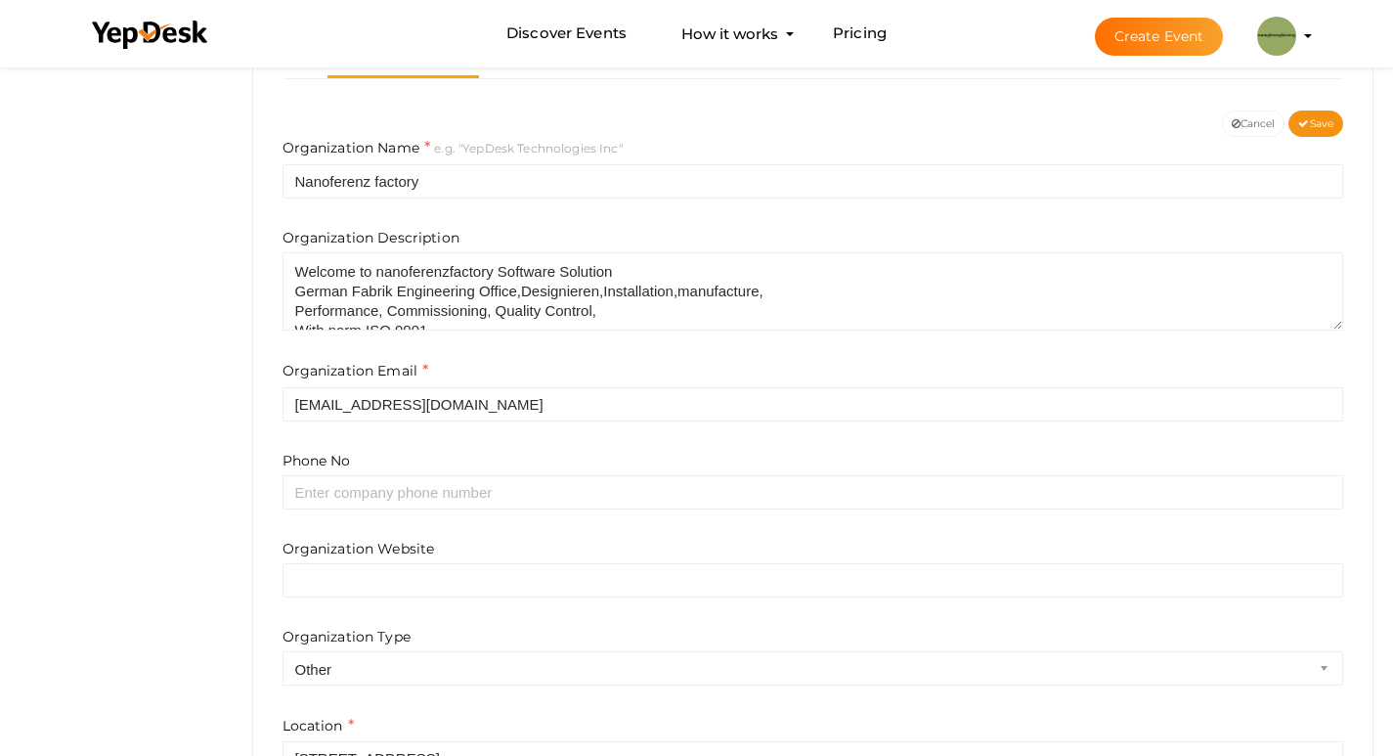
click at [608, 436] on form "Organization Name e.g. "YepDesk Technologies Inc" Nanoferenz factory Organizati…" at bounding box center [814, 508] width 1062 height 742
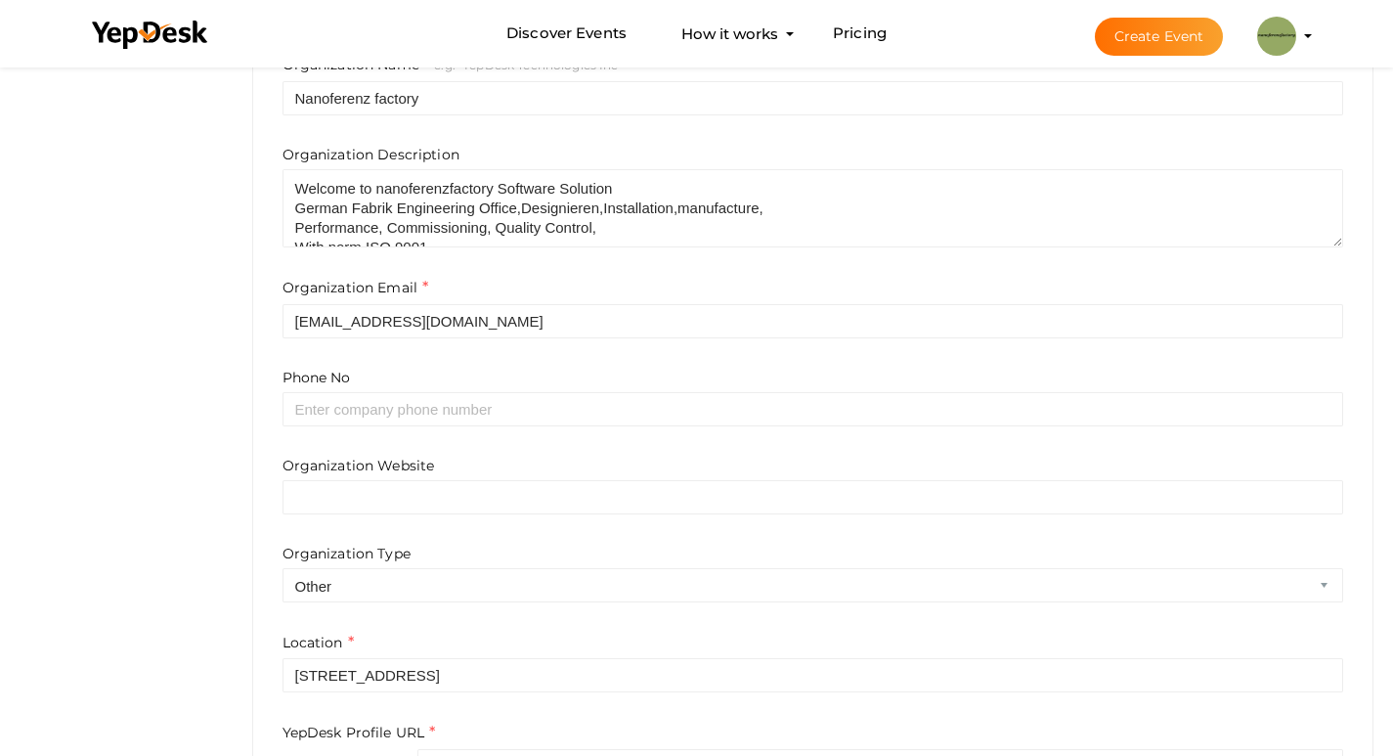
scroll to position [587, 0]
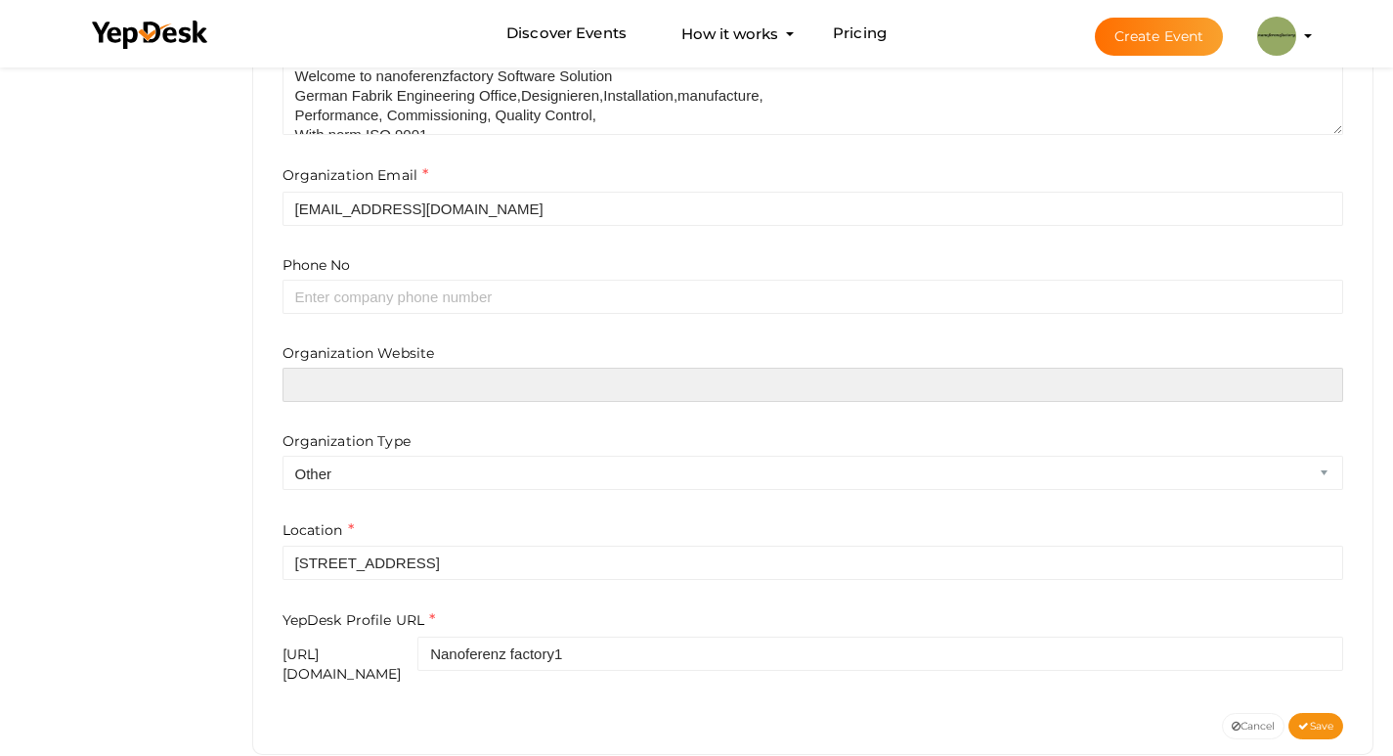
click at [404, 376] on input "text" at bounding box center [814, 385] width 1062 height 34
paste input "https://nanoferenzfactory.com/"
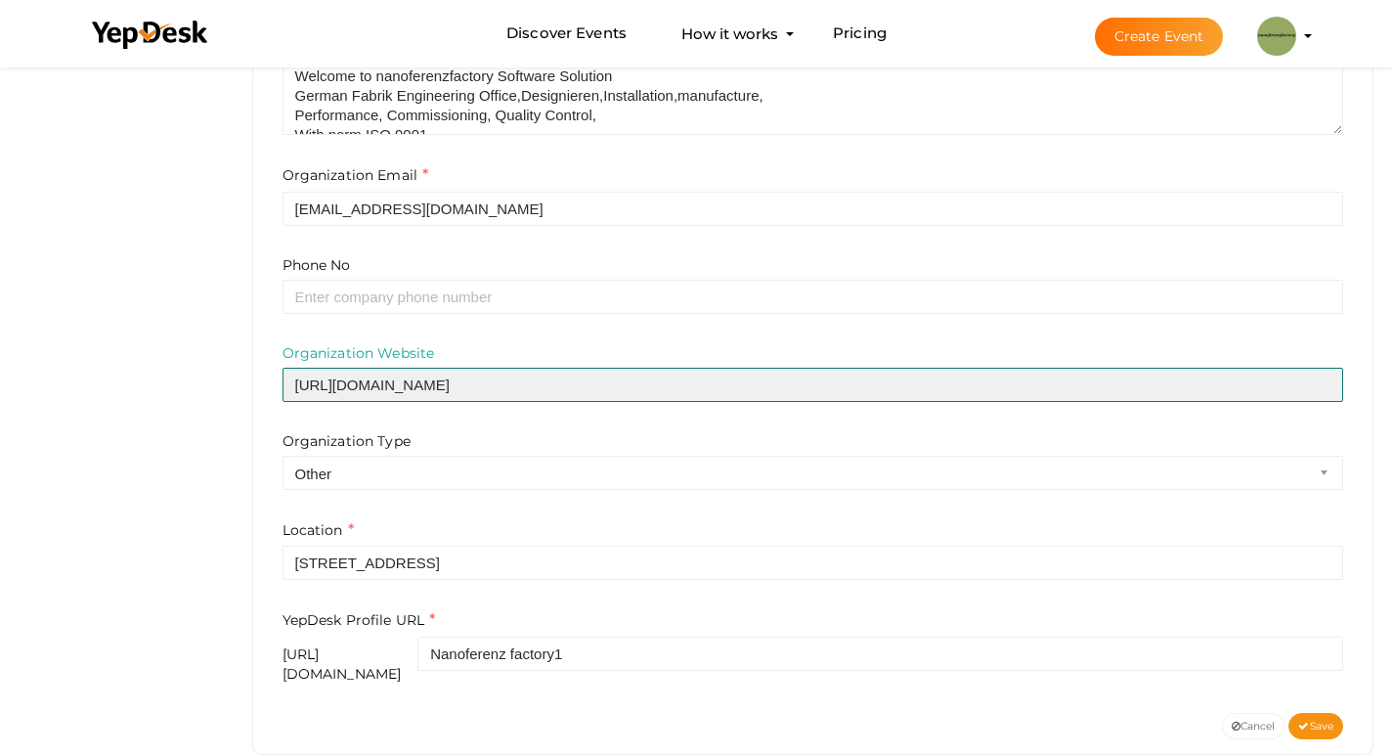
type input "https://nanoferenzfactory.com/"
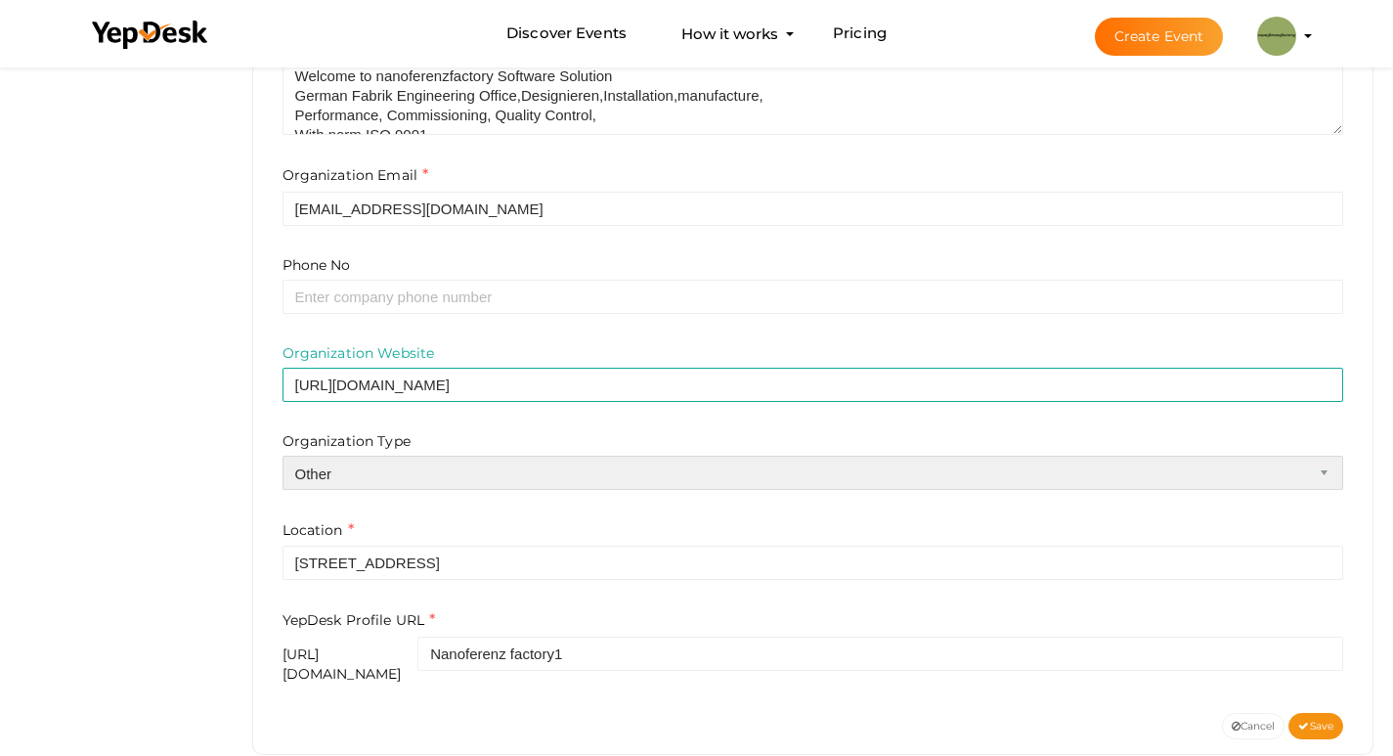
click at [502, 464] on select "Airline Corporation Educational Organization Government Organization Local Busi…" at bounding box center [814, 473] width 1062 height 34
click at [502, 465] on select "Airline Corporation Educational Organization Government Organization Local Busi…" at bounding box center [814, 473] width 1062 height 34
select select "4"
click at [283, 456] on select "Airline Corporation Educational Organization Government Organization Local Busi…" at bounding box center [814, 473] width 1062 height 34
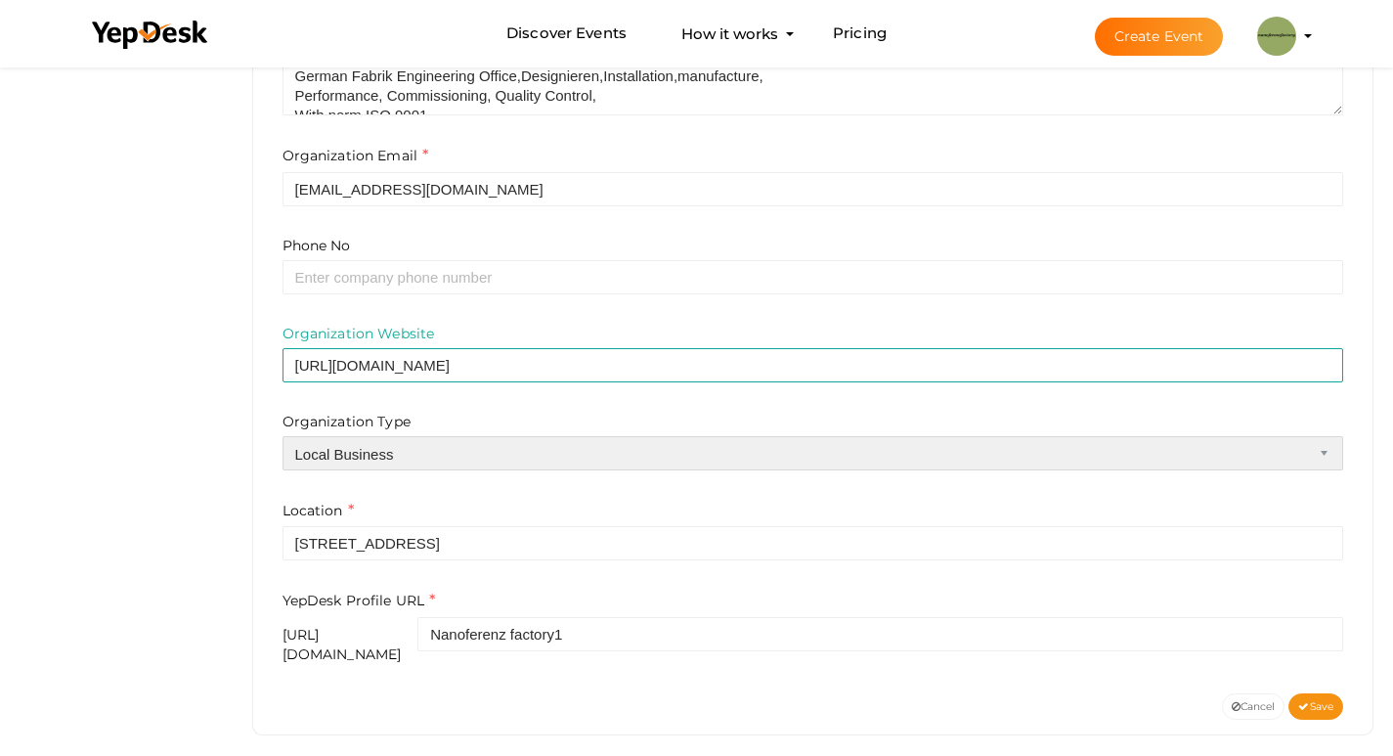
scroll to position [612, 0]
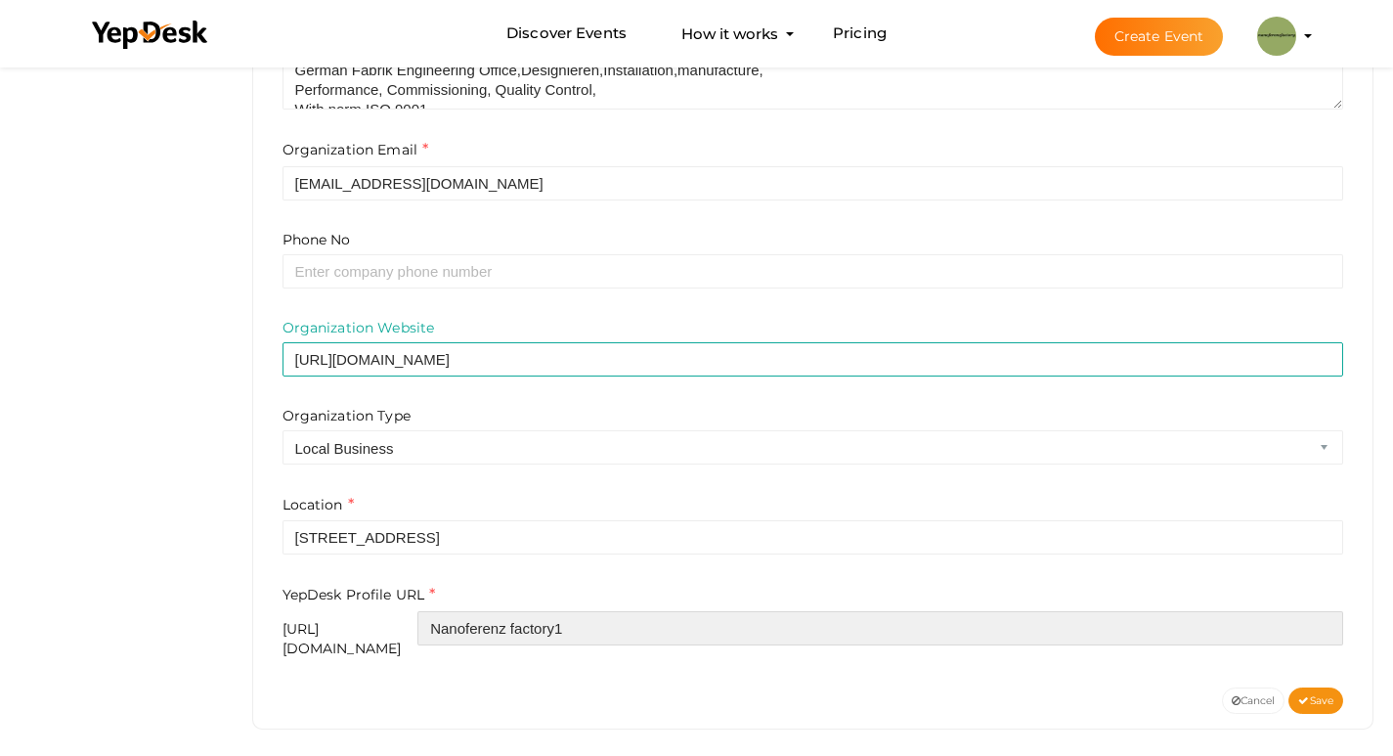
click at [640, 634] on input "Nanoferenz factory1" at bounding box center [881, 628] width 926 height 34
drag, startPoint x: 602, startPoint y: 631, endPoint x: 740, endPoint y: 651, distance: 139.4
click at [740, 651] on div "Organization Name e.g. "YepDesk Technologies Inc" Nanoferenz factory Organizati…" at bounding box center [813, 302] width 1091 height 772
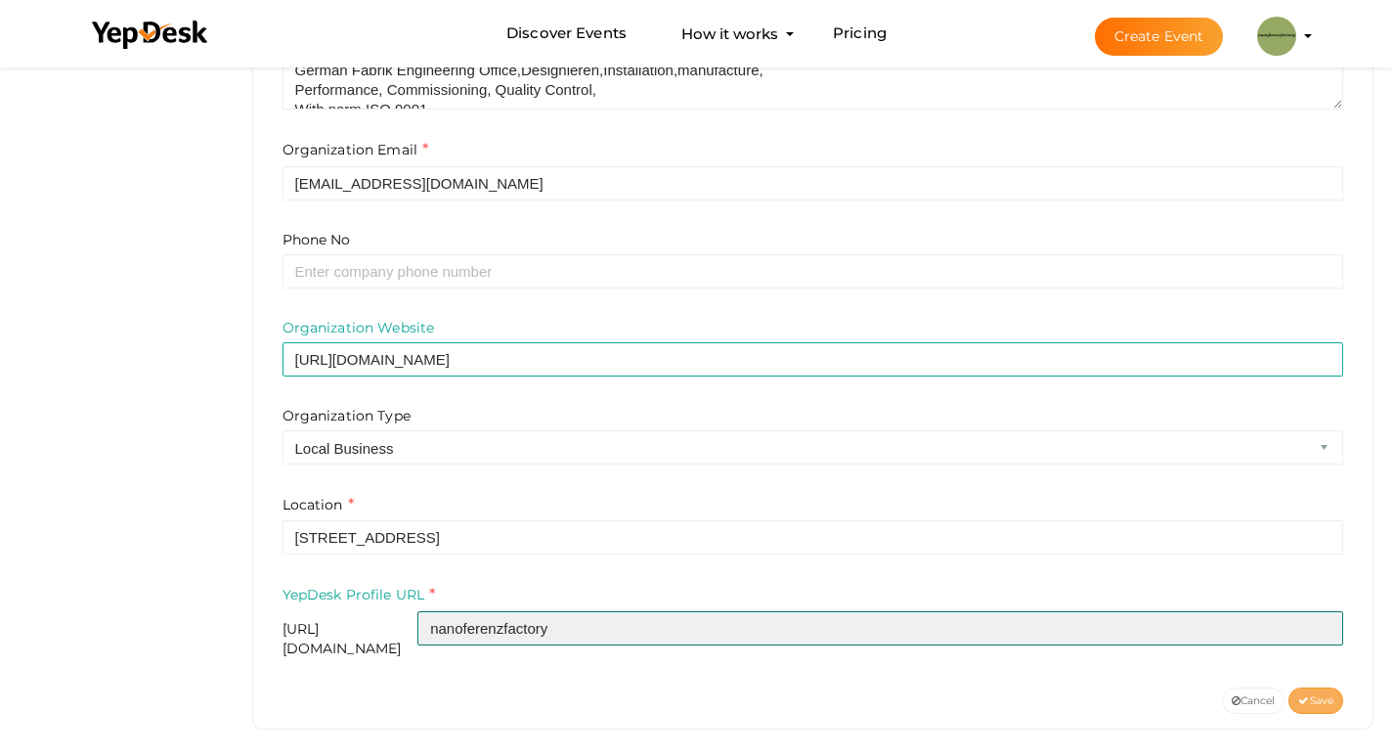
type input "nanoferenzfactory"
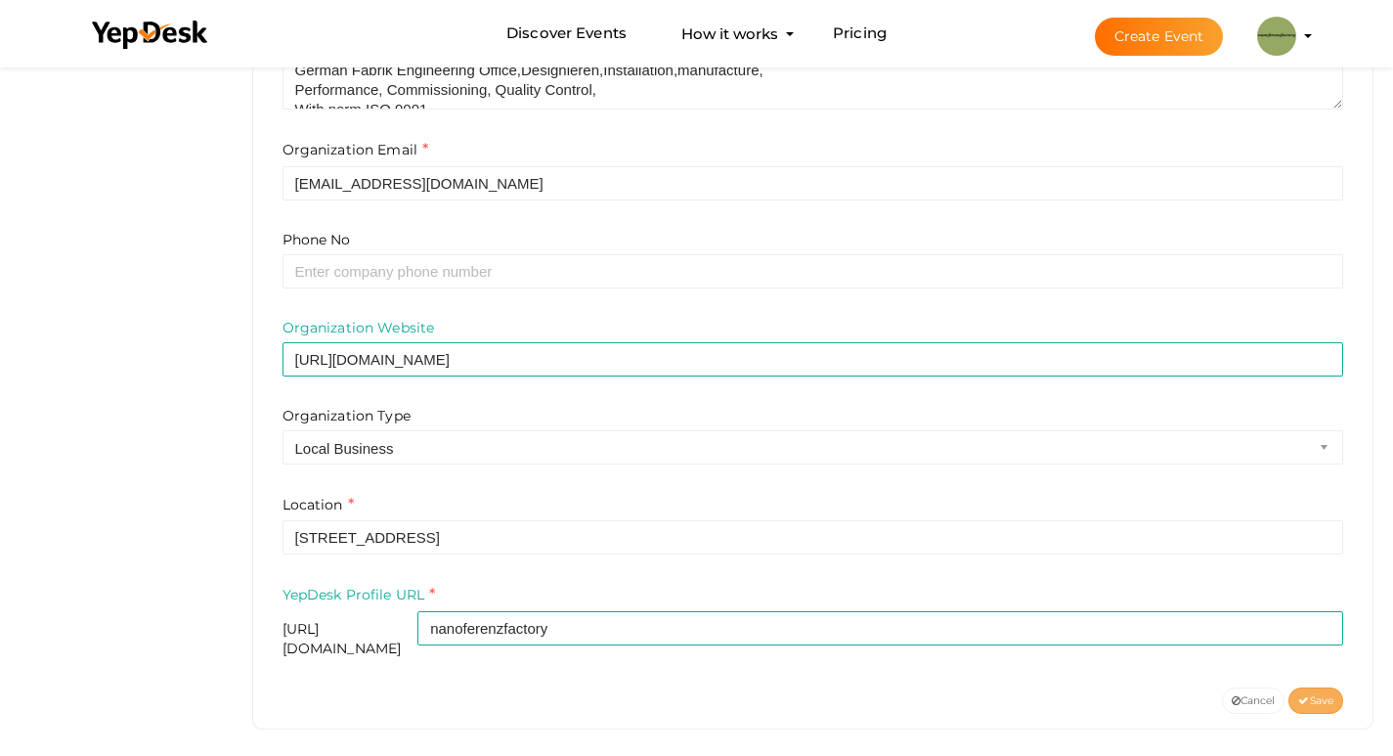
click at [1319, 694] on span "Save" at bounding box center [1316, 700] width 35 height 13
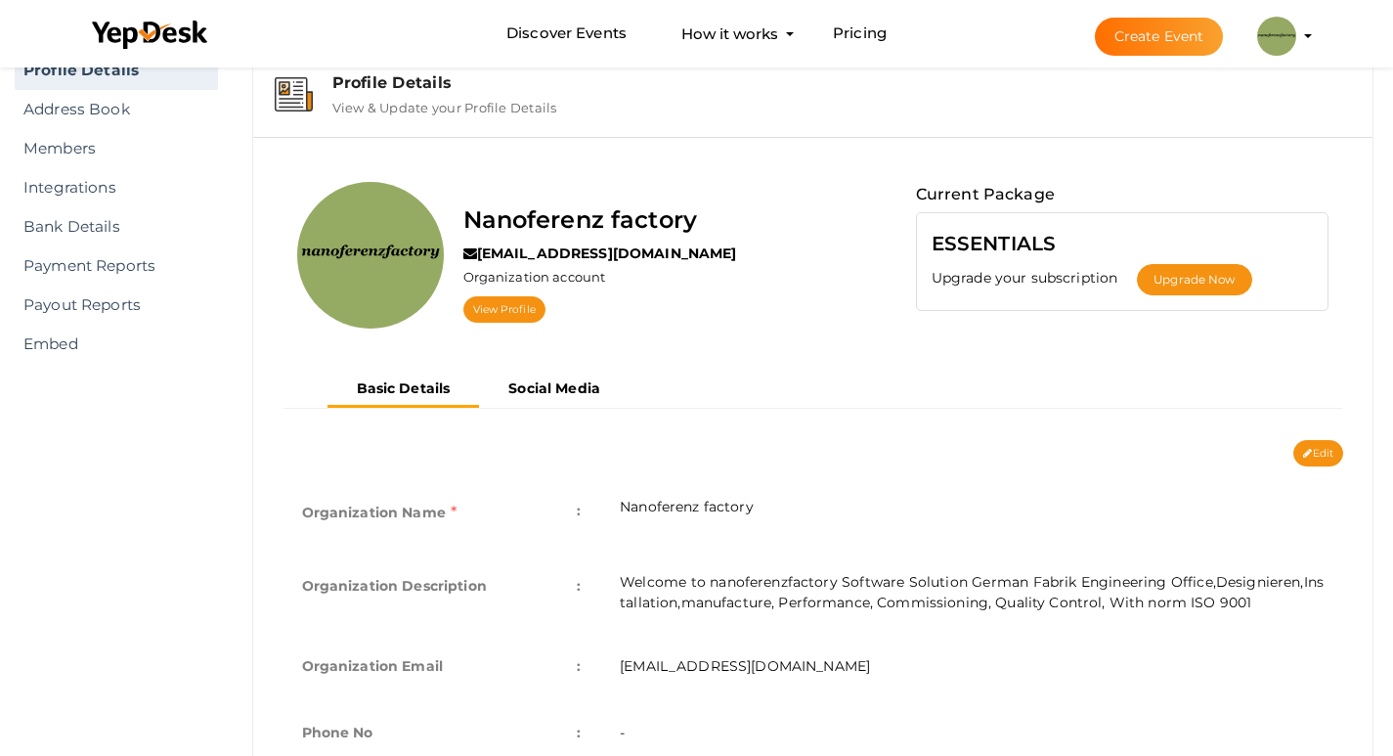
scroll to position [53, 0]
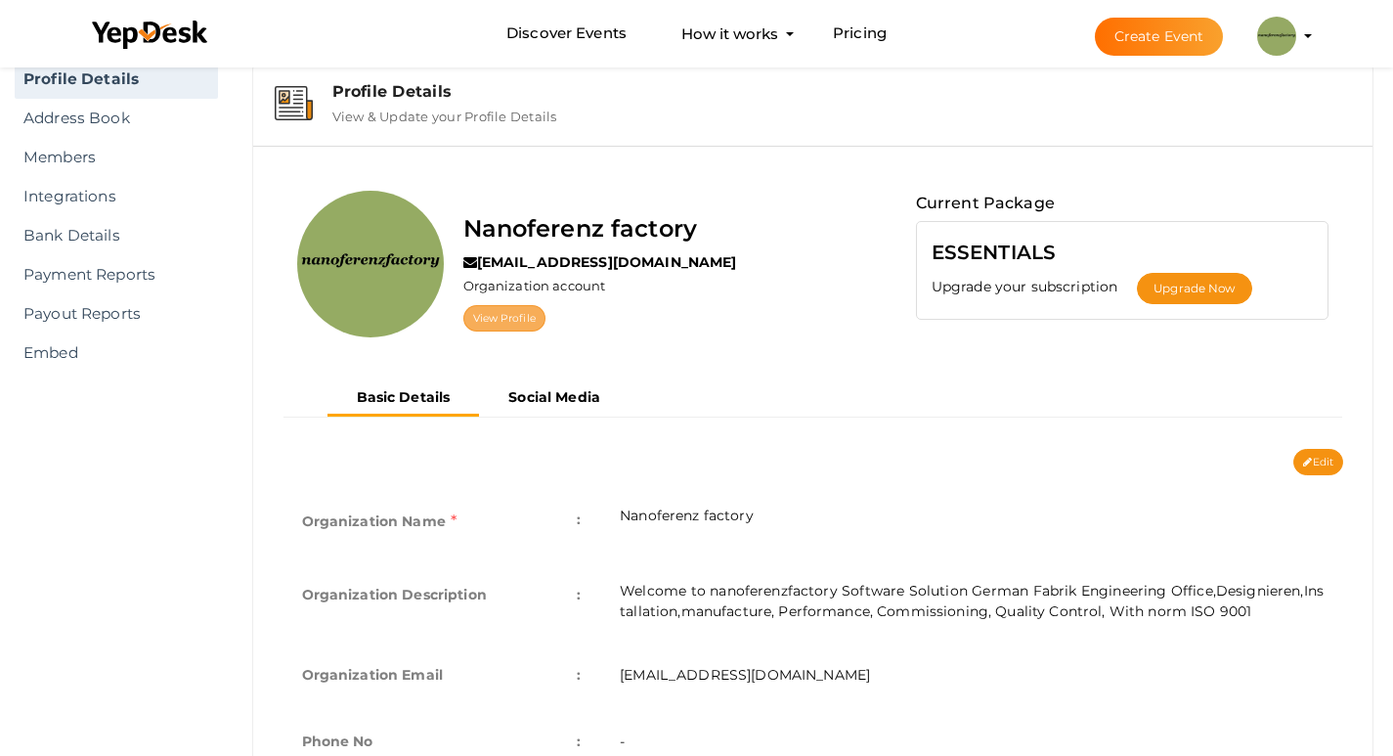
click at [481, 325] on link "View Profile" at bounding box center [505, 318] width 82 height 26
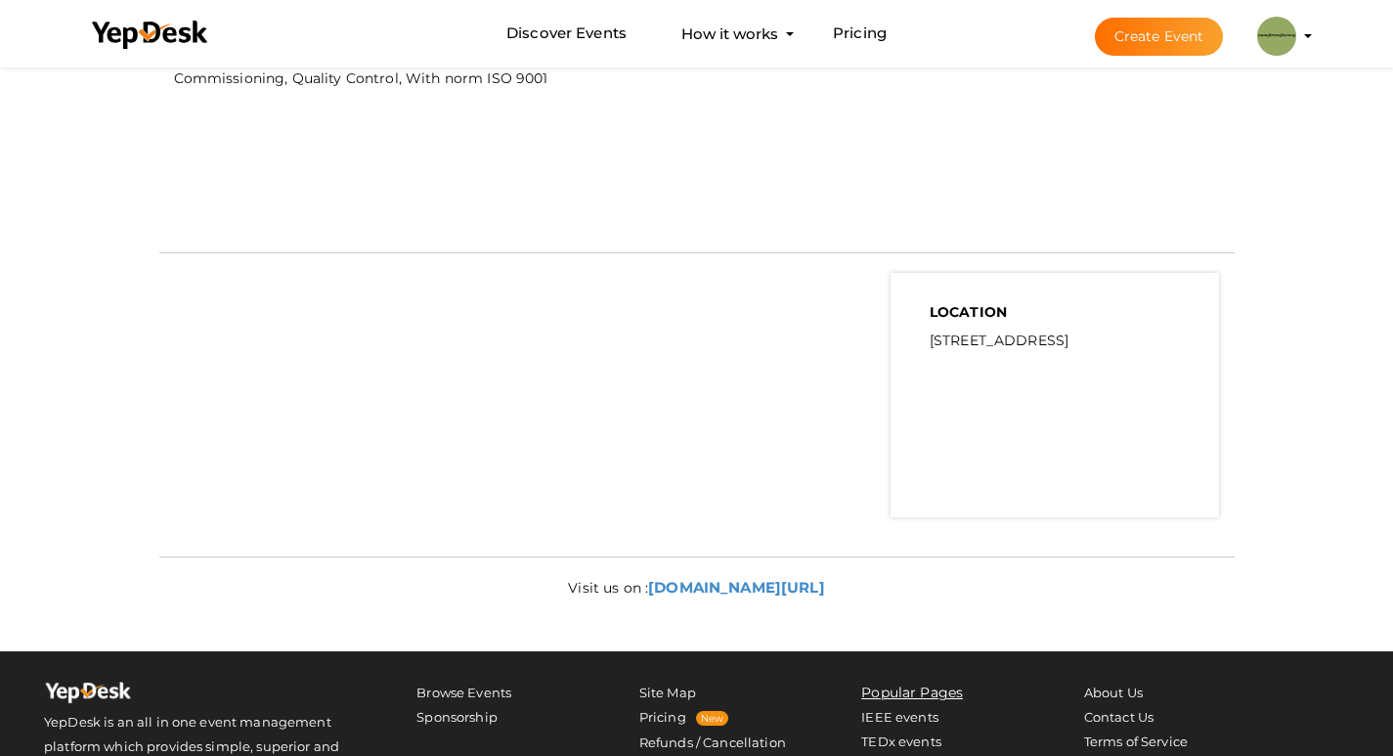
scroll to position [685, 0]
